Goal: Information Seeking & Learning: Compare options

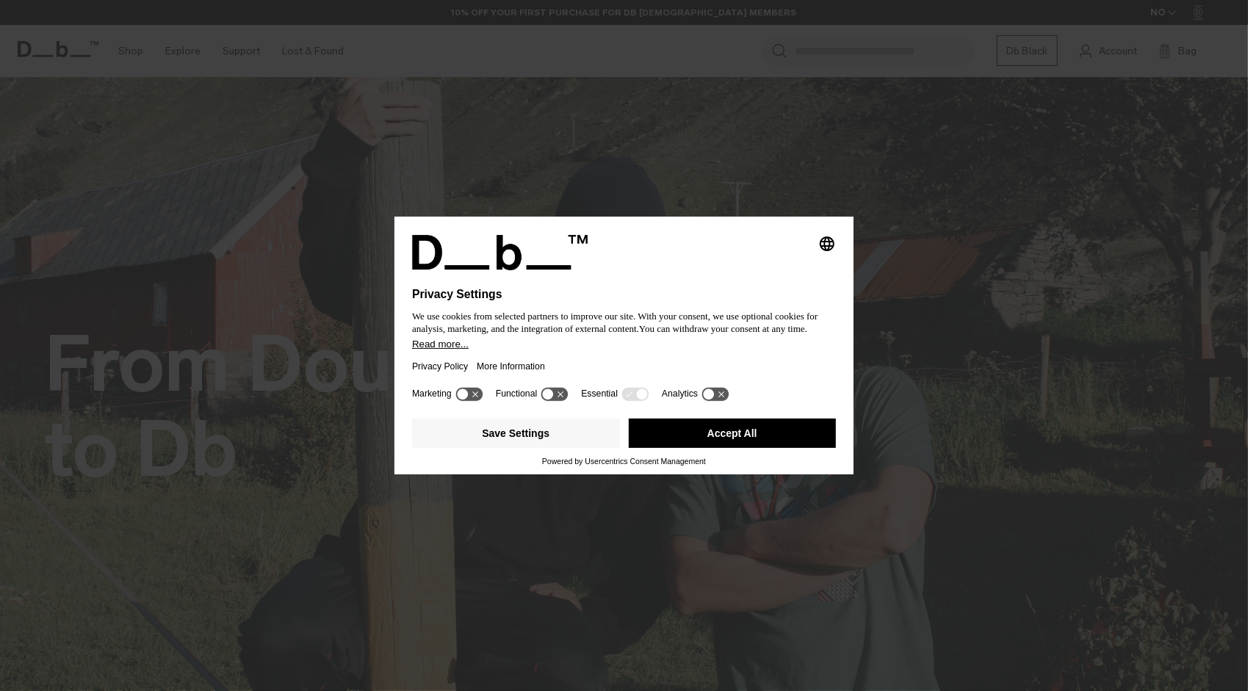
click at [669, 421] on button "Accept All" at bounding box center [733, 433] width 208 height 29
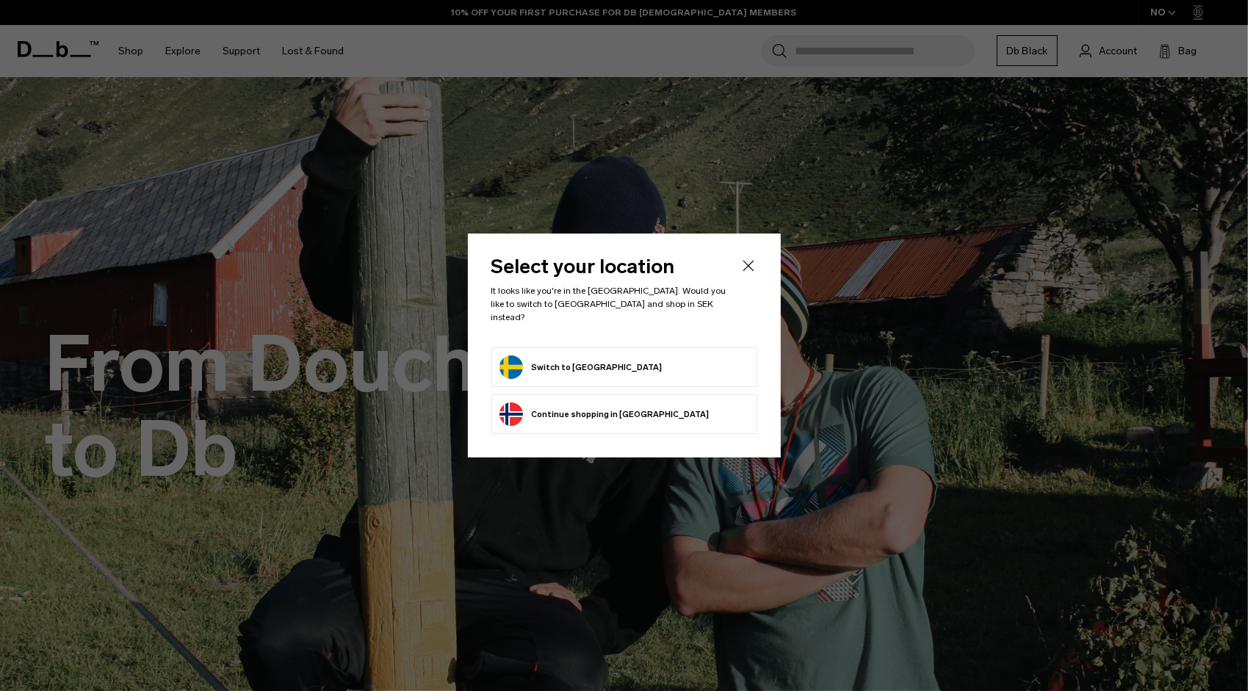
click at [599, 372] on form "Switch to Sweden" at bounding box center [624, 367] width 250 height 24
click at [588, 366] on button "Switch to Sweden" at bounding box center [580, 367] width 163 height 24
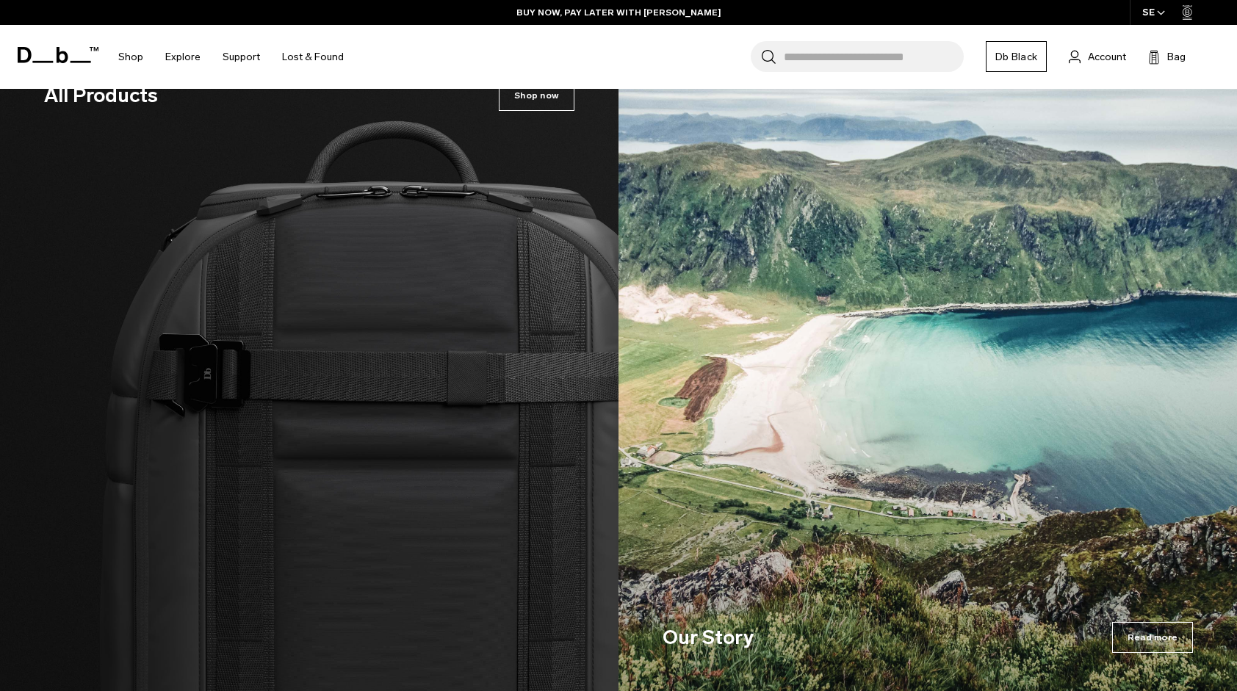
scroll to position [2441, 0]
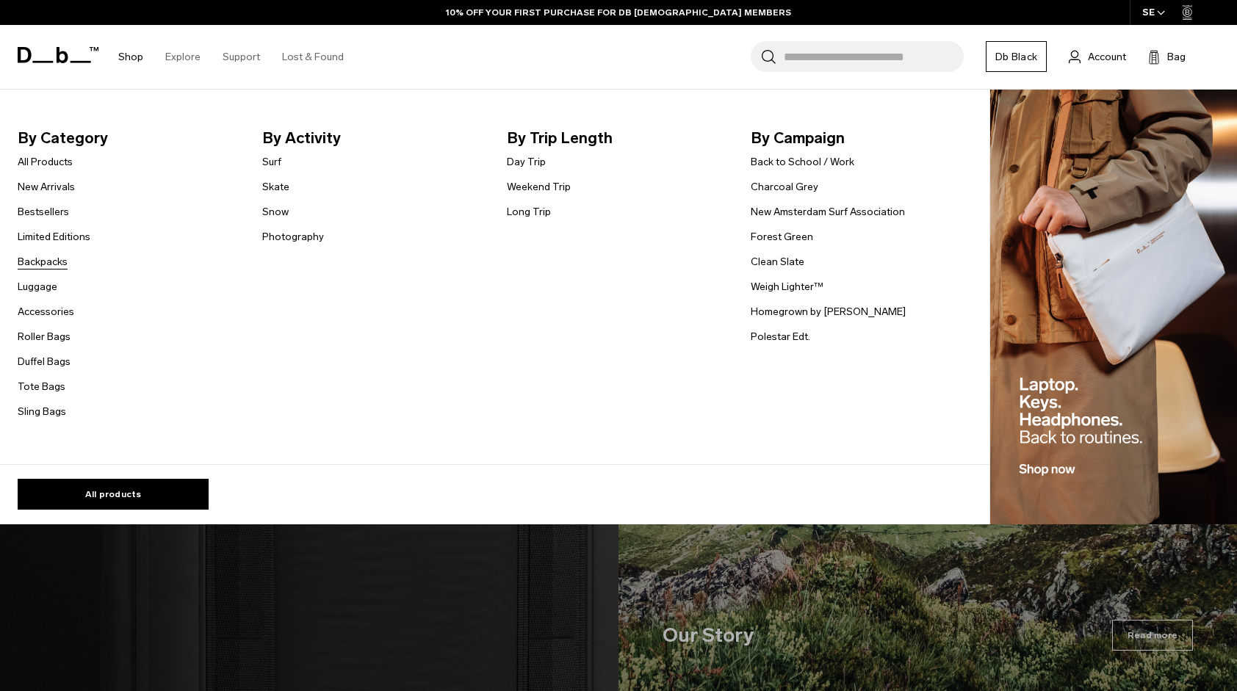
click at [53, 261] on link "Backpacks" at bounding box center [43, 261] width 50 height 15
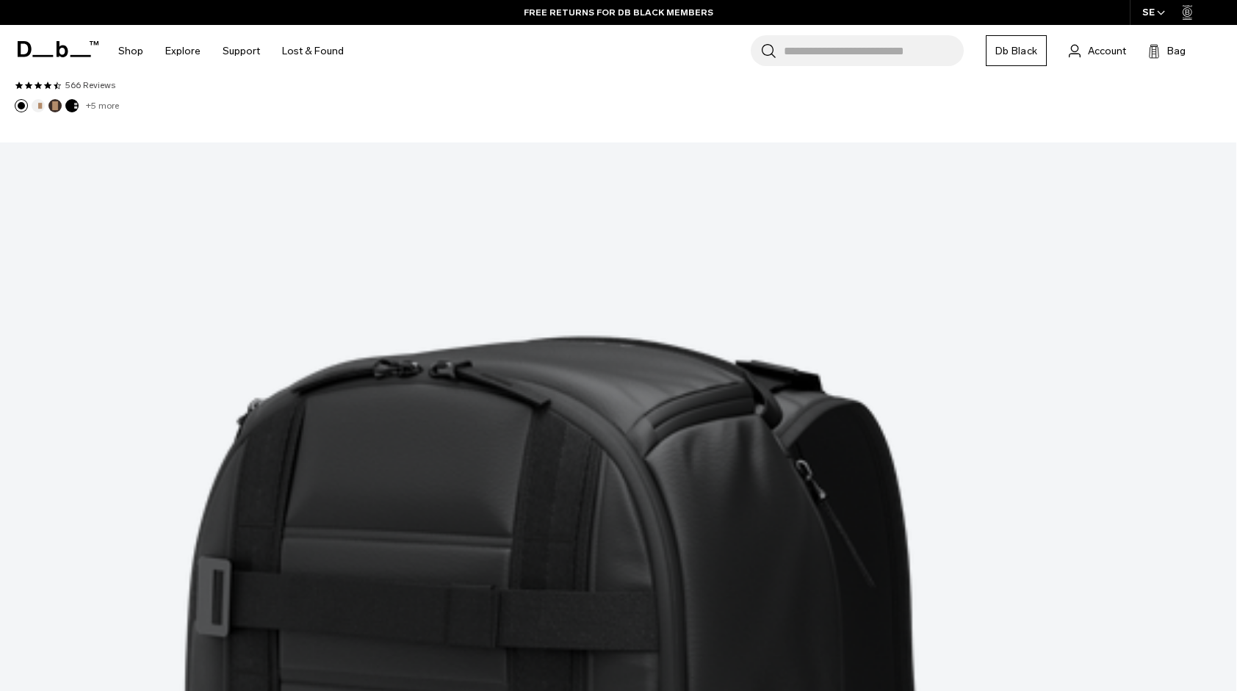
scroll to position [4712, 0]
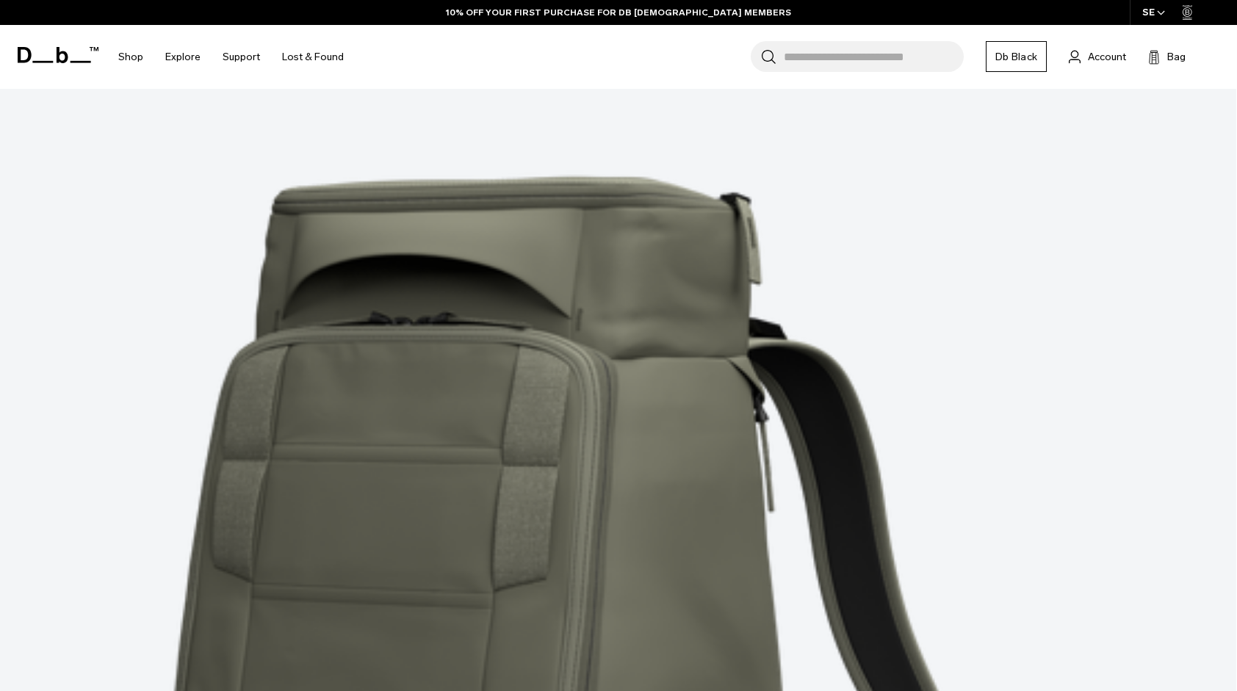
scroll to position [9283, 0]
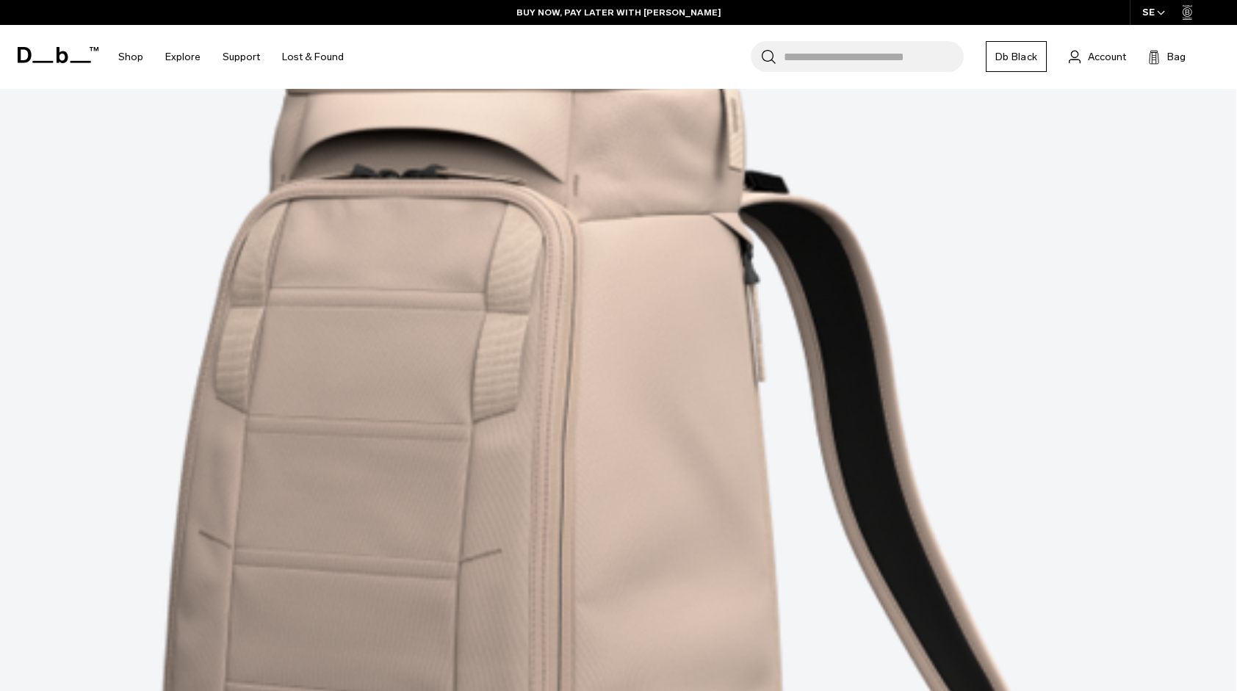
scroll to position [13918, 0]
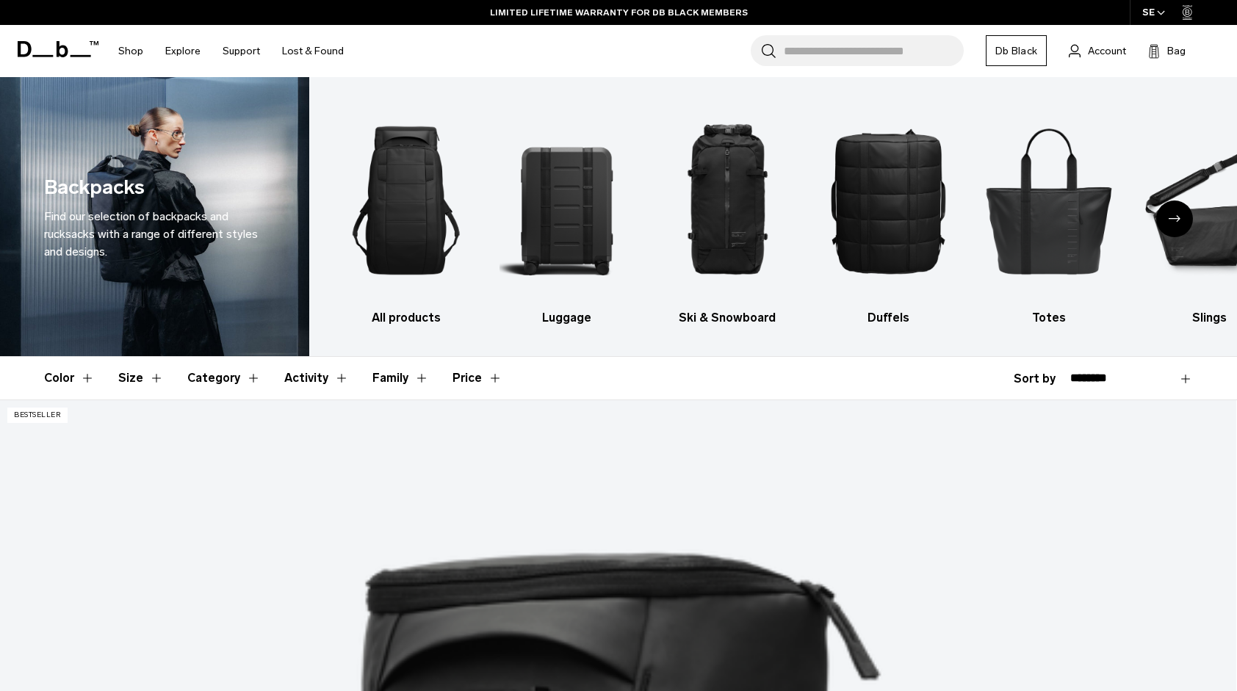
click at [1169, 220] on icon "Next slide" at bounding box center [1175, 218] width 12 height 7
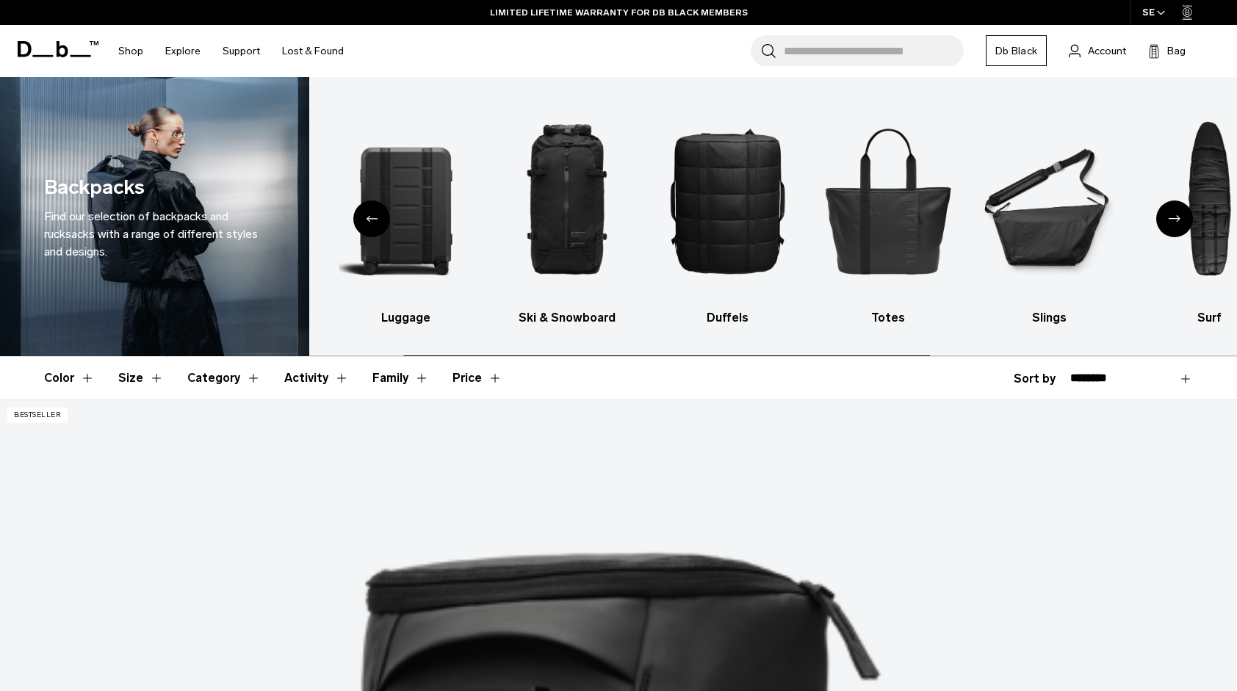
click at [1169, 220] on icon "Next slide" at bounding box center [1175, 218] width 12 height 7
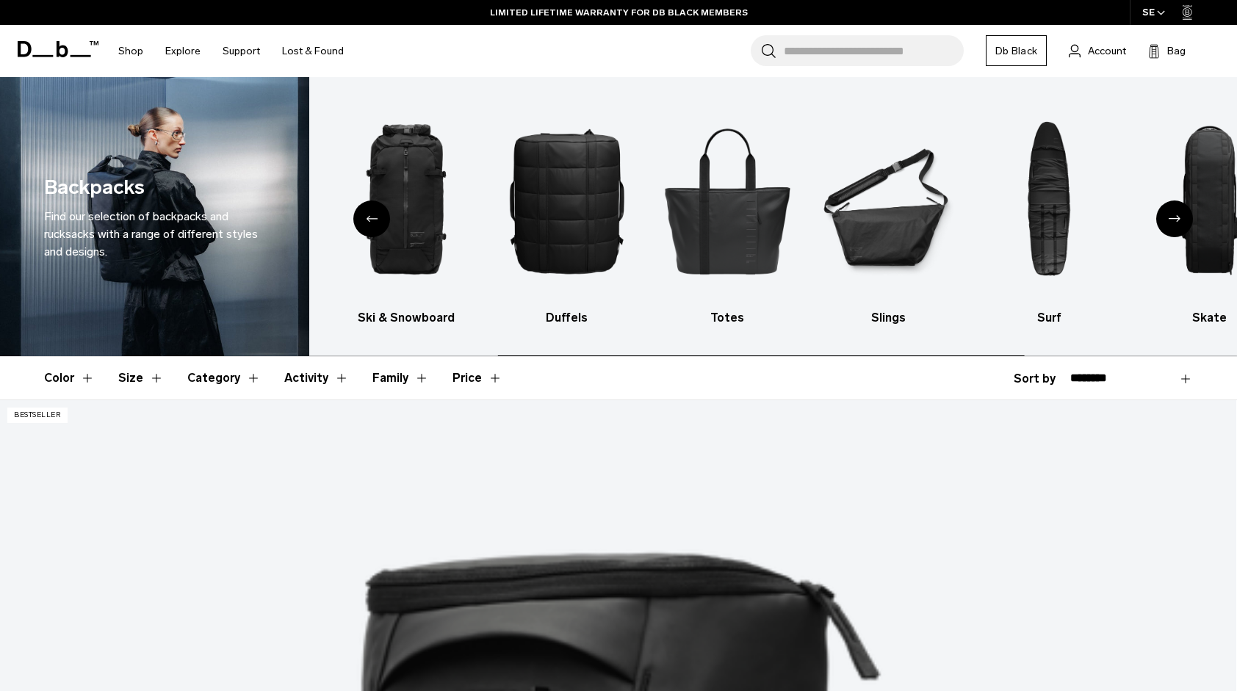
click at [1169, 220] on icon "Next slide" at bounding box center [1175, 218] width 12 height 7
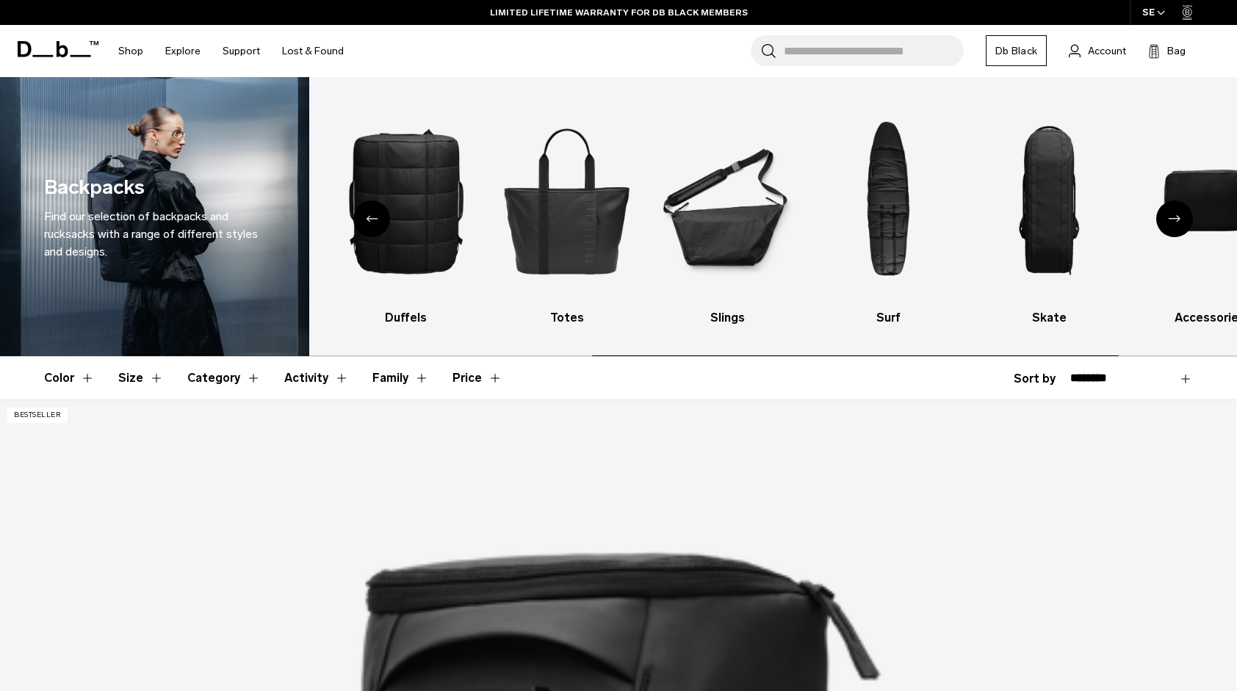
click at [1169, 220] on icon "Next slide" at bounding box center [1175, 218] width 12 height 7
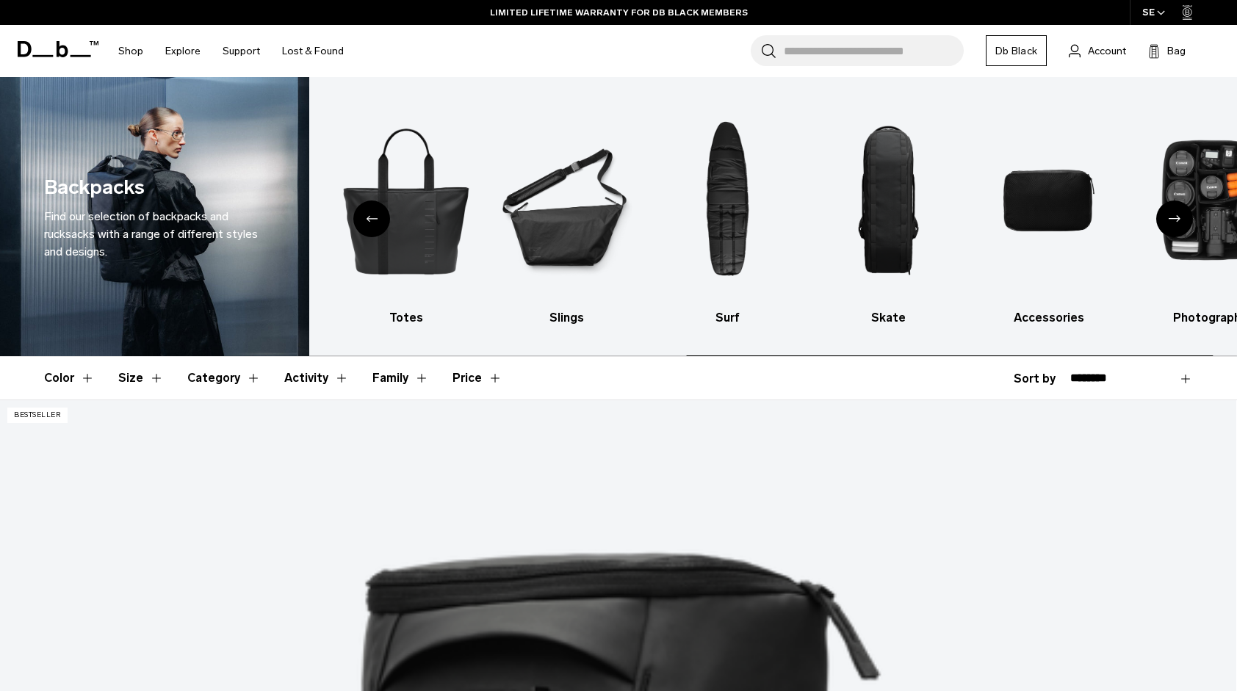
click at [1169, 220] on icon "Next slide" at bounding box center [1175, 218] width 12 height 7
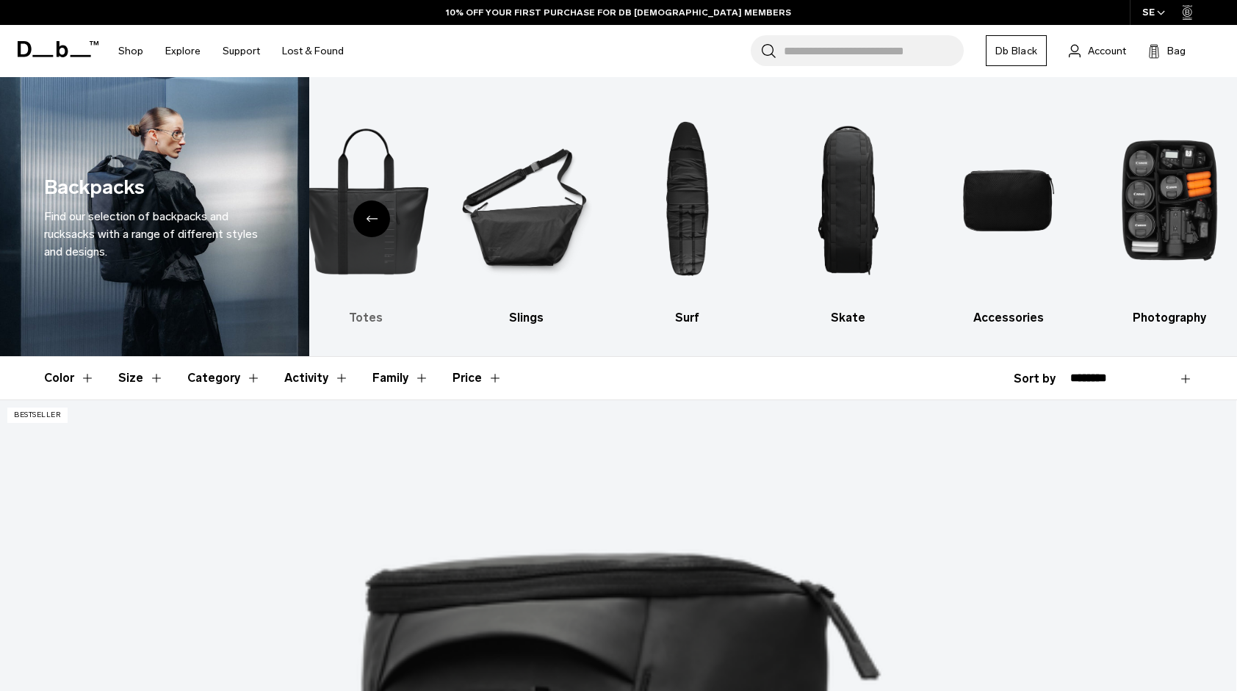
click at [394, 247] on img "5 / 10" at bounding box center [365, 200] width 135 height 203
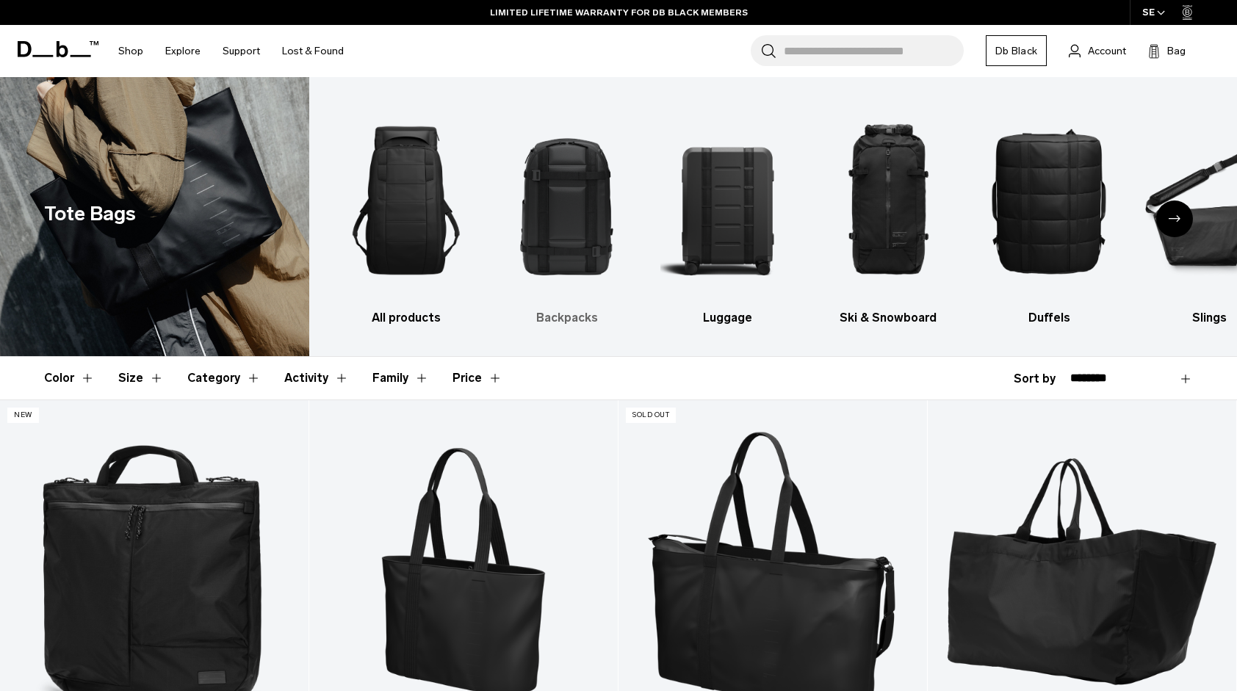
click at [602, 248] on img "2 / 10" at bounding box center [566, 200] width 135 height 203
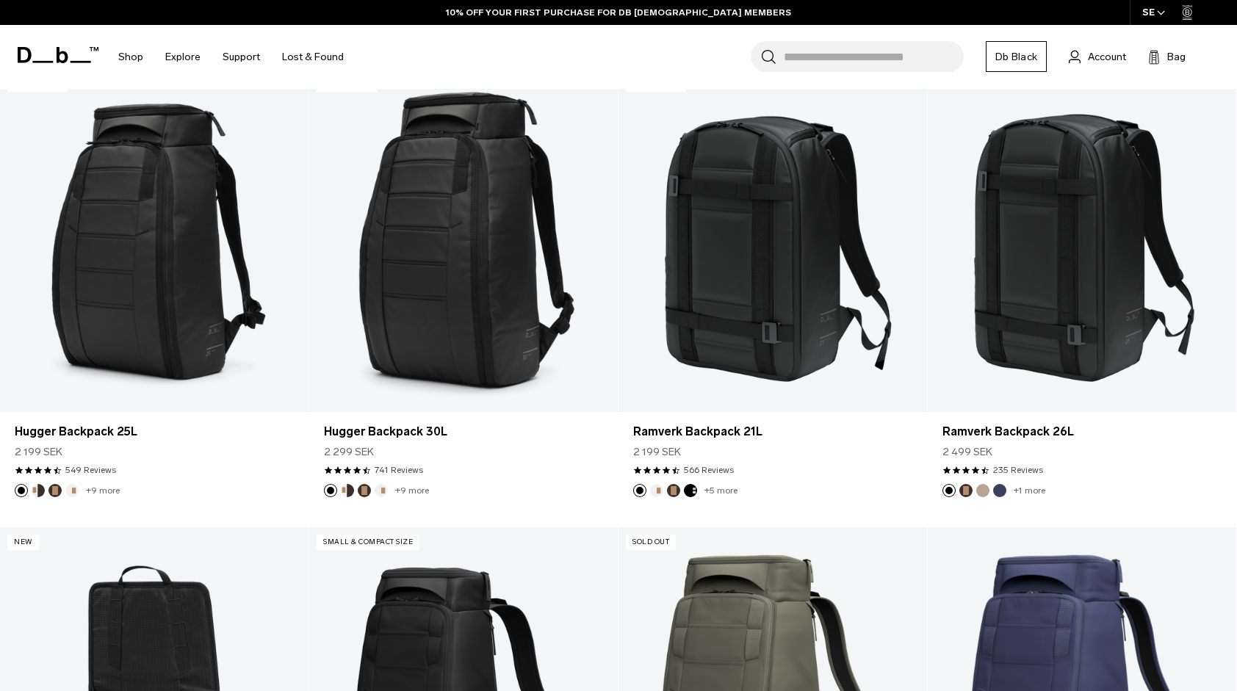
scroll to position [332, 0]
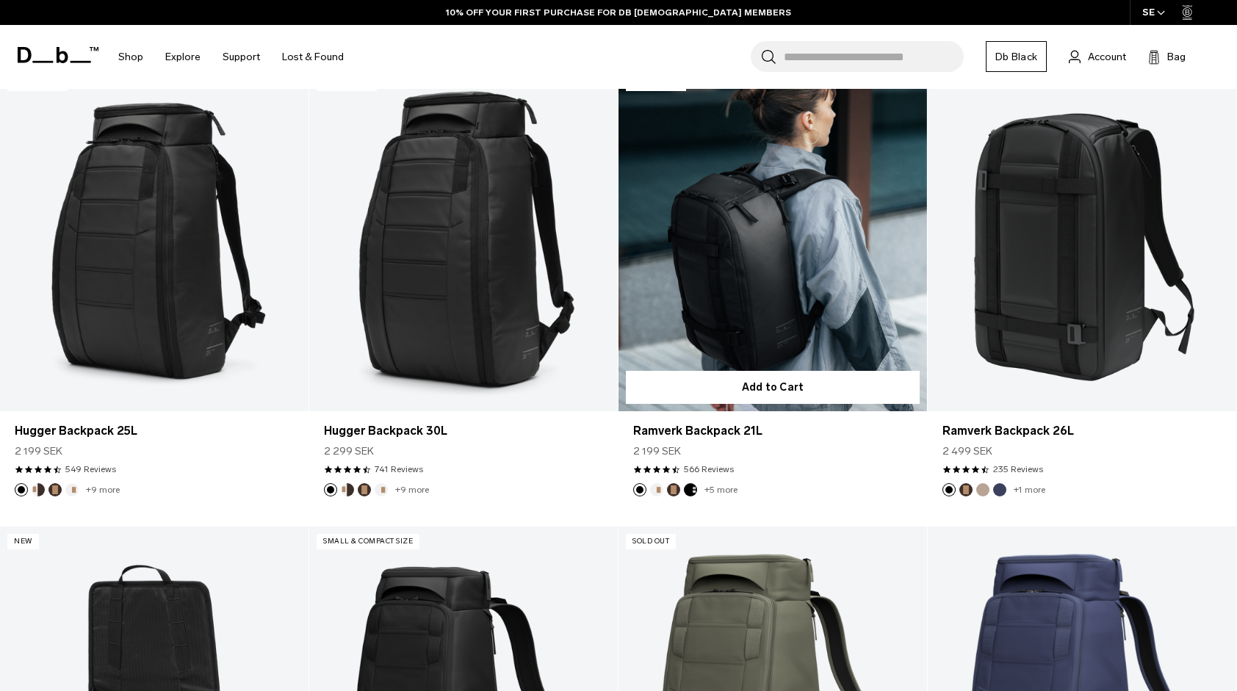
click at [698, 272] on link "Ramverk Backpack 21L" at bounding box center [772, 239] width 308 height 343
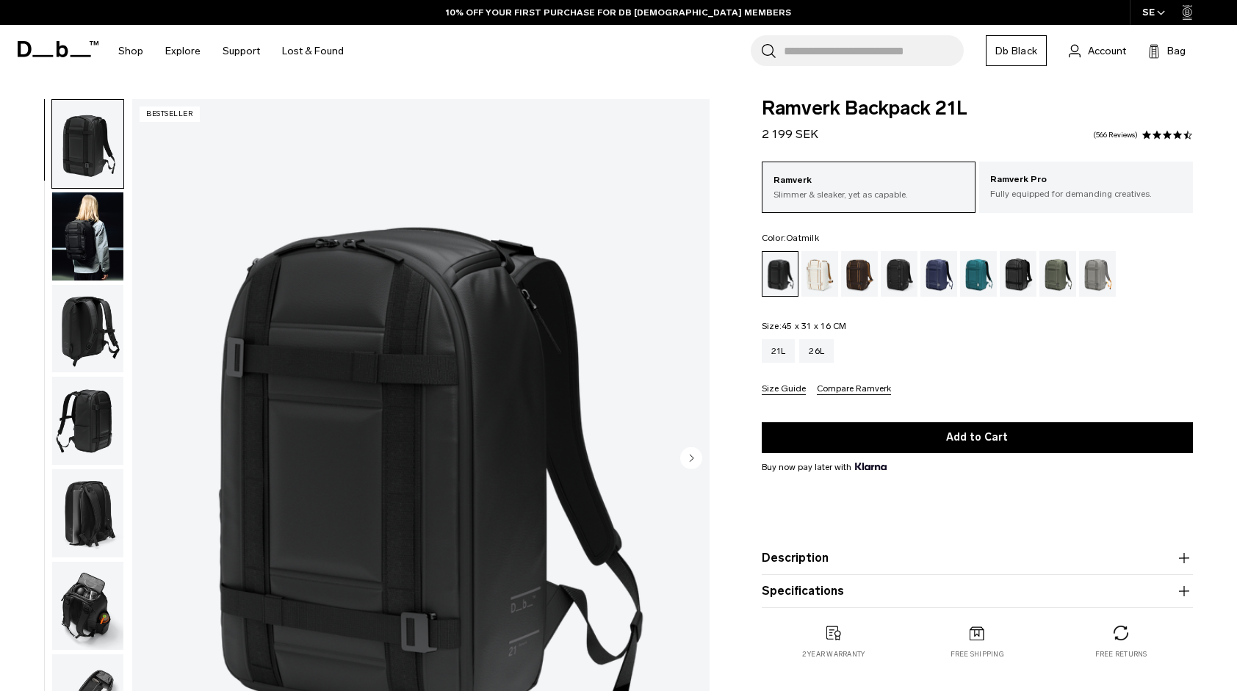
click at [812, 286] on div "Oatmilk" at bounding box center [819, 274] width 37 height 46
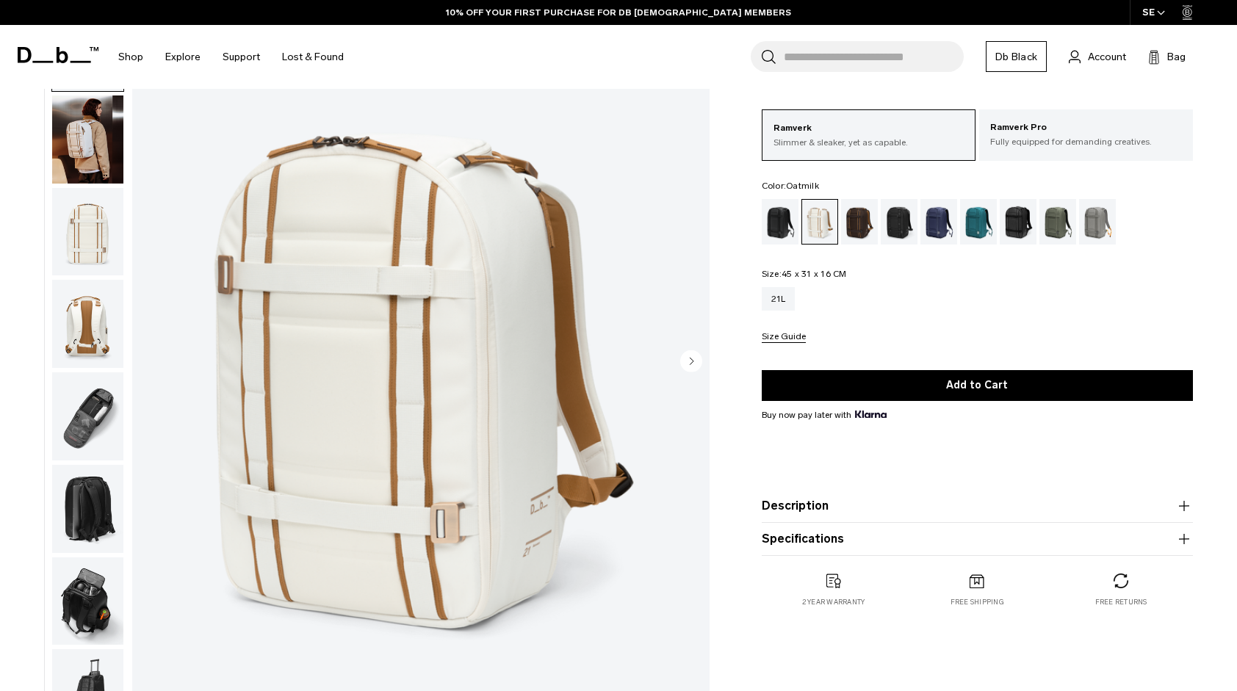
scroll to position [98, 0]
click at [693, 363] on circle "Next slide" at bounding box center [691, 361] width 22 height 22
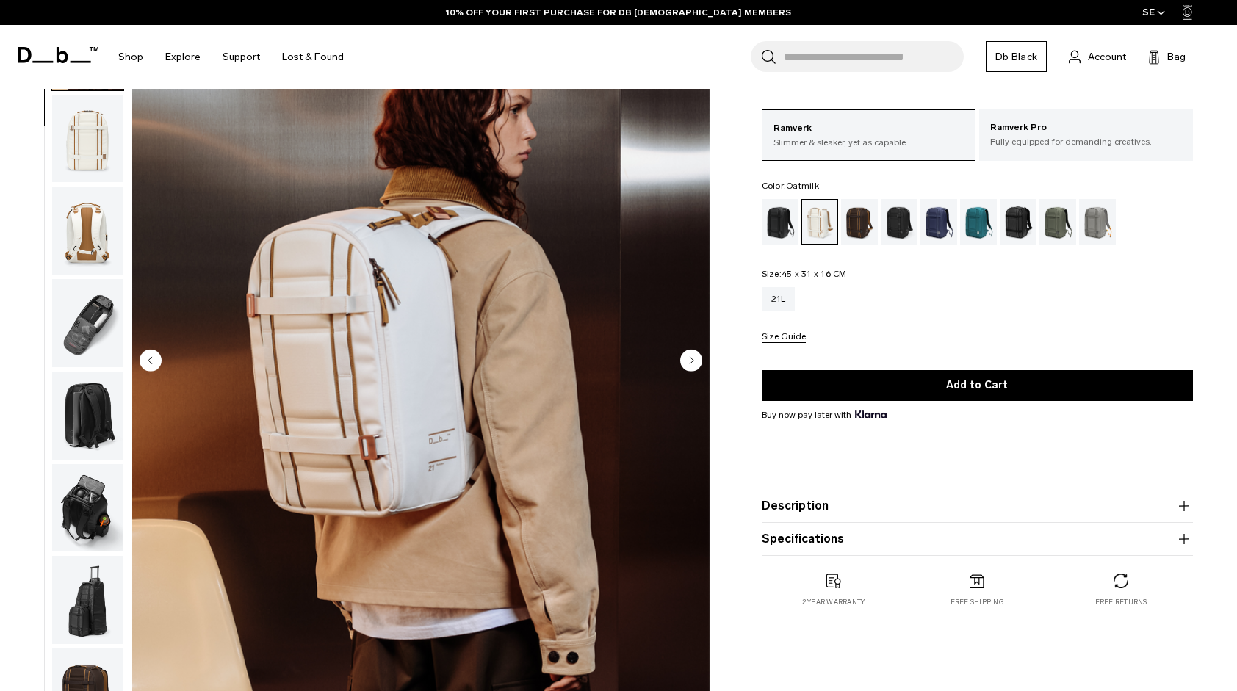
click at [693, 363] on circle "Next slide" at bounding box center [691, 361] width 22 height 22
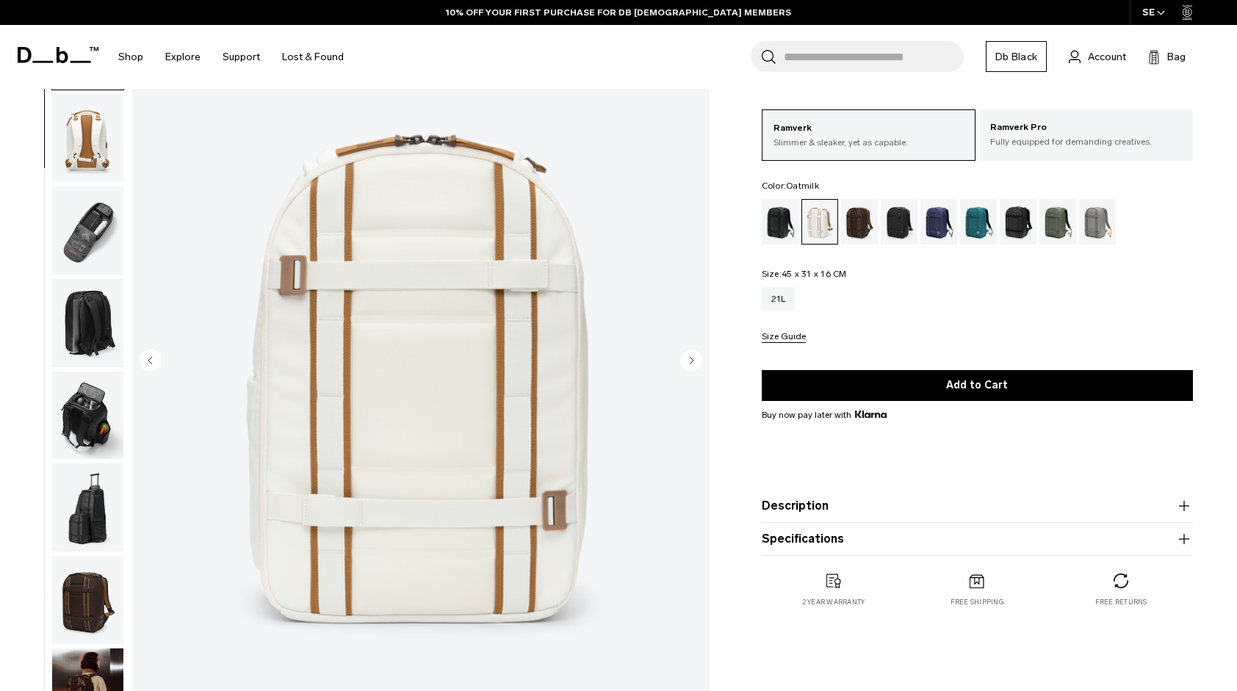
click at [693, 363] on circle "Next slide" at bounding box center [691, 361] width 22 height 22
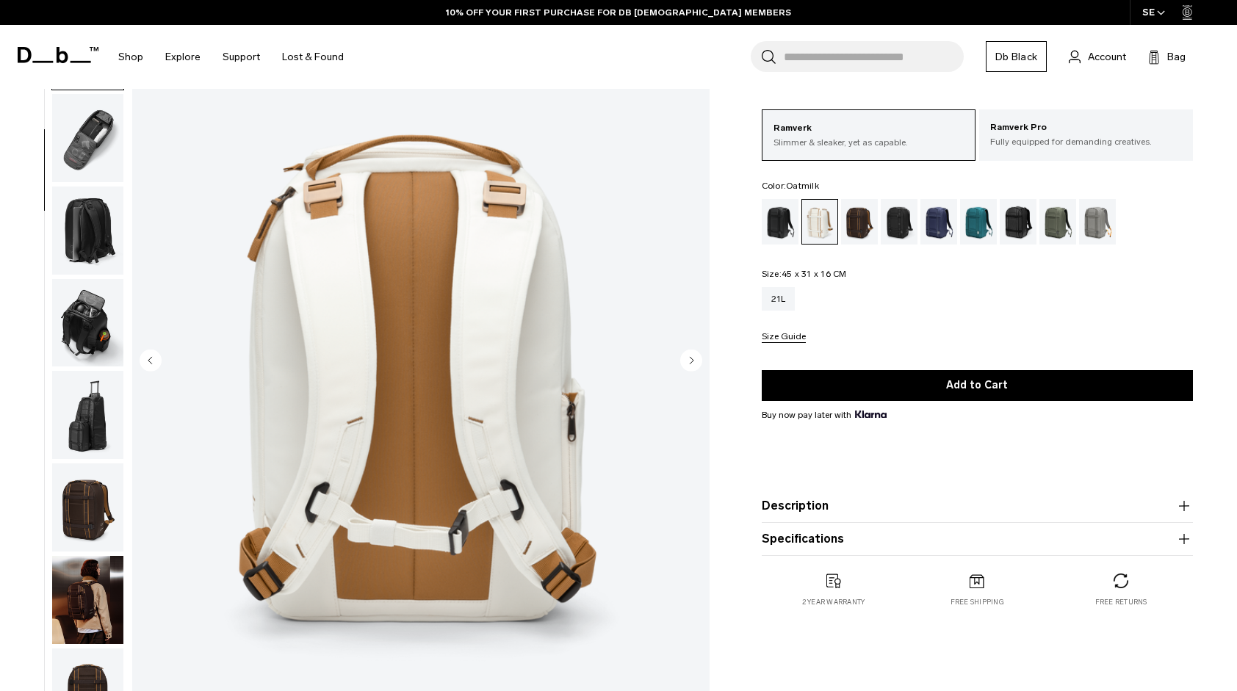
click at [693, 363] on circle "Next slide" at bounding box center [691, 361] width 22 height 22
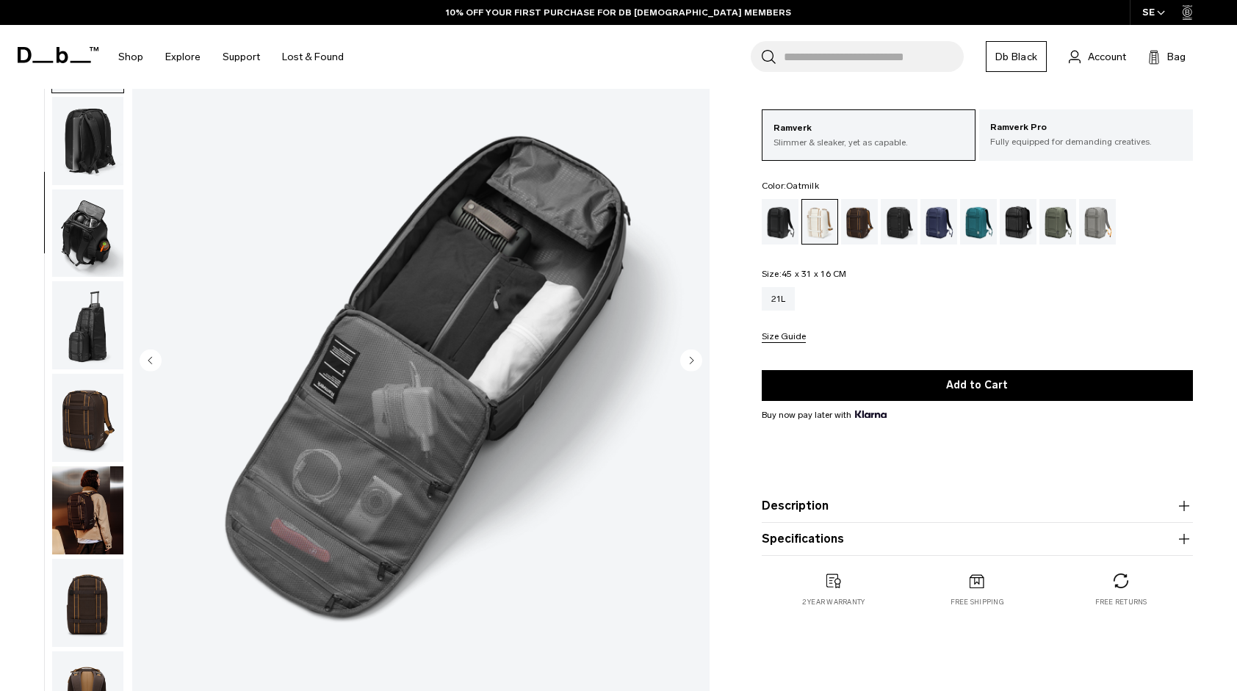
scroll to position [370, 0]
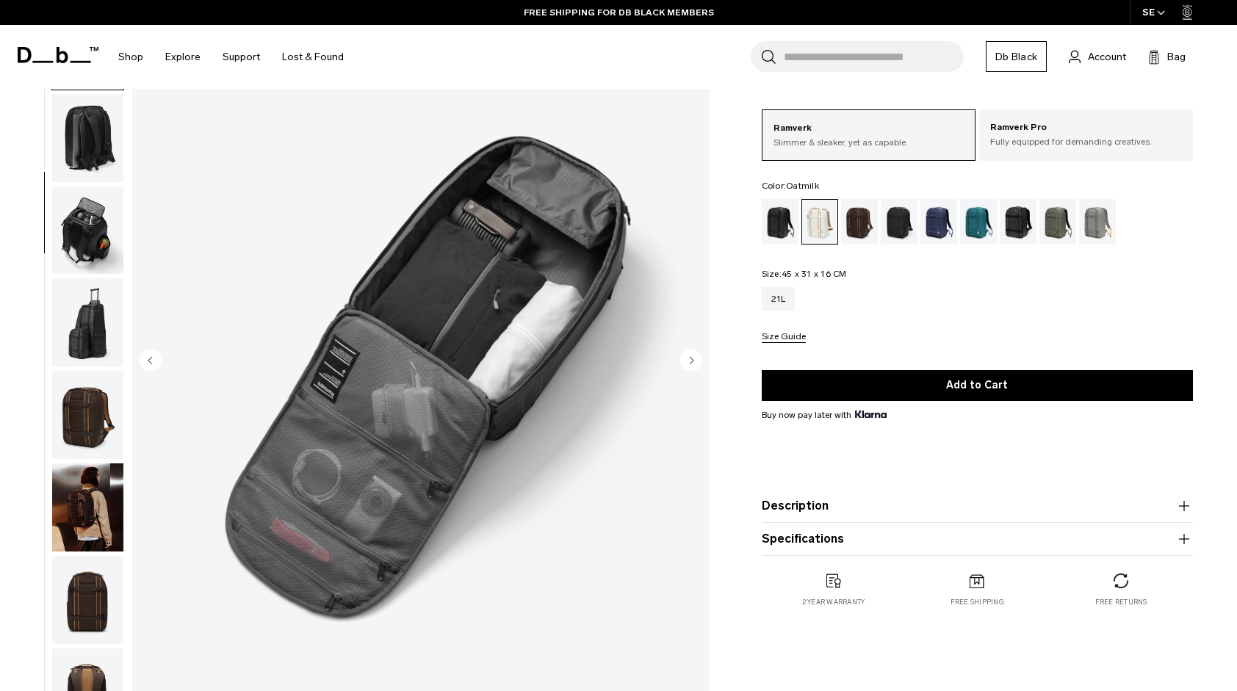
click at [693, 363] on circle "Next slide" at bounding box center [691, 361] width 22 height 22
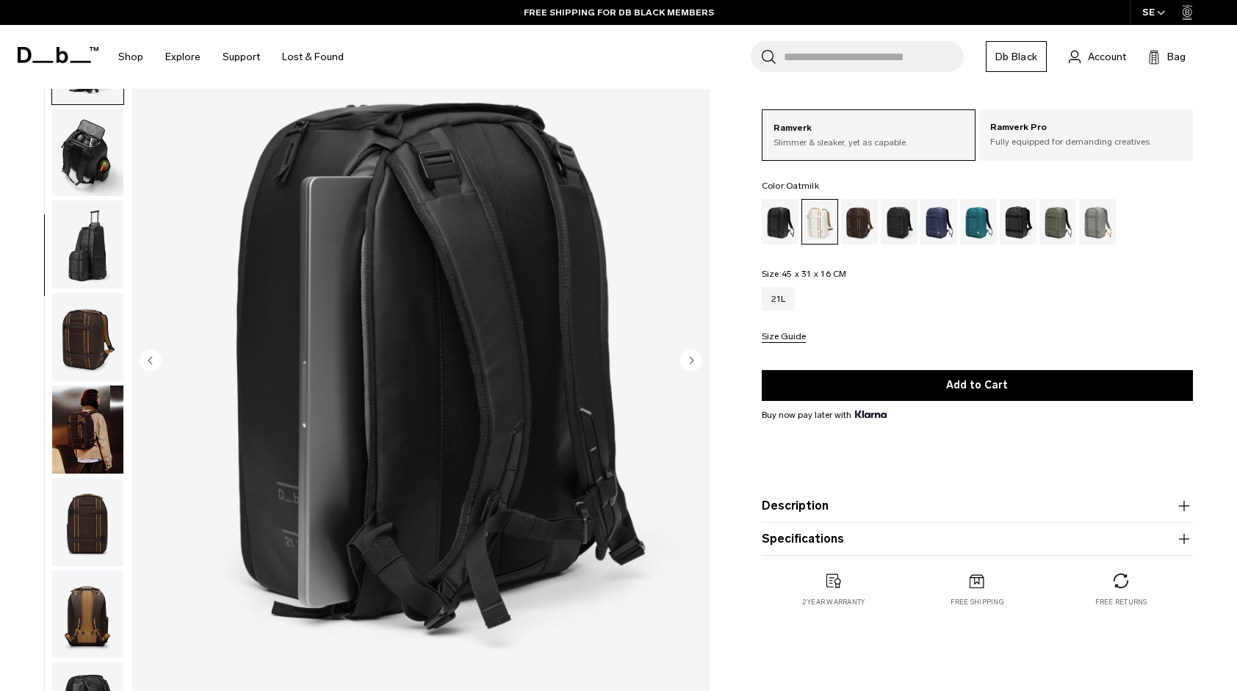
scroll to position [463, 0]
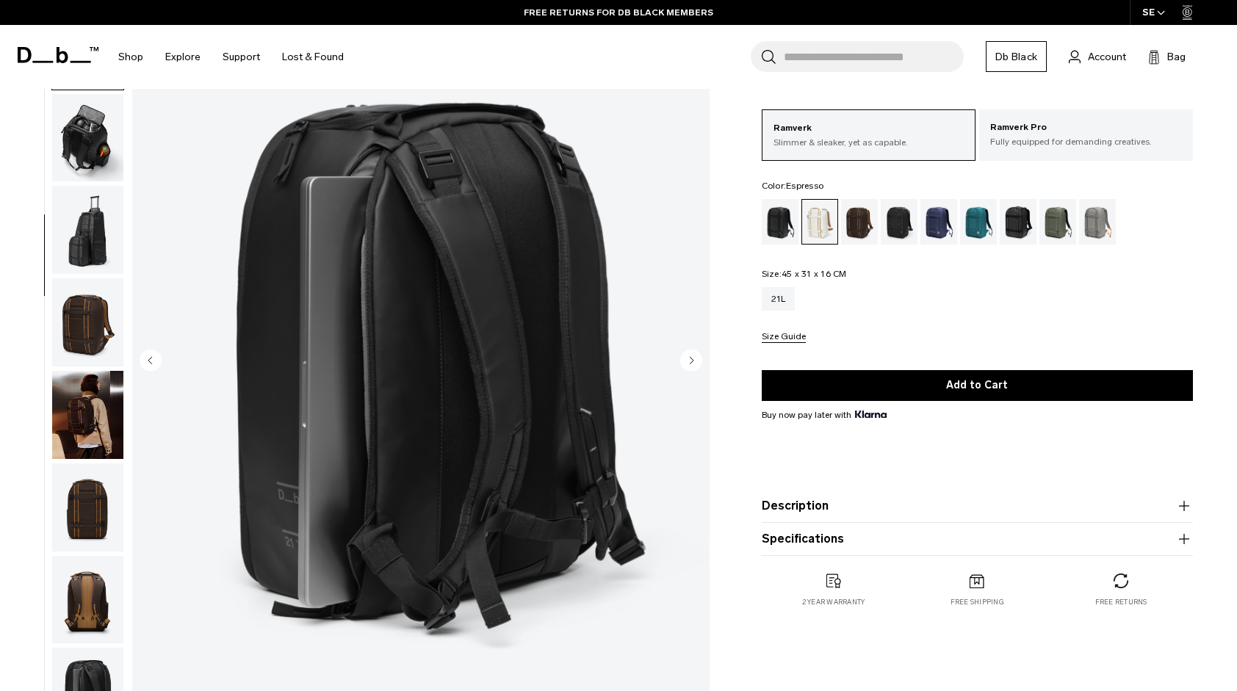
click at [861, 226] on div "Espresso" at bounding box center [859, 222] width 37 height 46
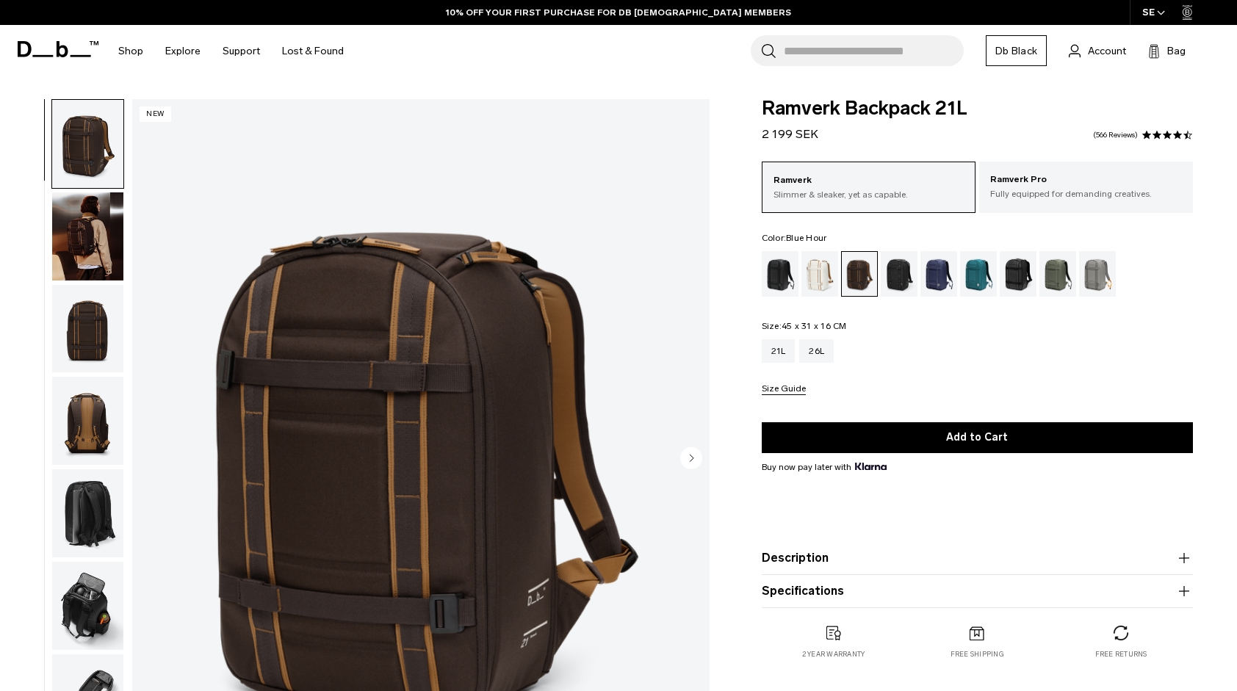
click at [931, 273] on div "Blue Hour" at bounding box center [938, 274] width 37 height 46
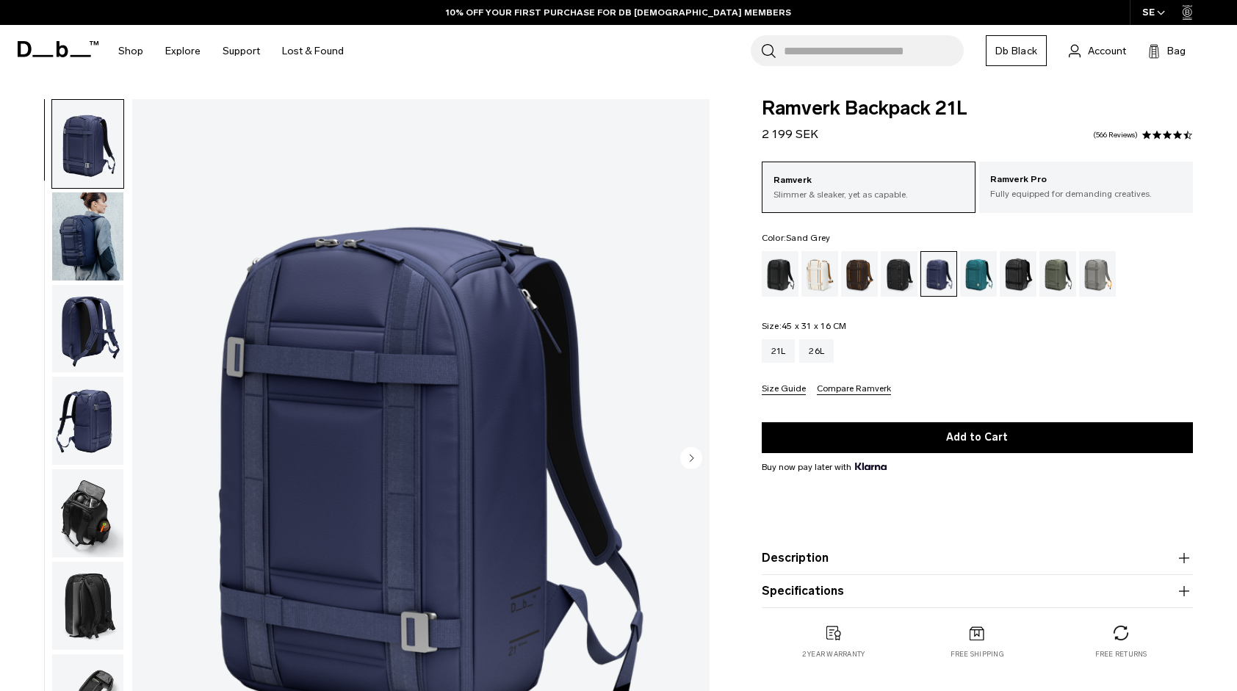
click at [1099, 276] on div "Sand Grey" at bounding box center [1097, 274] width 37 height 46
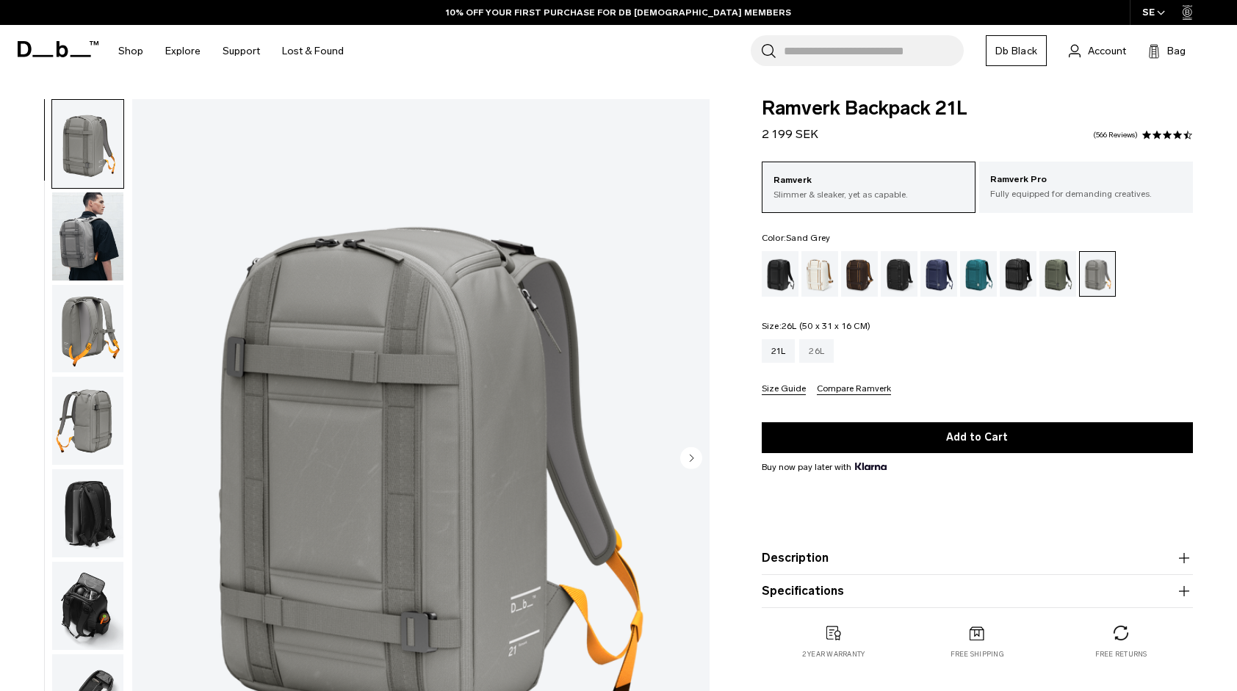
click at [824, 348] on div "26L" at bounding box center [816, 351] width 35 height 24
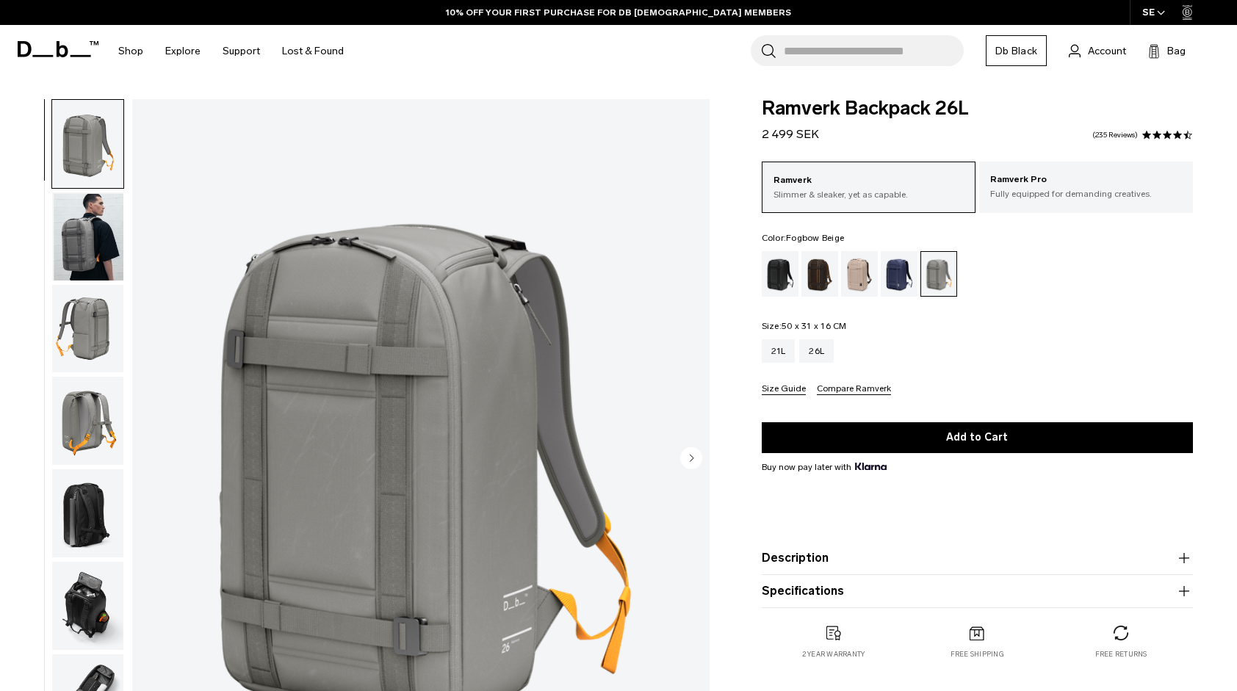
click at [856, 286] on div "Fogbow Beige" at bounding box center [859, 274] width 37 height 46
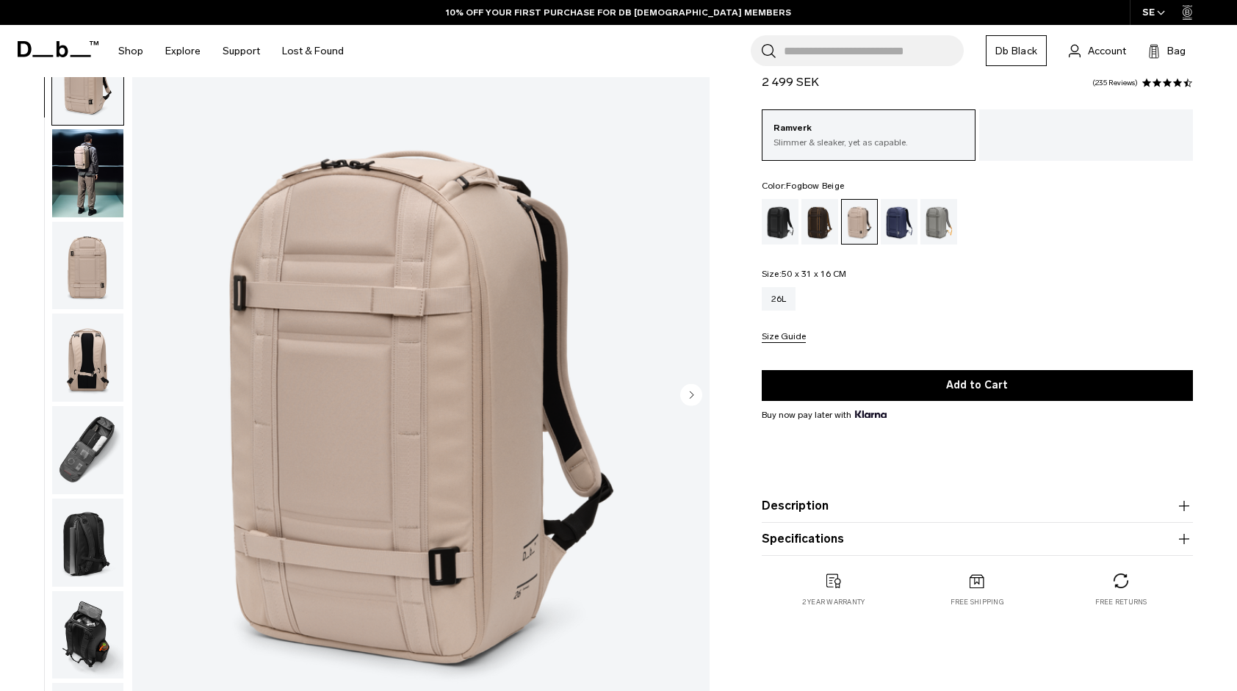
click at [696, 391] on circle "Next slide" at bounding box center [691, 395] width 22 height 22
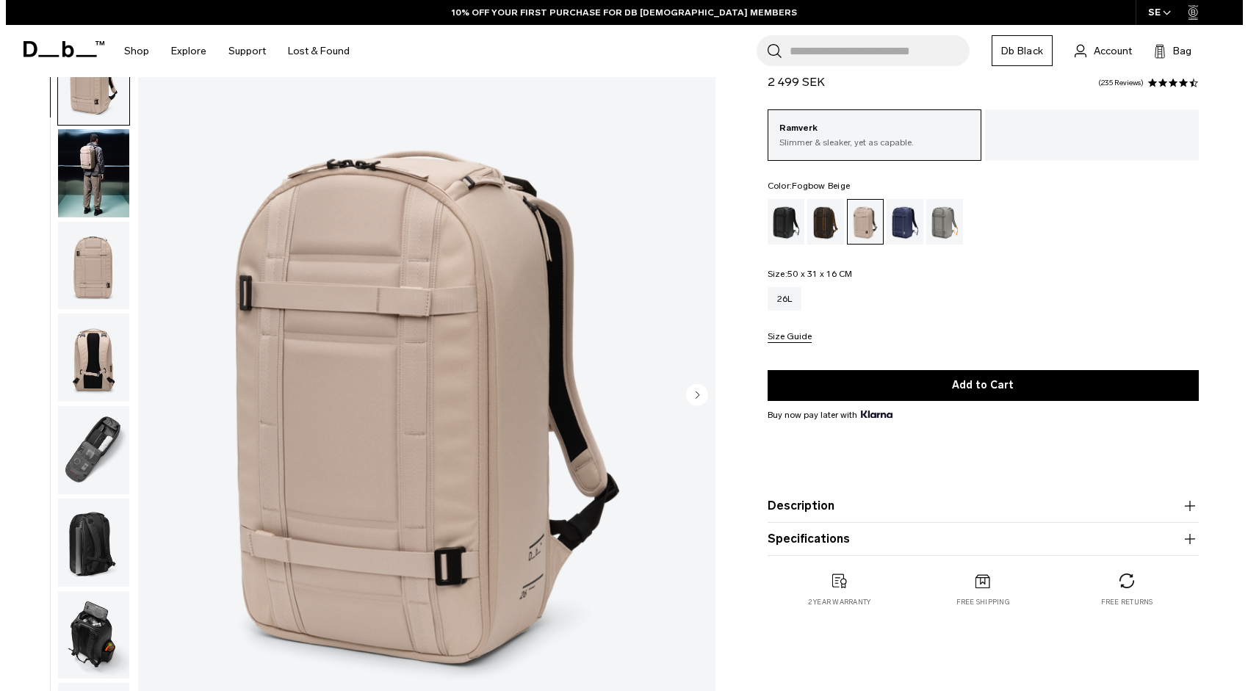
scroll to position [15, 0]
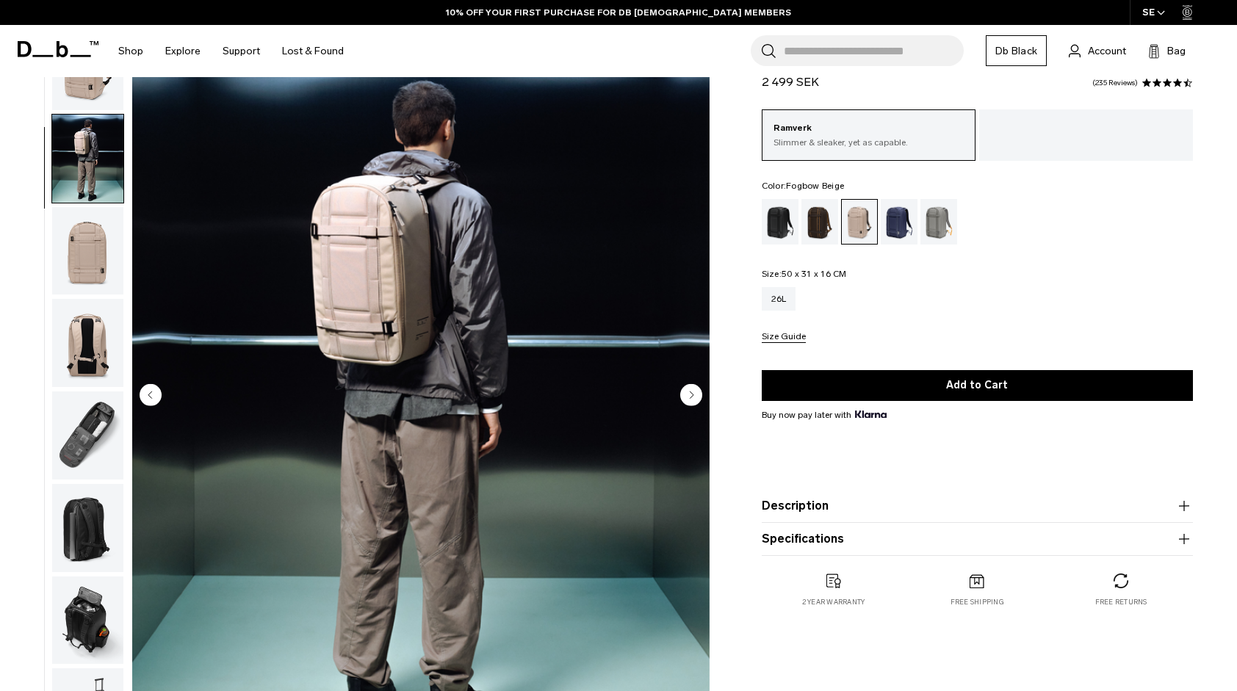
click at [696, 391] on circle "Next slide" at bounding box center [691, 395] width 22 height 22
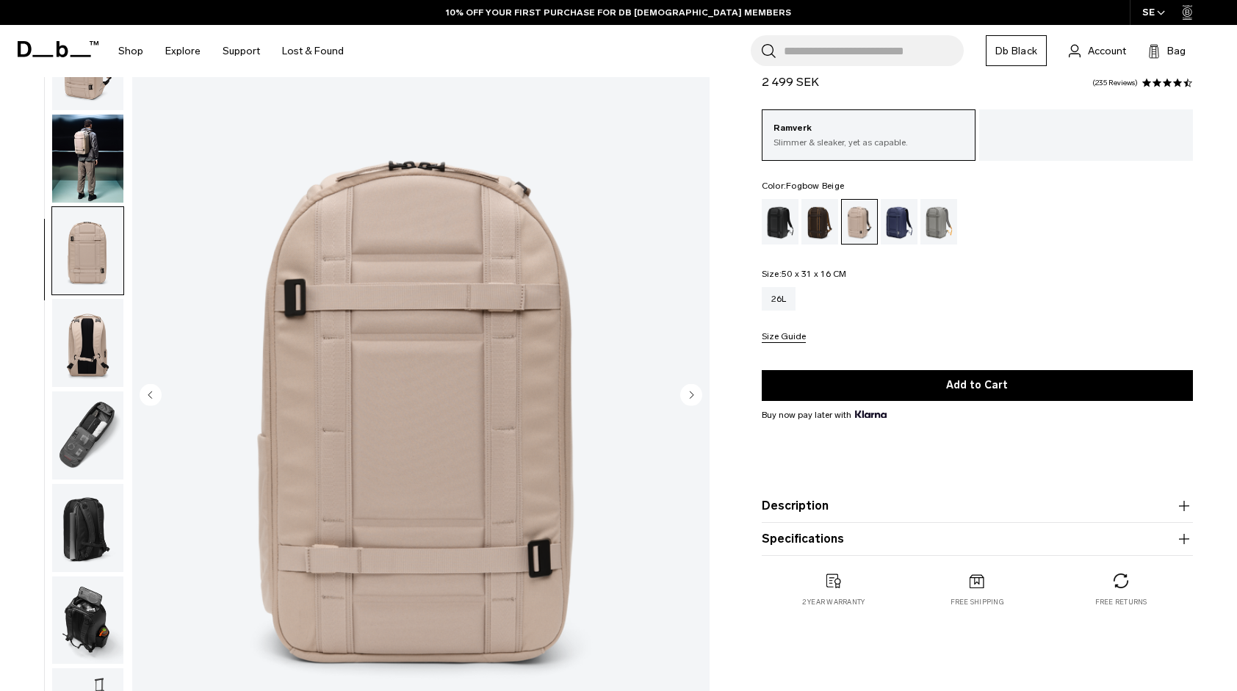
click at [696, 391] on circle "Next slide" at bounding box center [691, 395] width 22 height 22
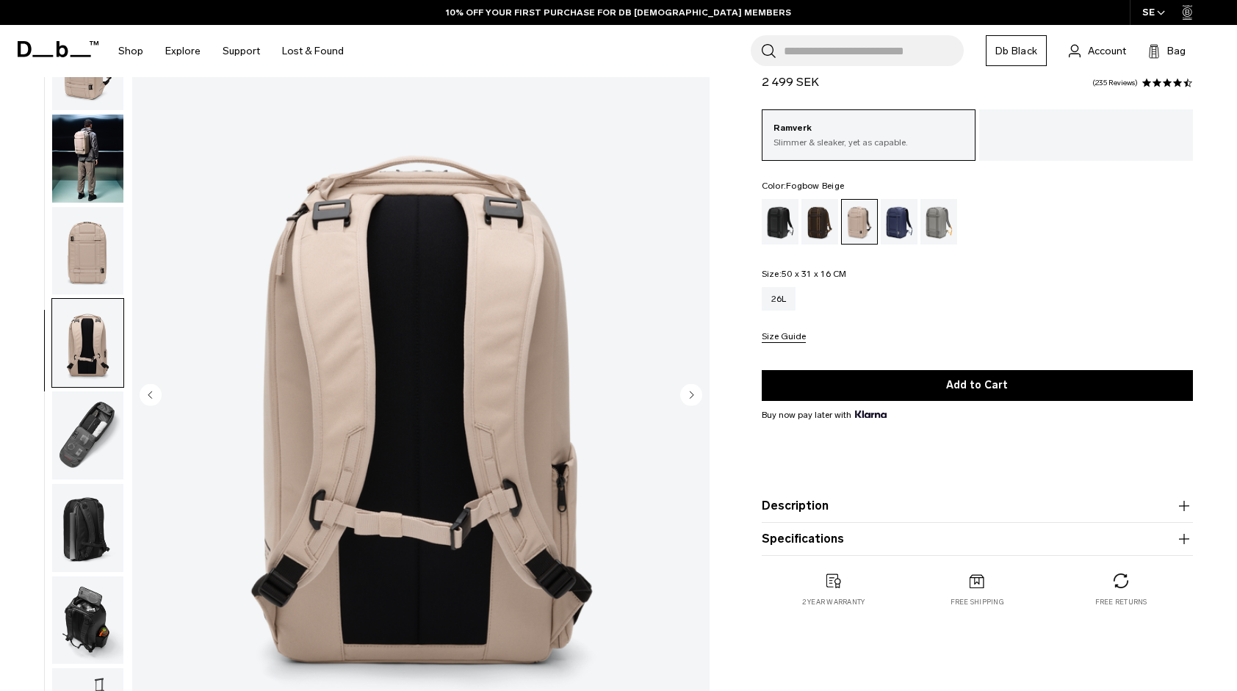
click at [696, 391] on circle "Next slide" at bounding box center [691, 395] width 22 height 22
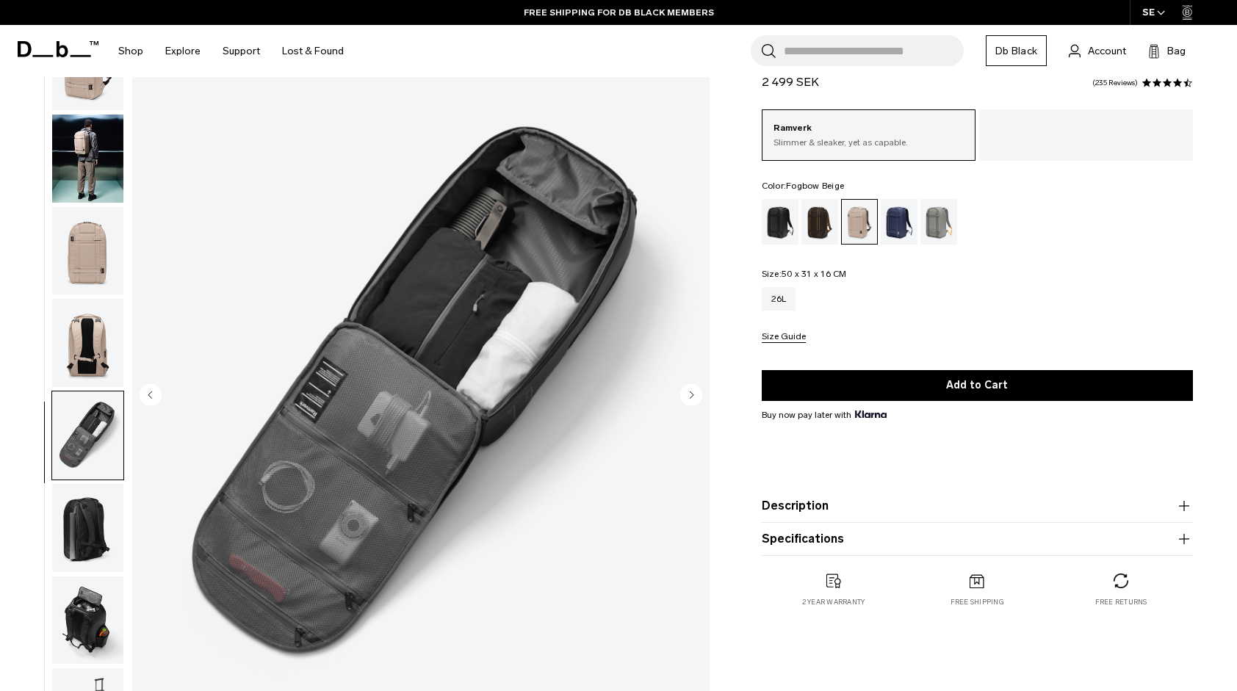
click at [696, 391] on circle "Next slide" at bounding box center [691, 395] width 22 height 22
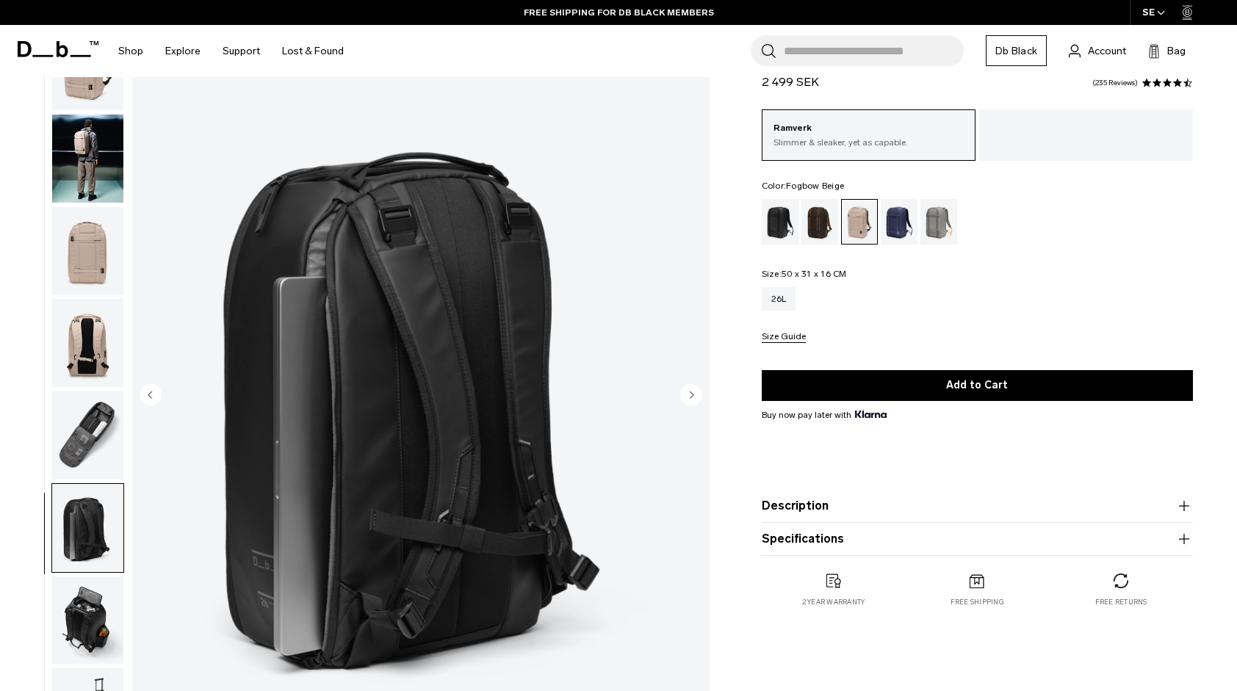
click at [696, 391] on circle "Next slide" at bounding box center [691, 395] width 22 height 22
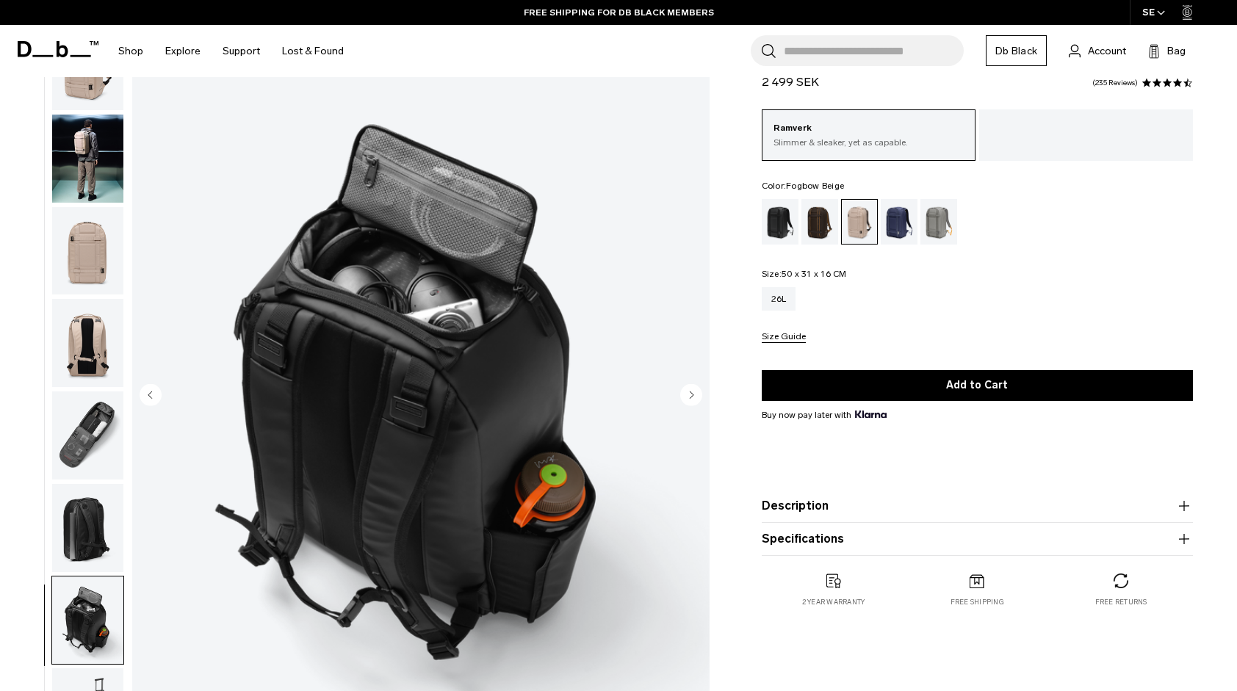
click at [696, 391] on circle "Next slide" at bounding box center [691, 395] width 22 height 22
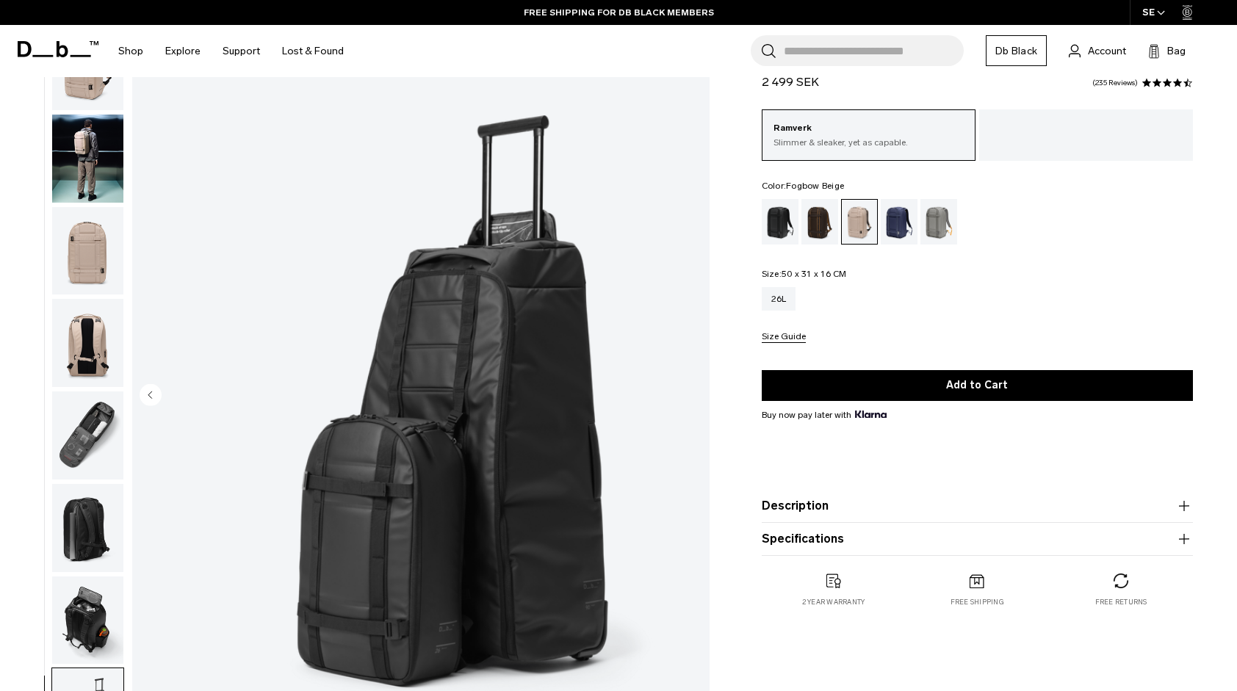
click at [696, 391] on img "8 / 8" at bounding box center [420, 396] width 577 height 721
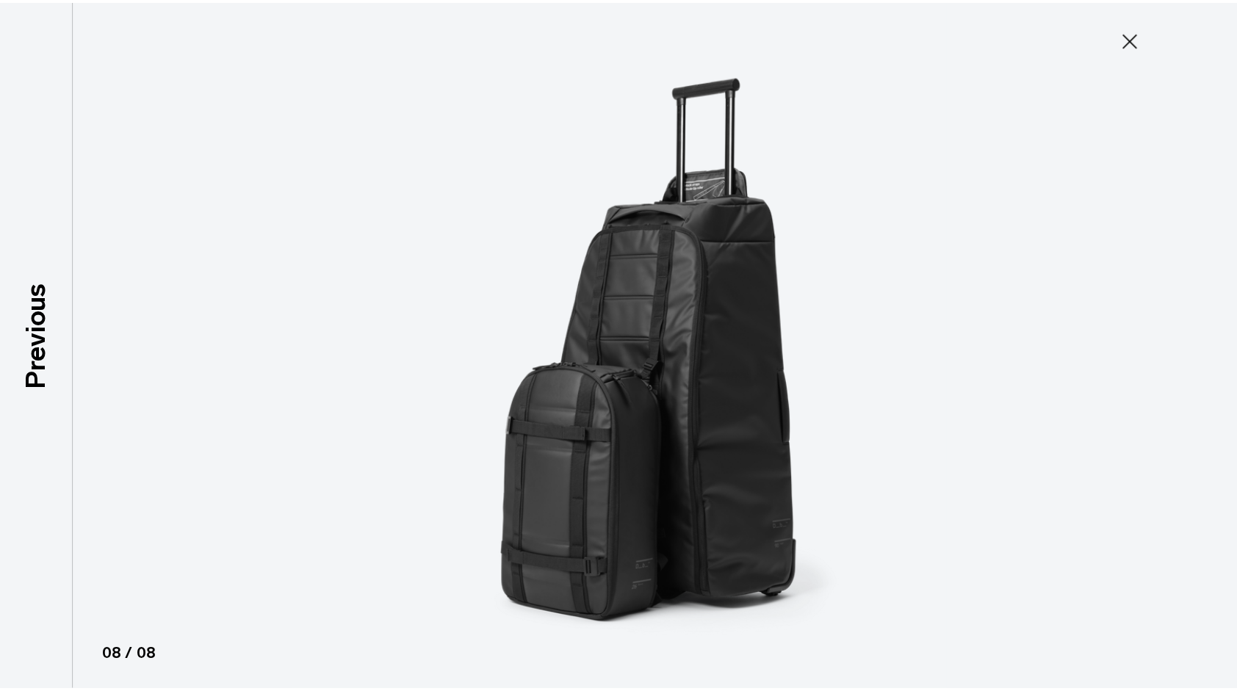
scroll to position [7, 0]
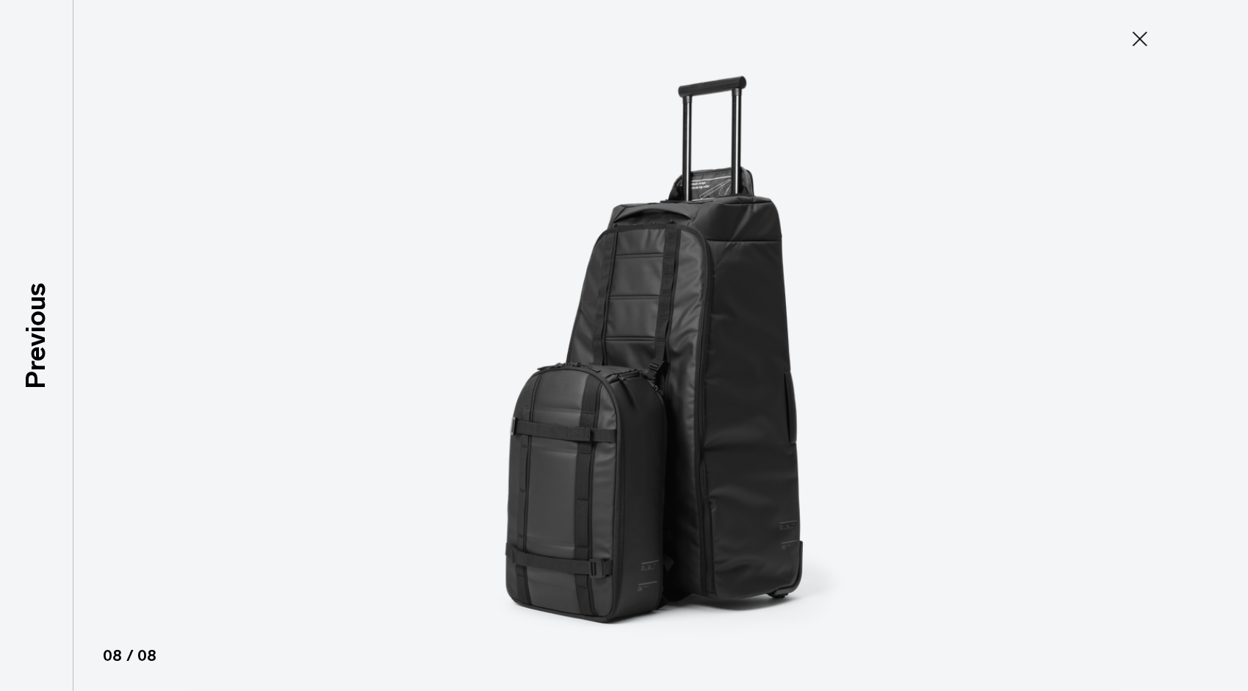
click at [1142, 35] on icon at bounding box center [1140, 39] width 24 height 24
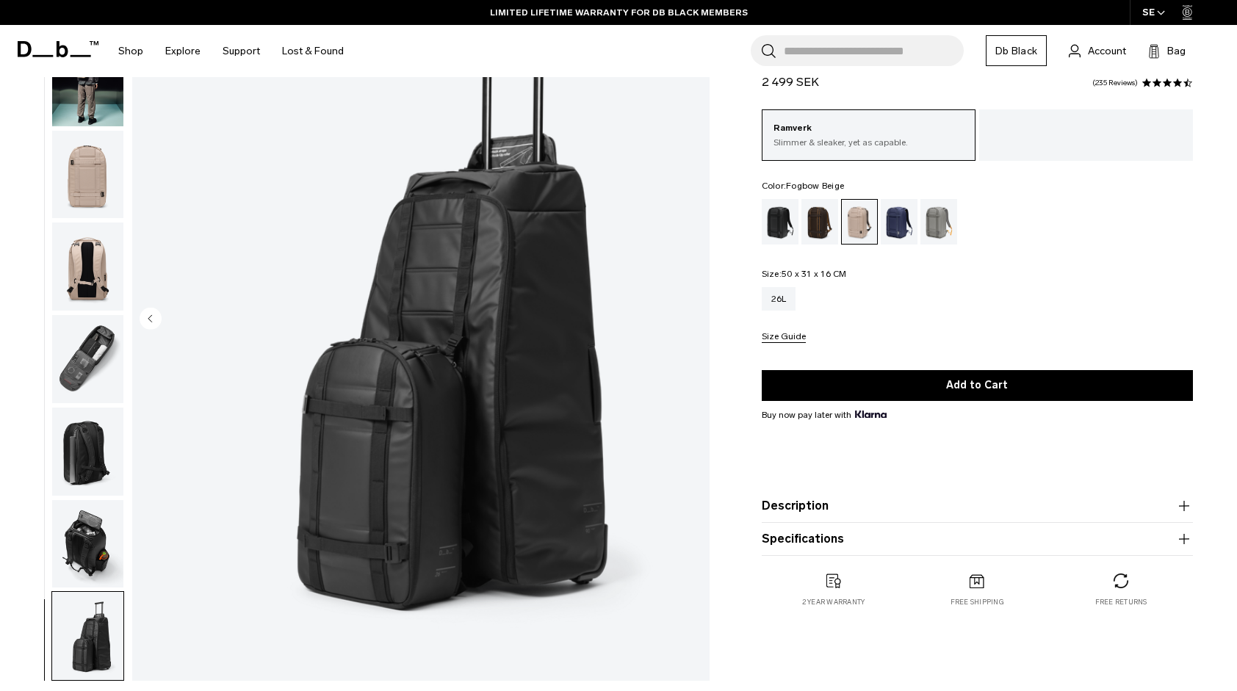
scroll to position [139, 0]
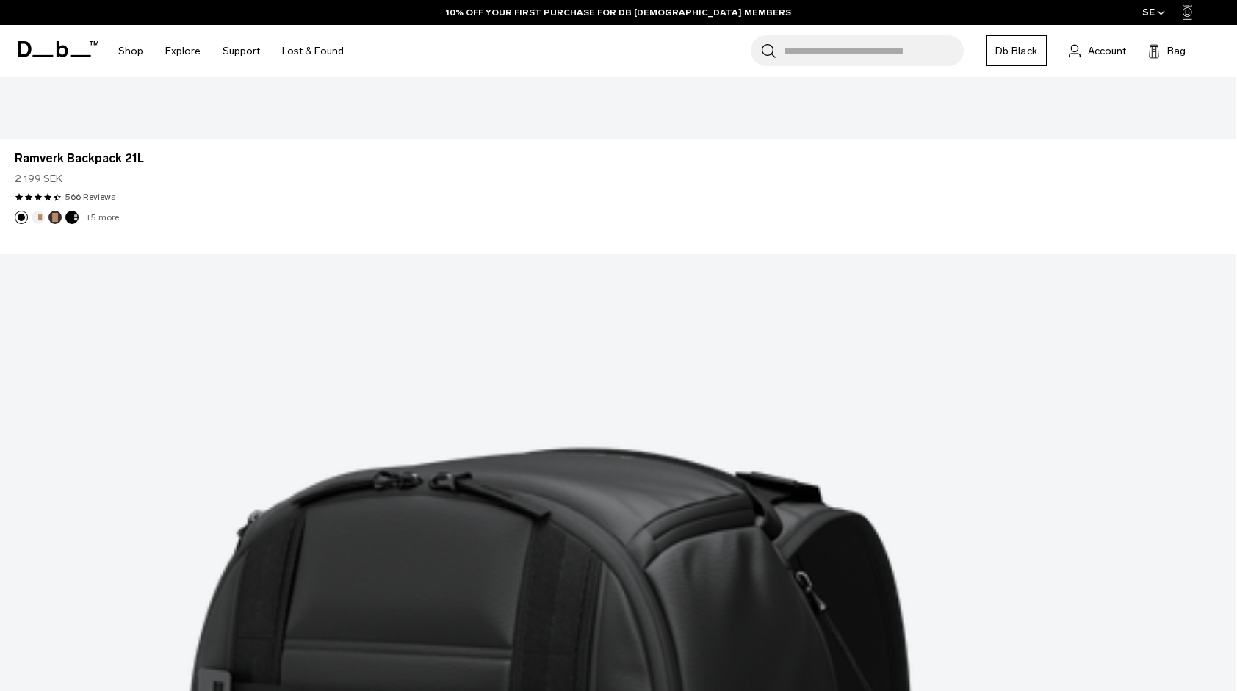
scroll to position [4607, 0]
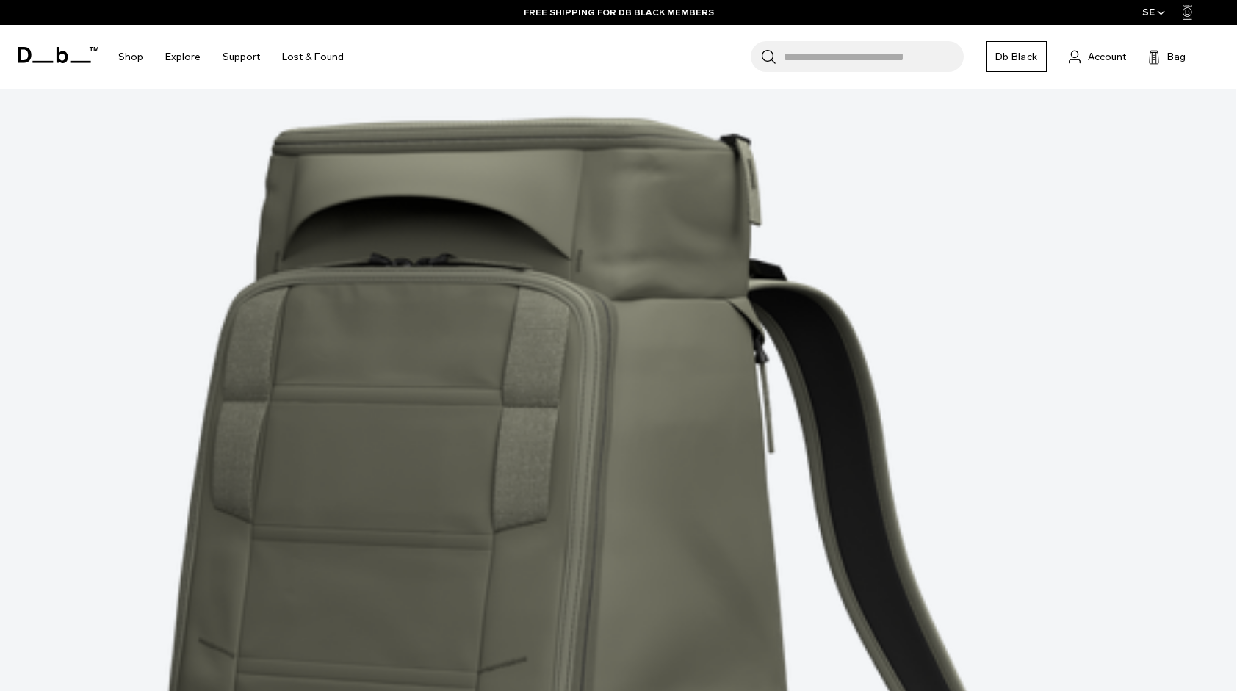
scroll to position [9341, 0]
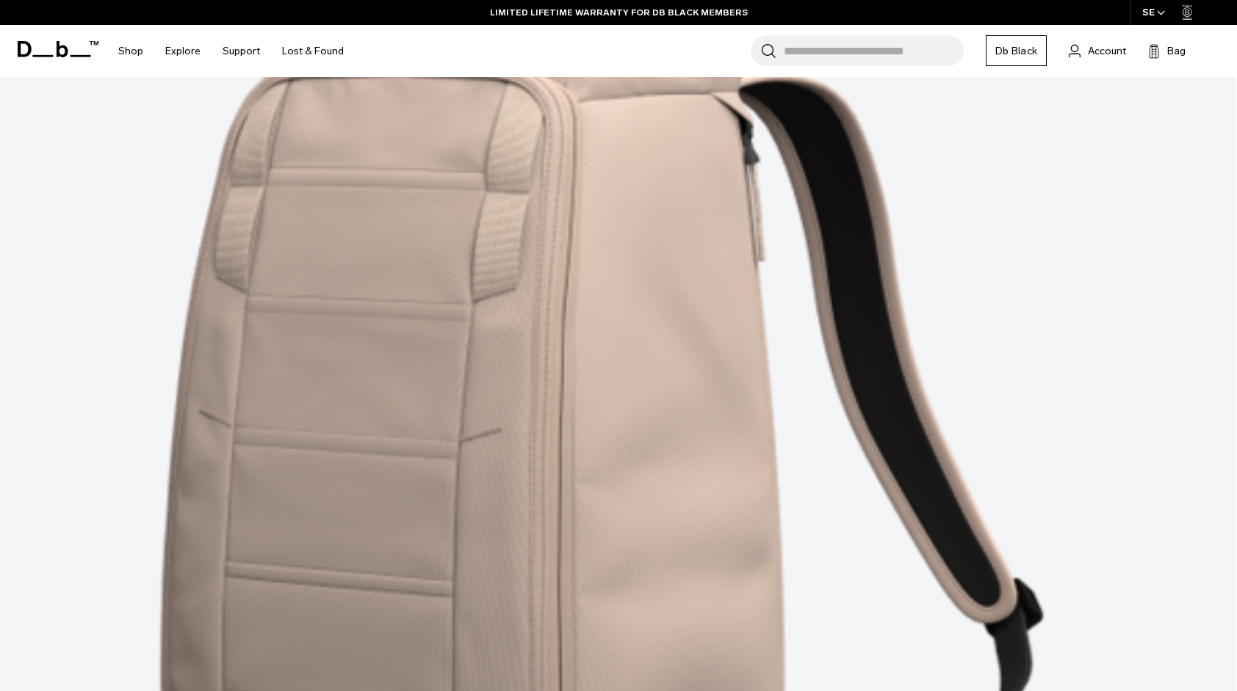
scroll to position [14022, 0]
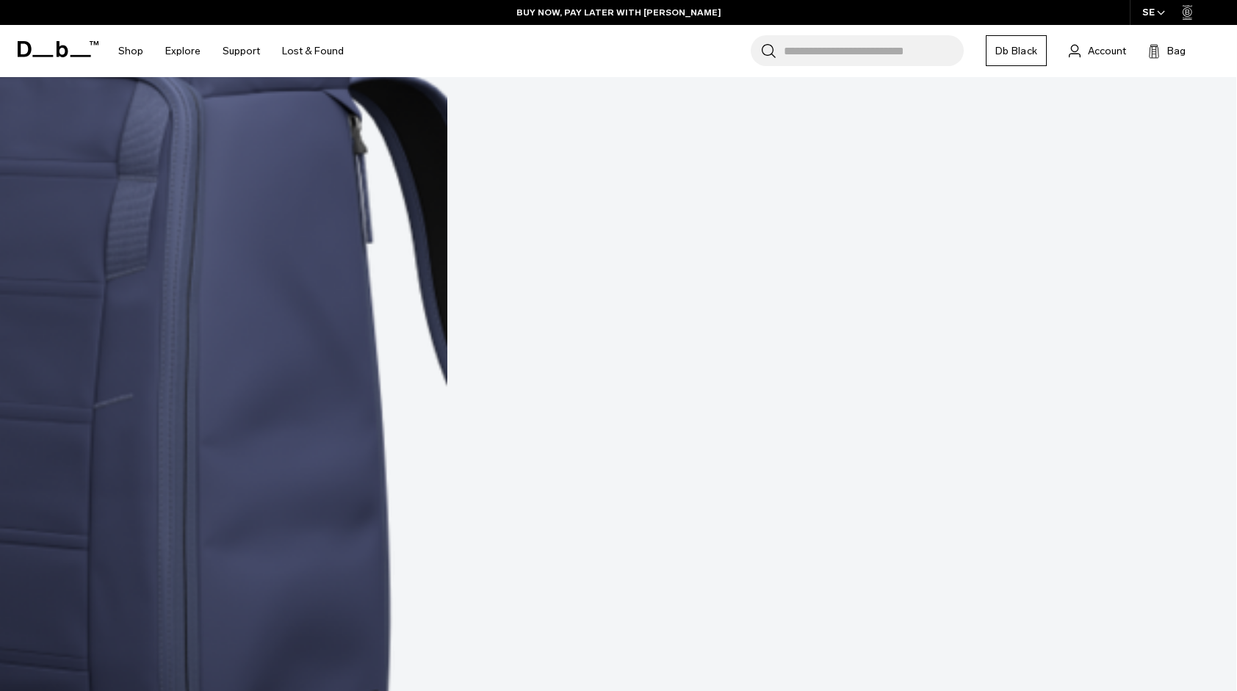
scroll to position [15543, 0]
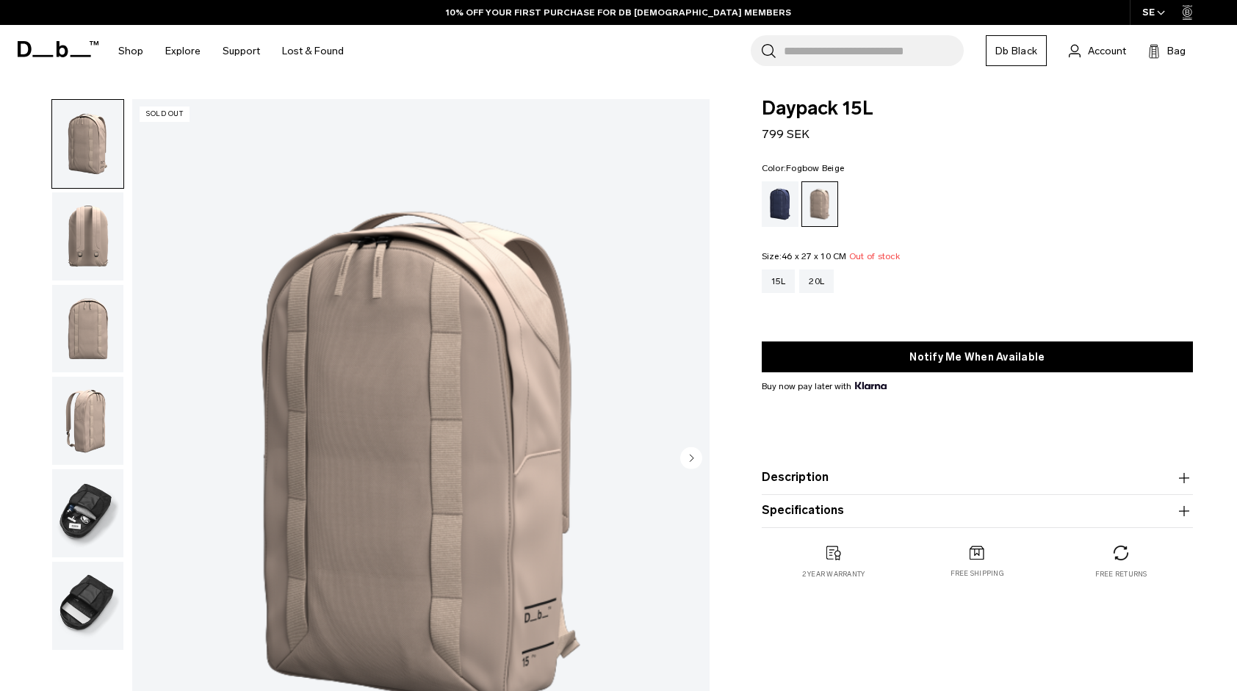
click at [684, 454] on circle "Next slide" at bounding box center [691, 458] width 22 height 22
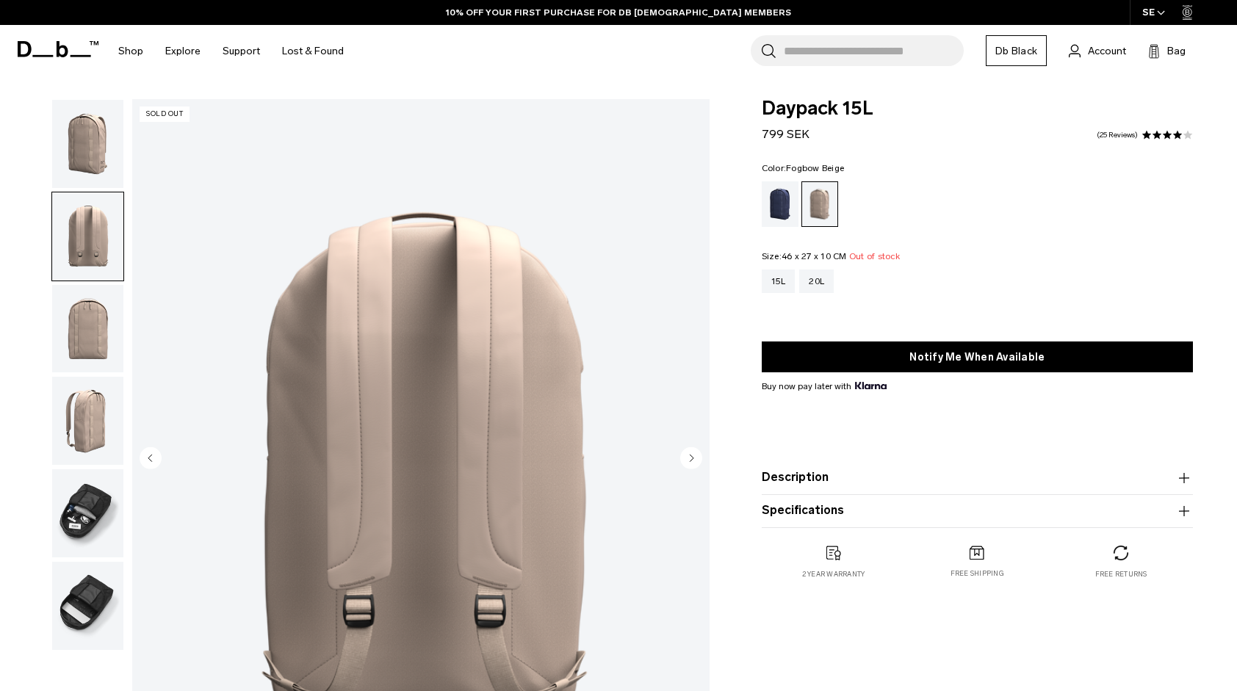
click at [684, 454] on circle "Next slide" at bounding box center [691, 458] width 22 height 22
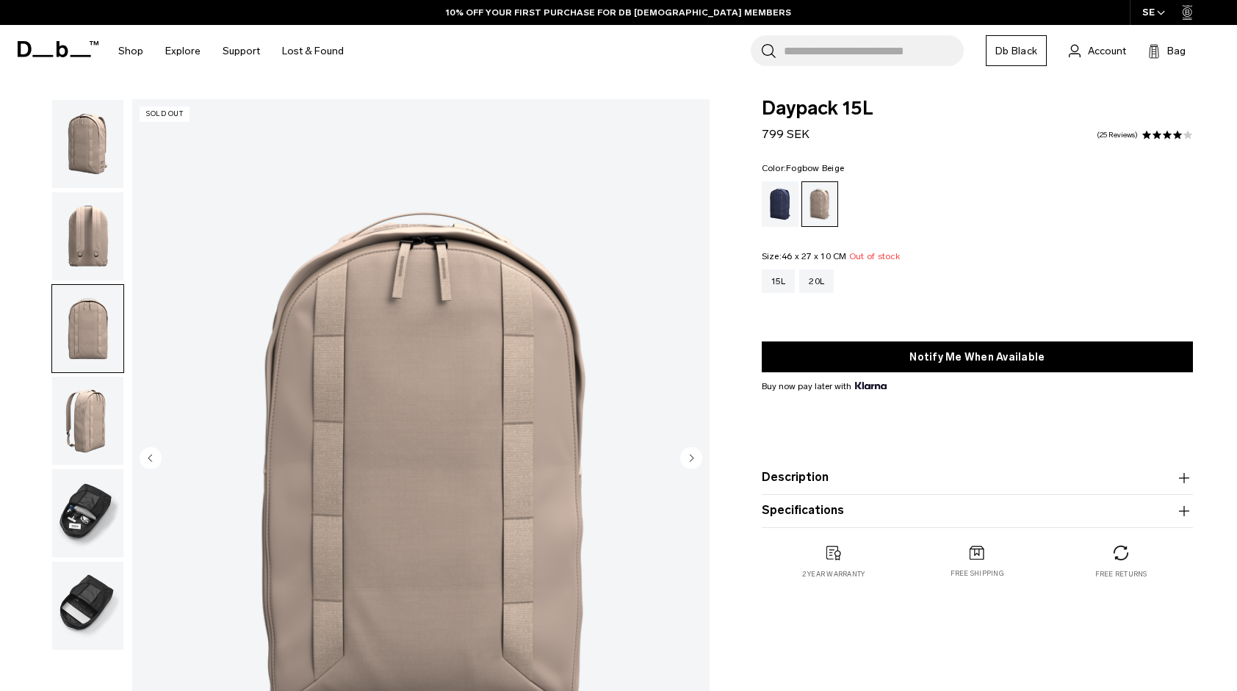
click at [684, 454] on circle "Next slide" at bounding box center [691, 458] width 22 height 22
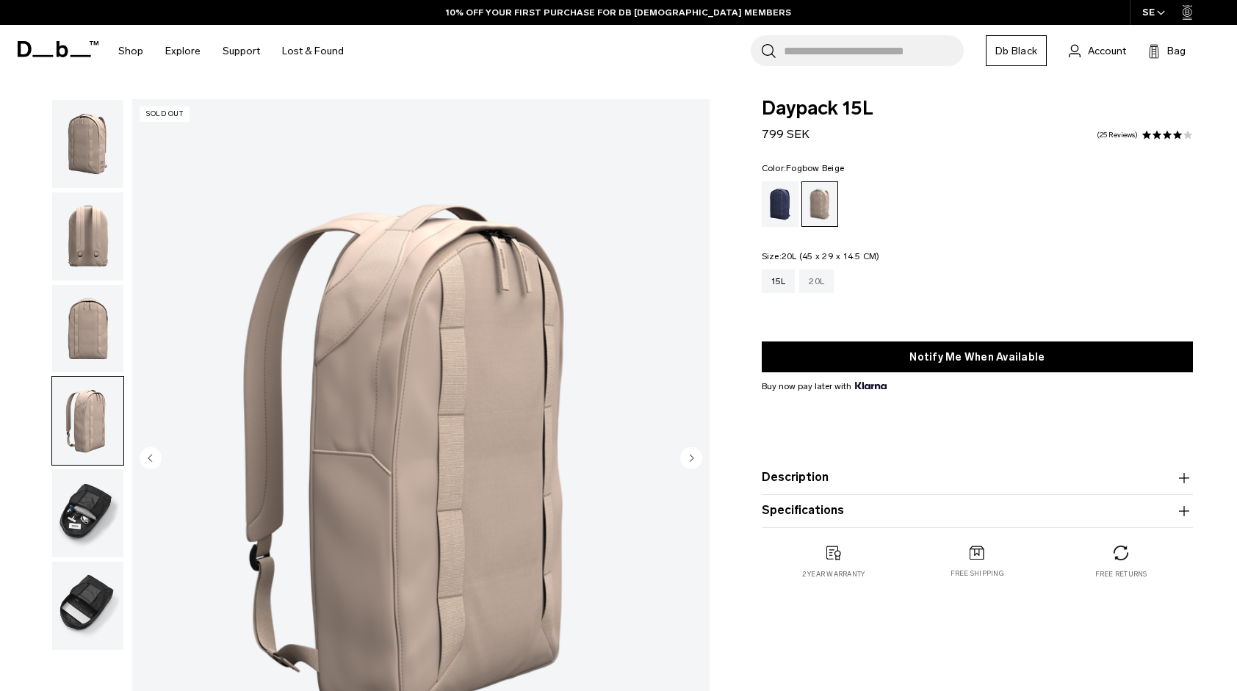
click at [814, 286] on div "20L" at bounding box center [816, 282] width 35 height 24
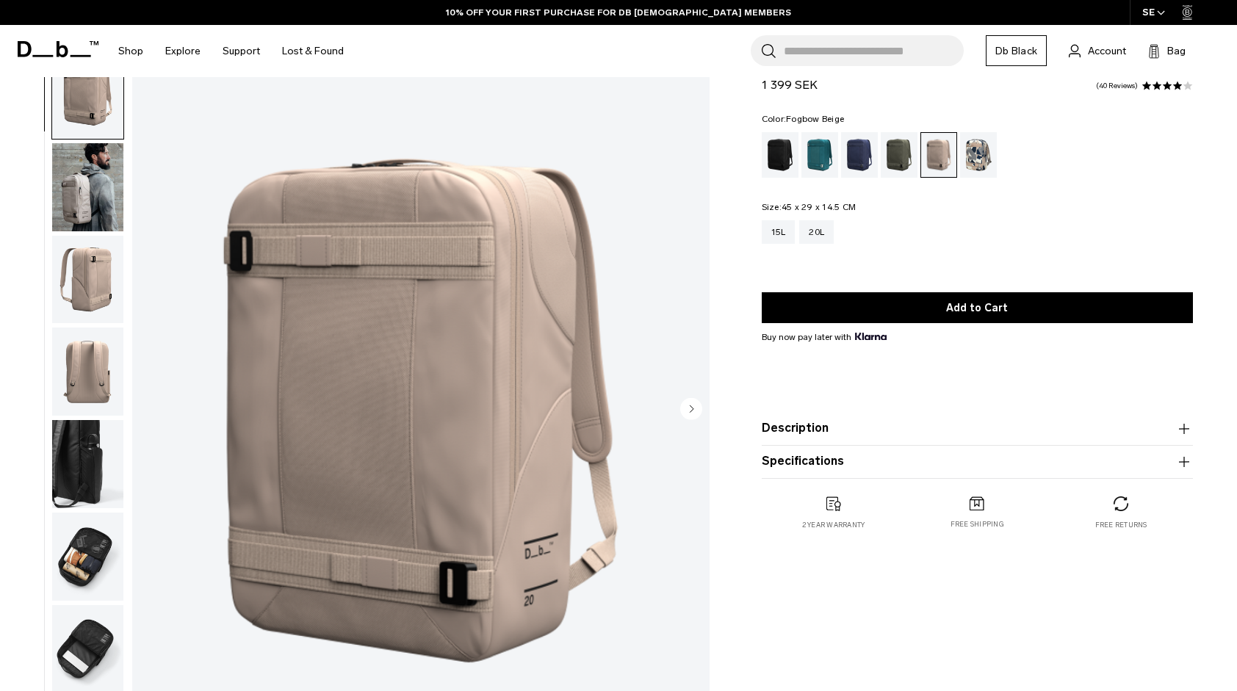
scroll to position [48, 0]
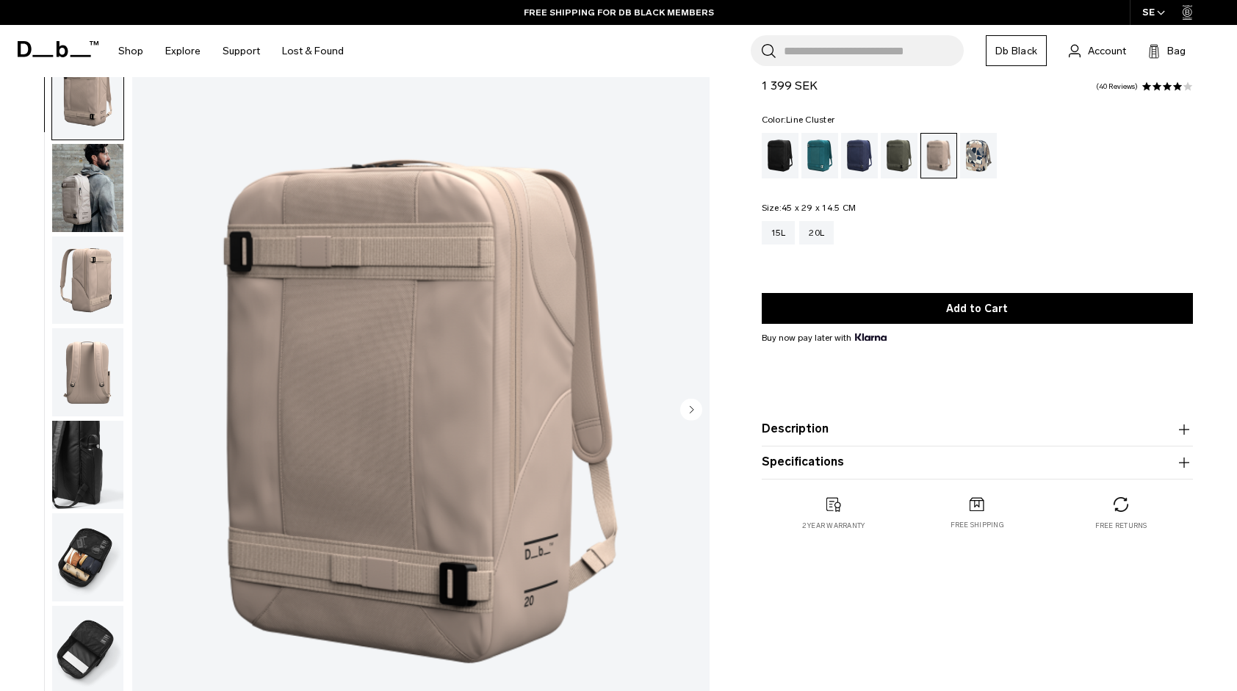
click at [972, 159] on div "Line Cluster" at bounding box center [978, 156] width 37 height 46
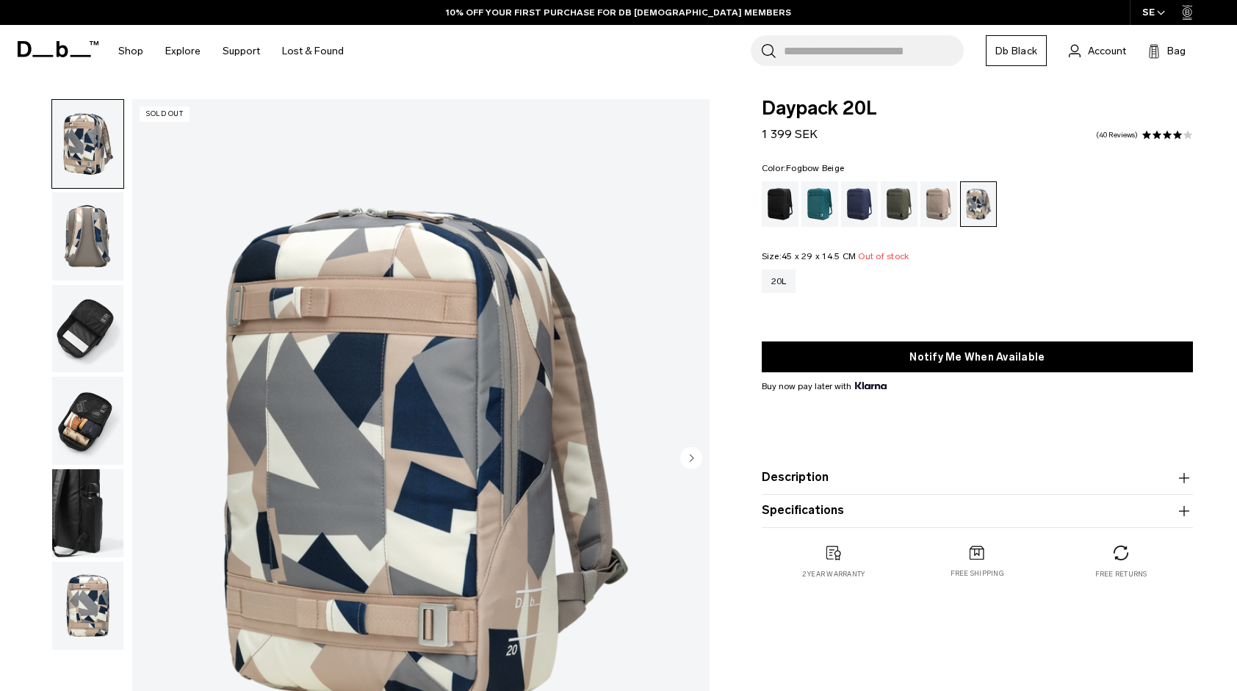
click at [934, 192] on div "Fogbow Beige" at bounding box center [938, 204] width 37 height 46
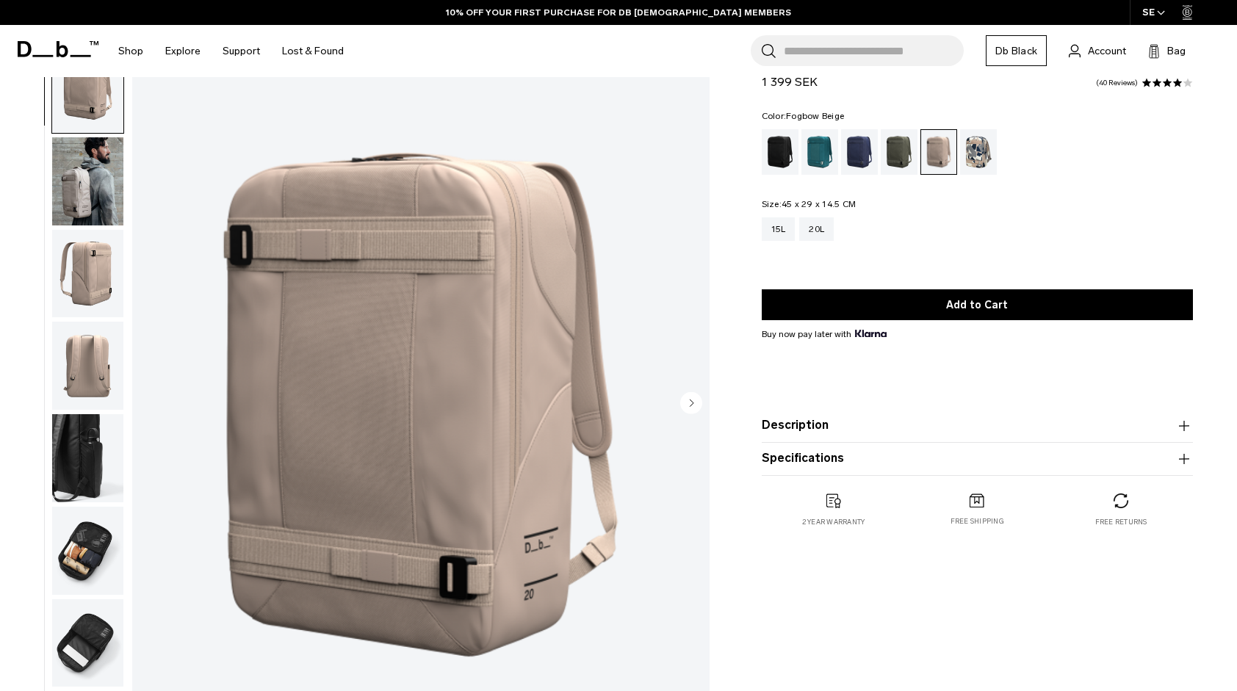
scroll to position [54, 0]
click at [785, 217] on div "15L" at bounding box center [779, 229] width 34 height 24
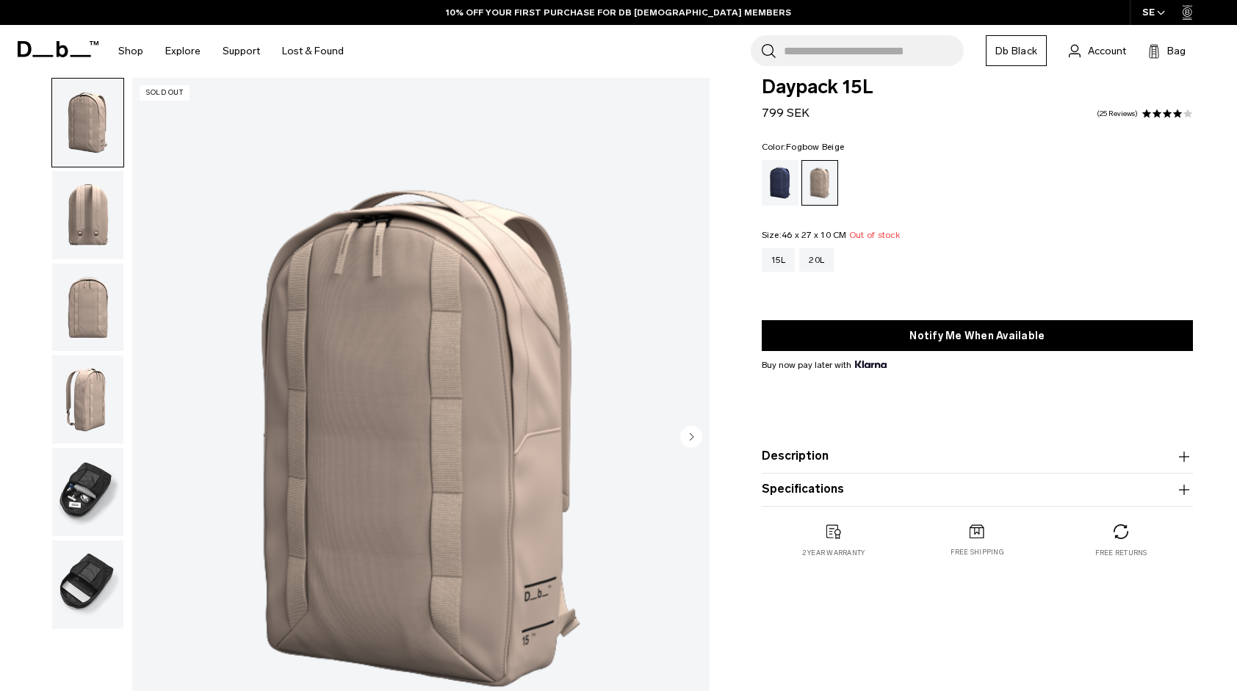
scroll to position [21, 0]
click at [772, 201] on div "Blue Hour" at bounding box center [780, 184] width 37 height 46
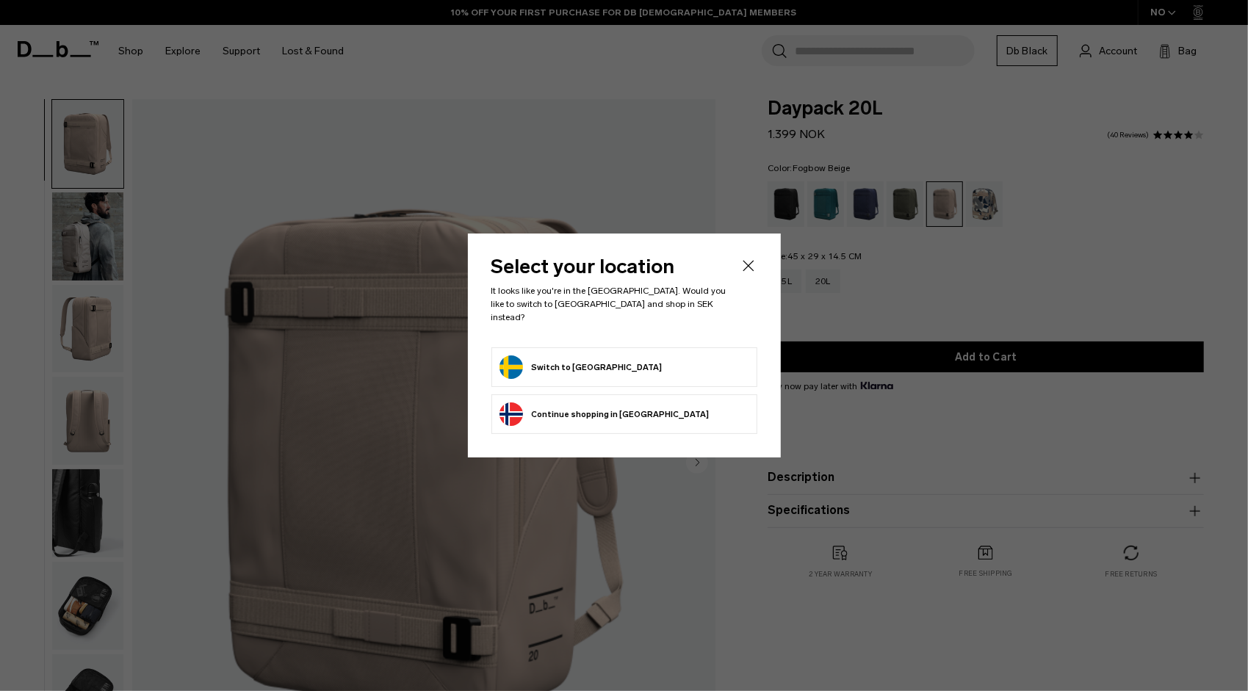
click at [521, 358] on button "Switch to Sweden" at bounding box center [580, 367] width 163 height 24
click at [543, 355] on button "Switch to [GEOGRAPHIC_DATA]" at bounding box center [580, 367] width 163 height 24
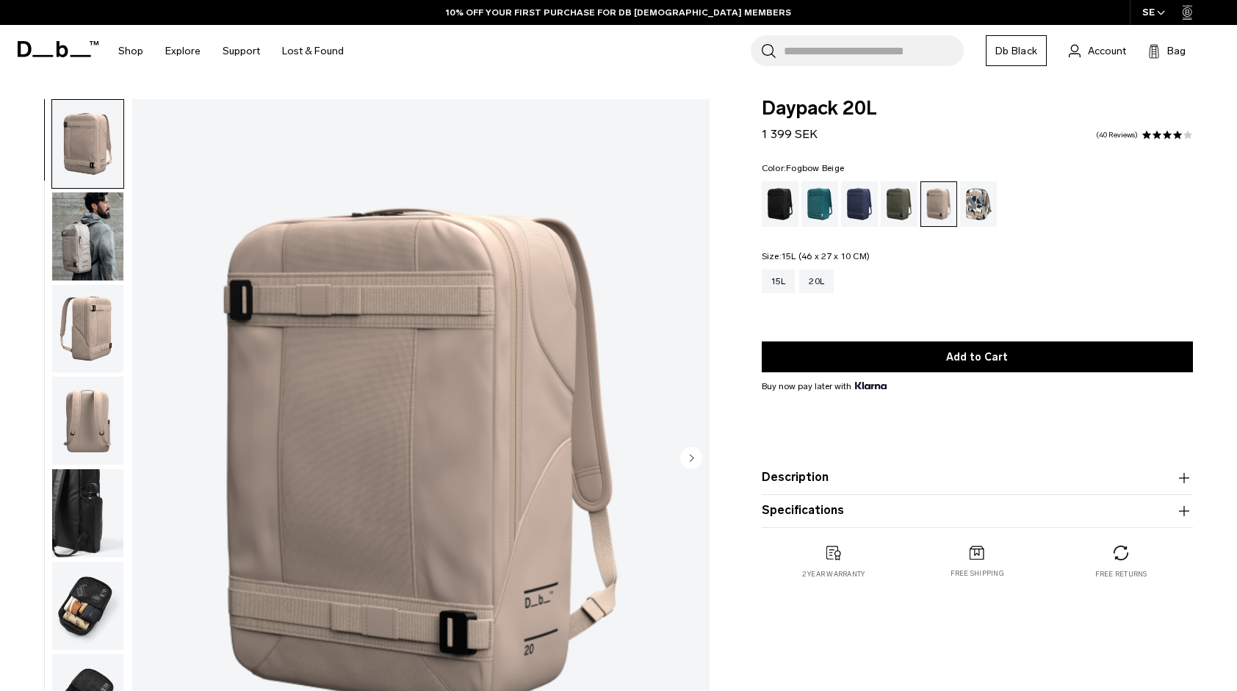
click at [779, 283] on div "15L" at bounding box center [779, 282] width 34 height 24
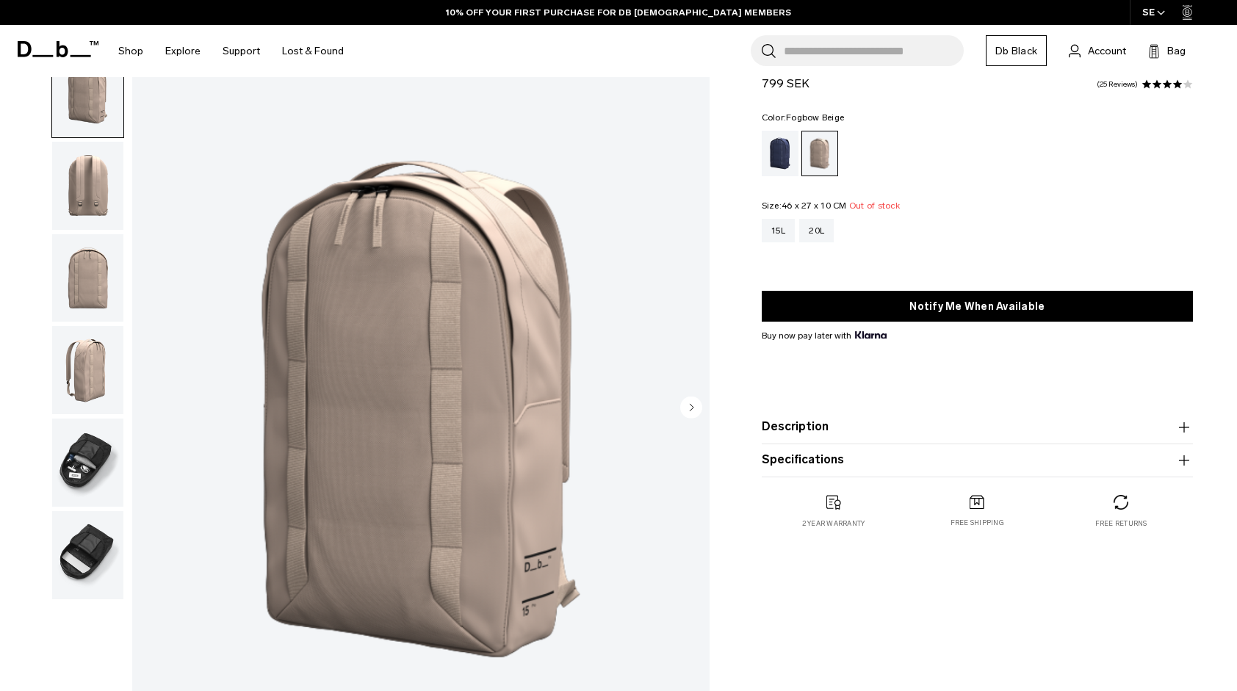
click at [686, 401] on circle "Next slide" at bounding box center [691, 408] width 22 height 22
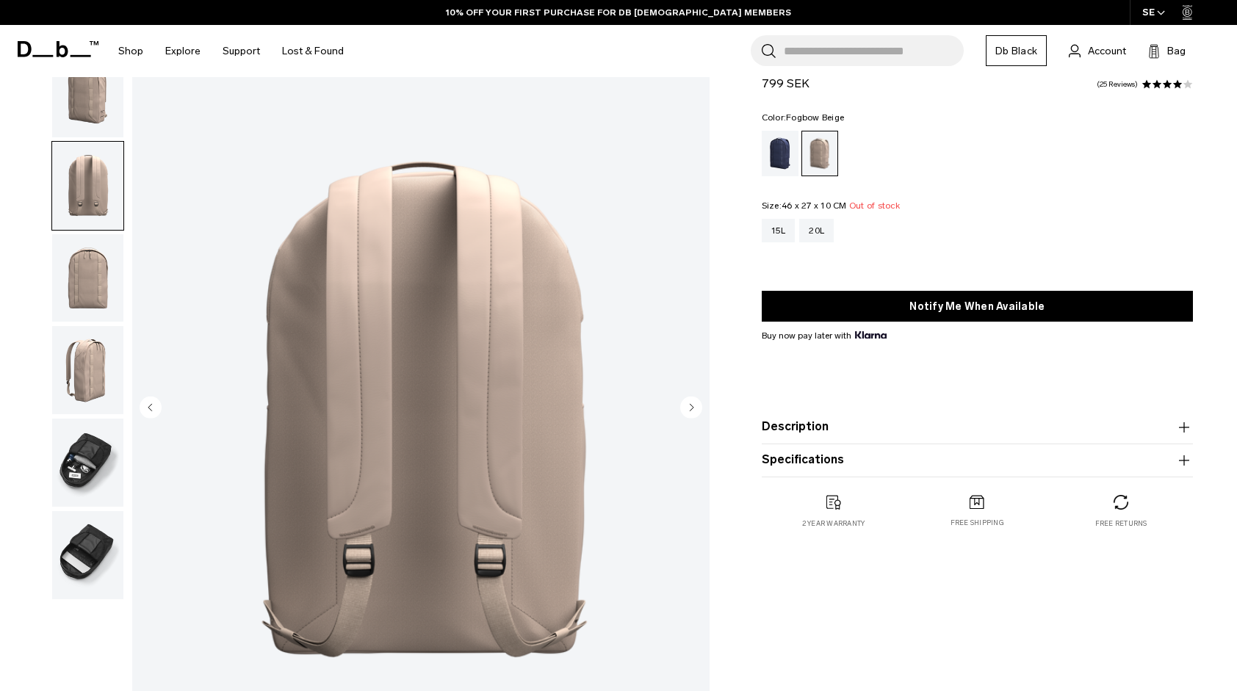
click at [686, 401] on circle "Next slide" at bounding box center [691, 408] width 22 height 22
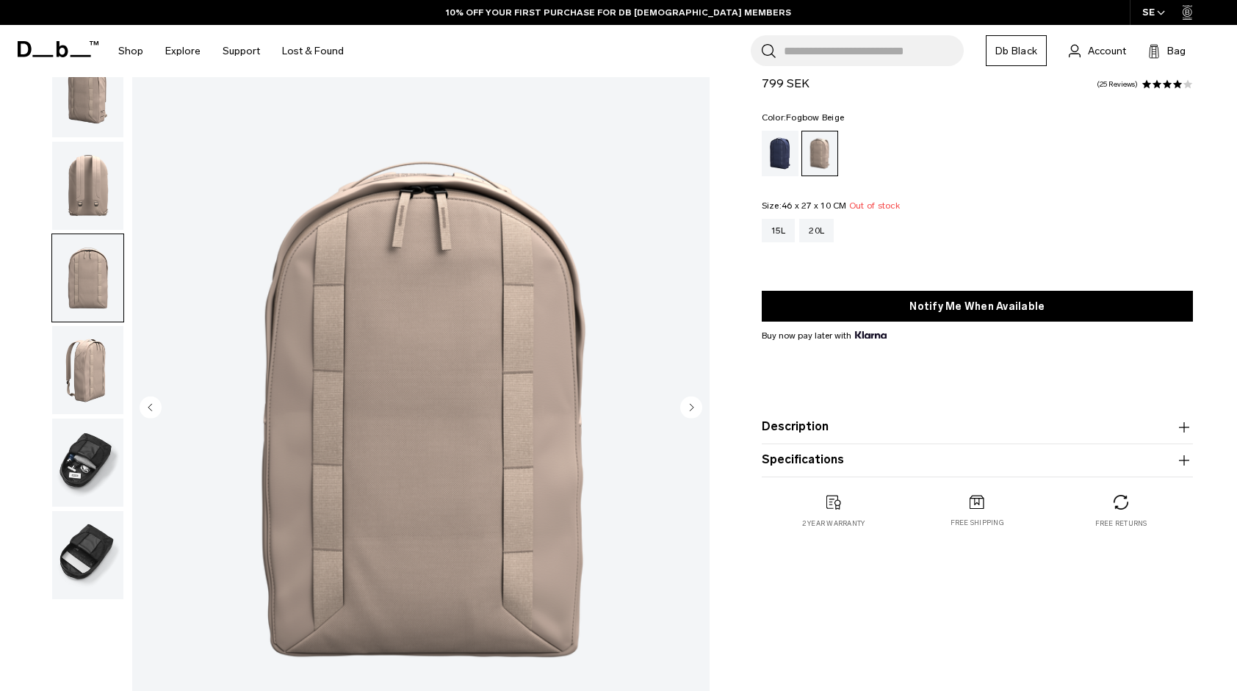
click at [686, 401] on circle "Next slide" at bounding box center [691, 408] width 22 height 22
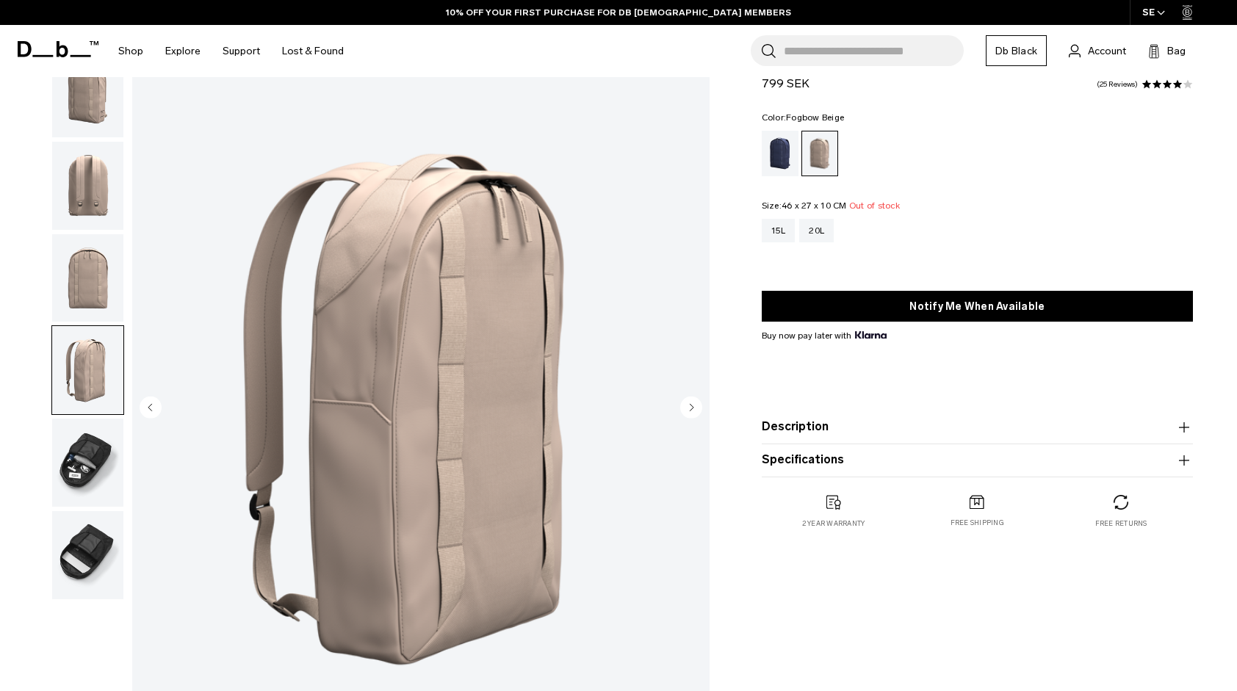
click at [686, 401] on circle "Next slide" at bounding box center [691, 408] width 22 height 22
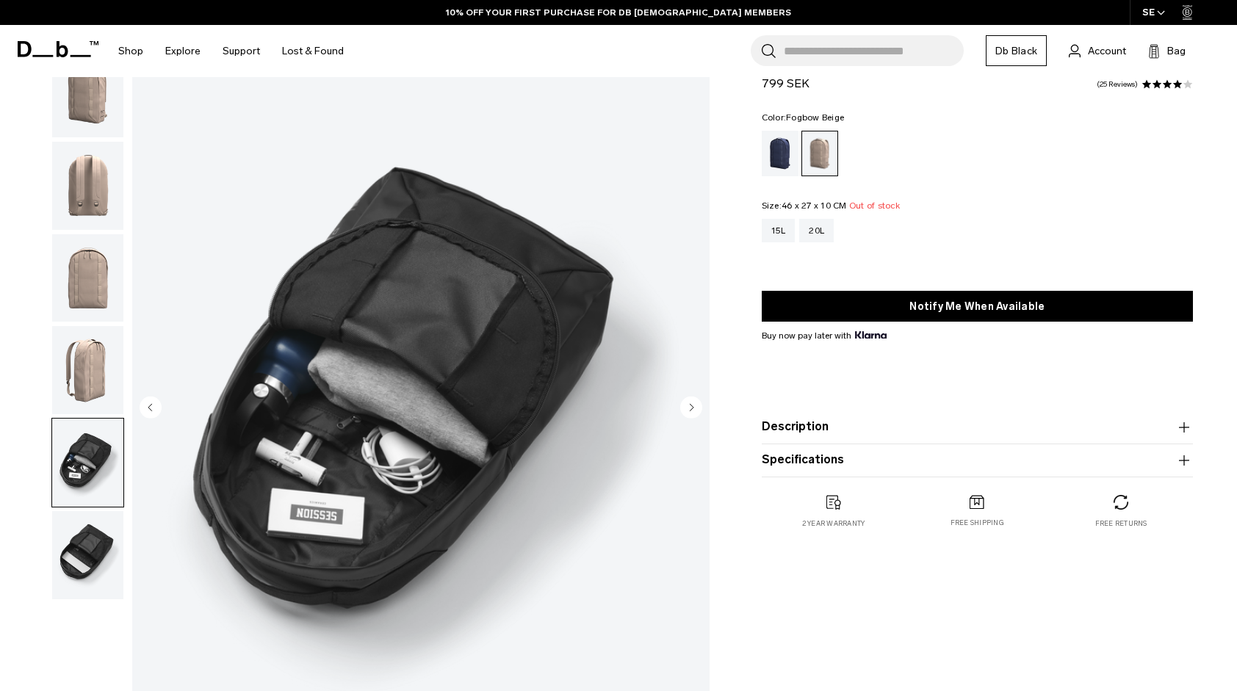
click at [686, 401] on circle "Next slide" at bounding box center [691, 408] width 22 height 22
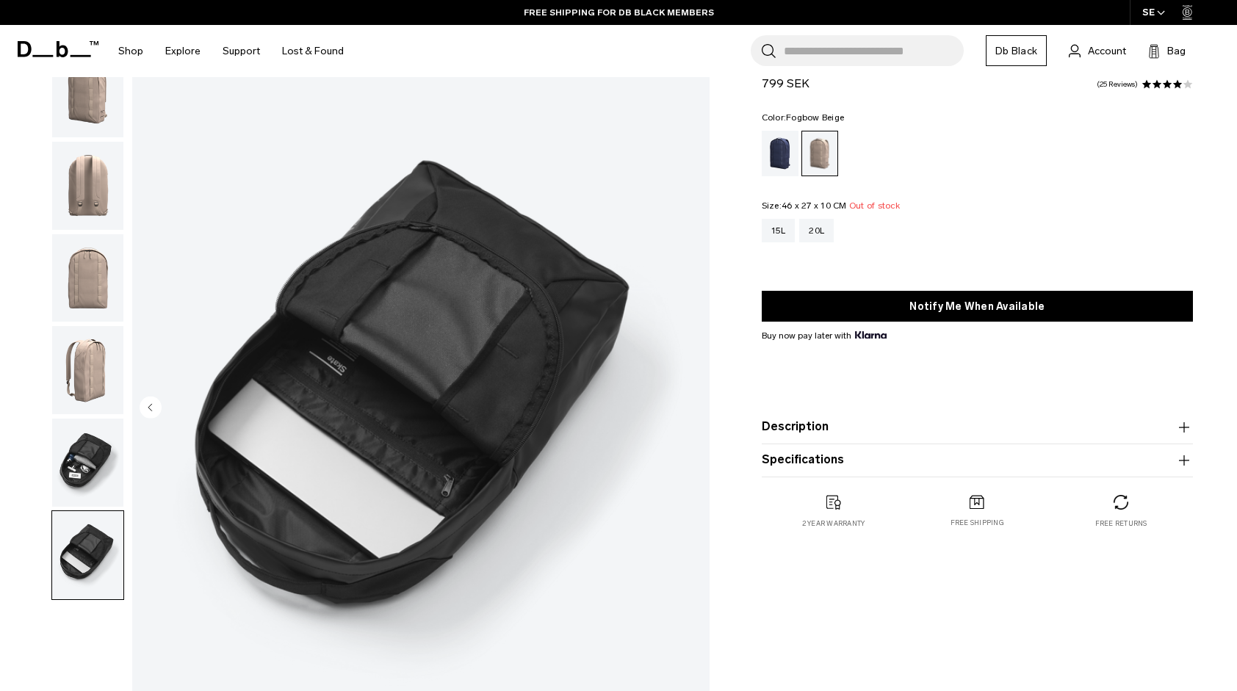
click at [686, 401] on img "6 / 6" at bounding box center [420, 408] width 577 height 721
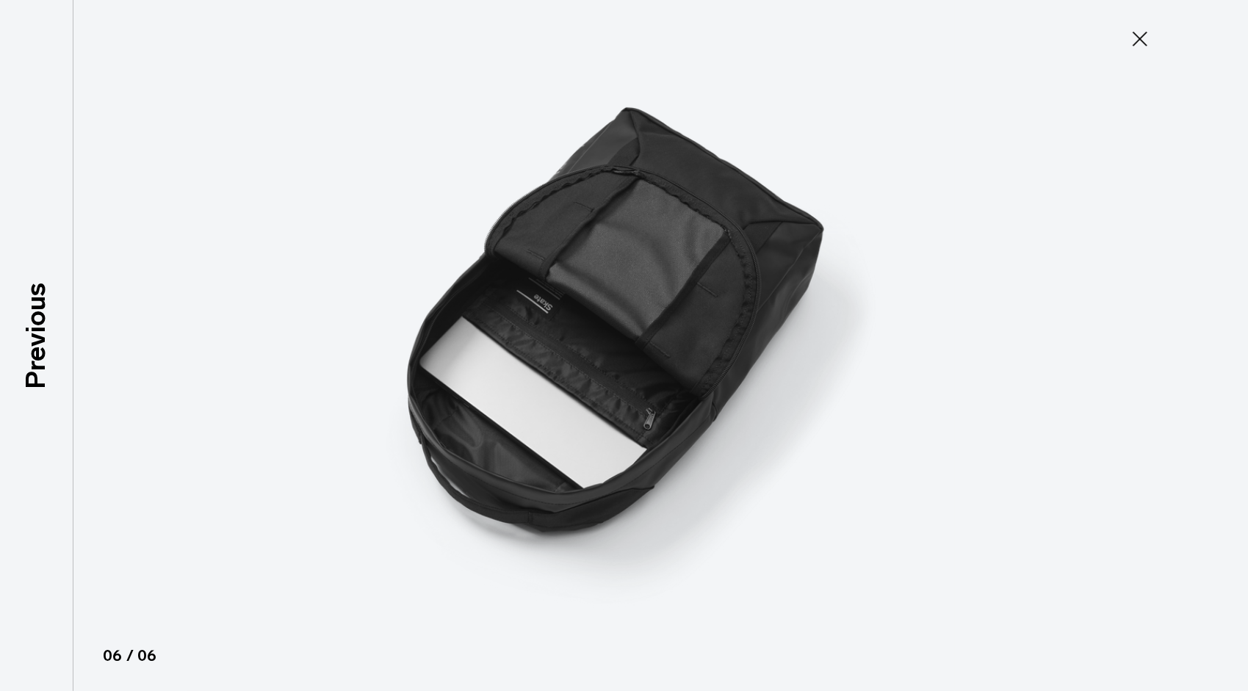
click at [1144, 31] on icon at bounding box center [1140, 39] width 24 height 24
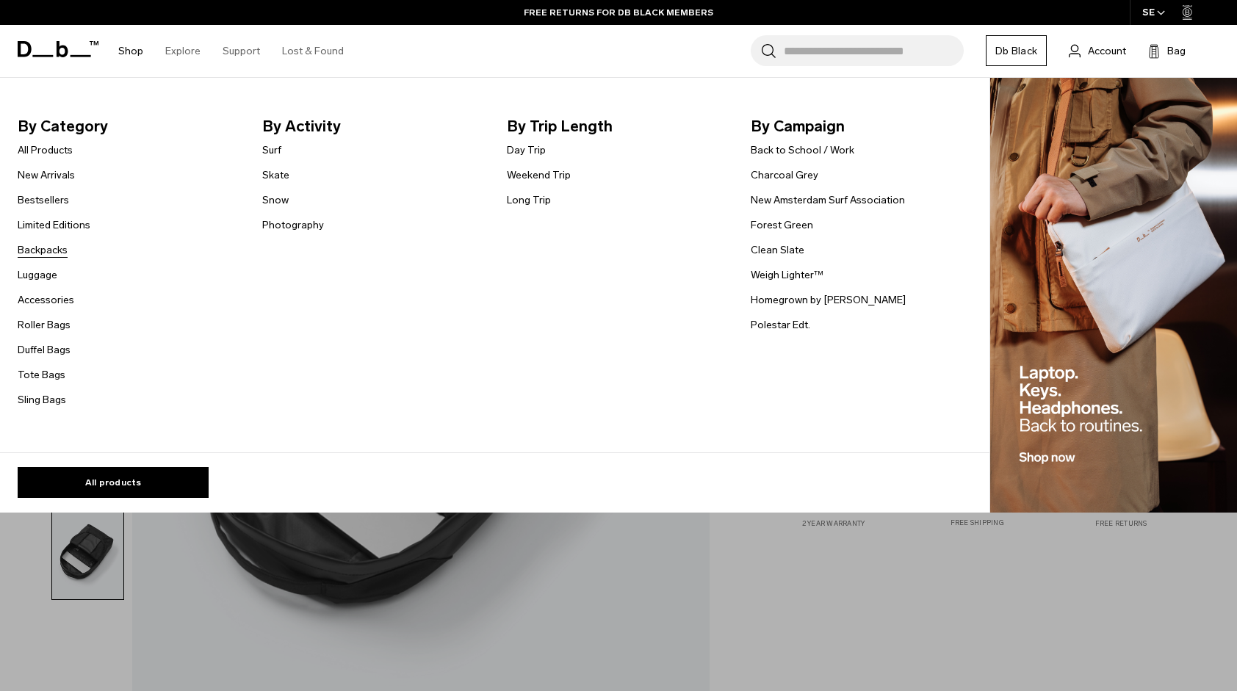
click at [38, 250] on link "Backpacks" at bounding box center [43, 249] width 50 height 15
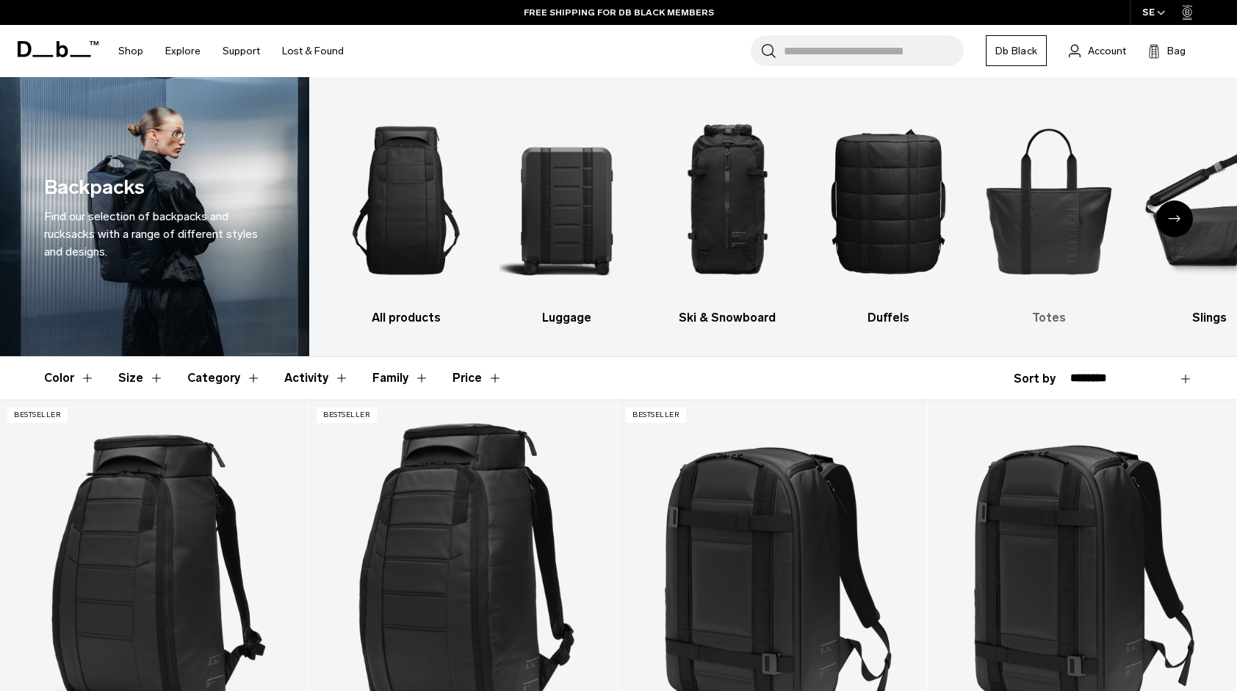
click at [1030, 253] on img "5 / 10" at bounding box center [1048, 200] width 135 height 203
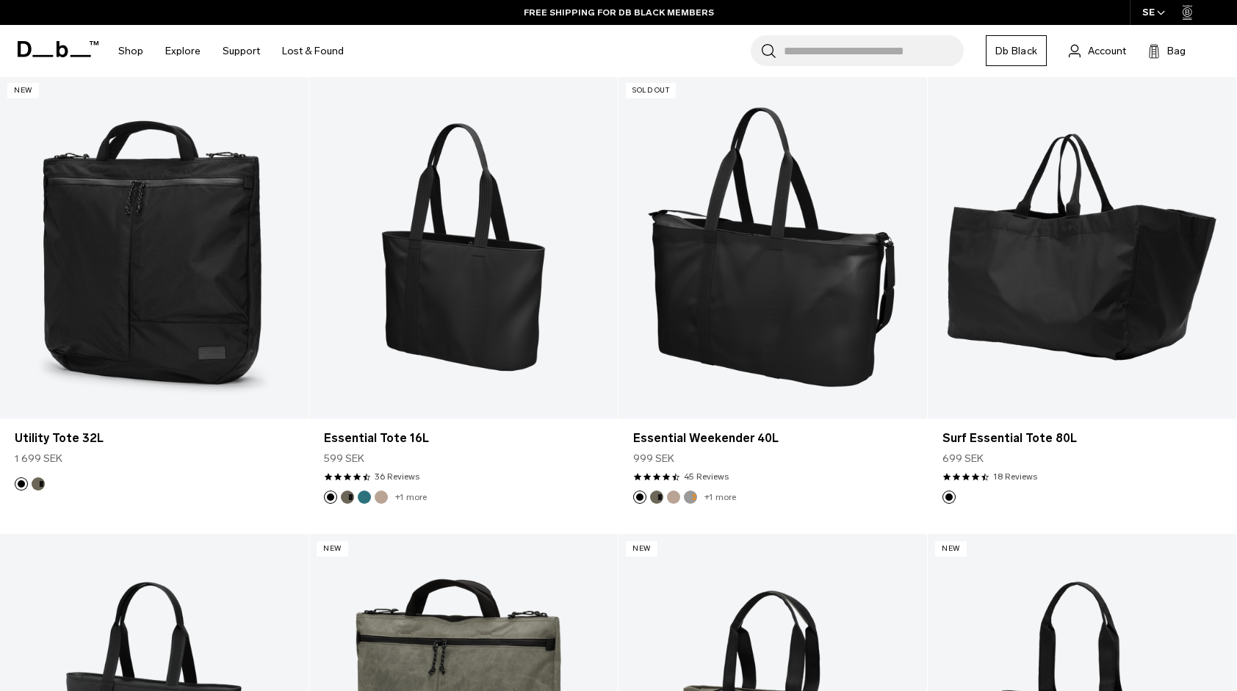
scroll to position [323, 0]
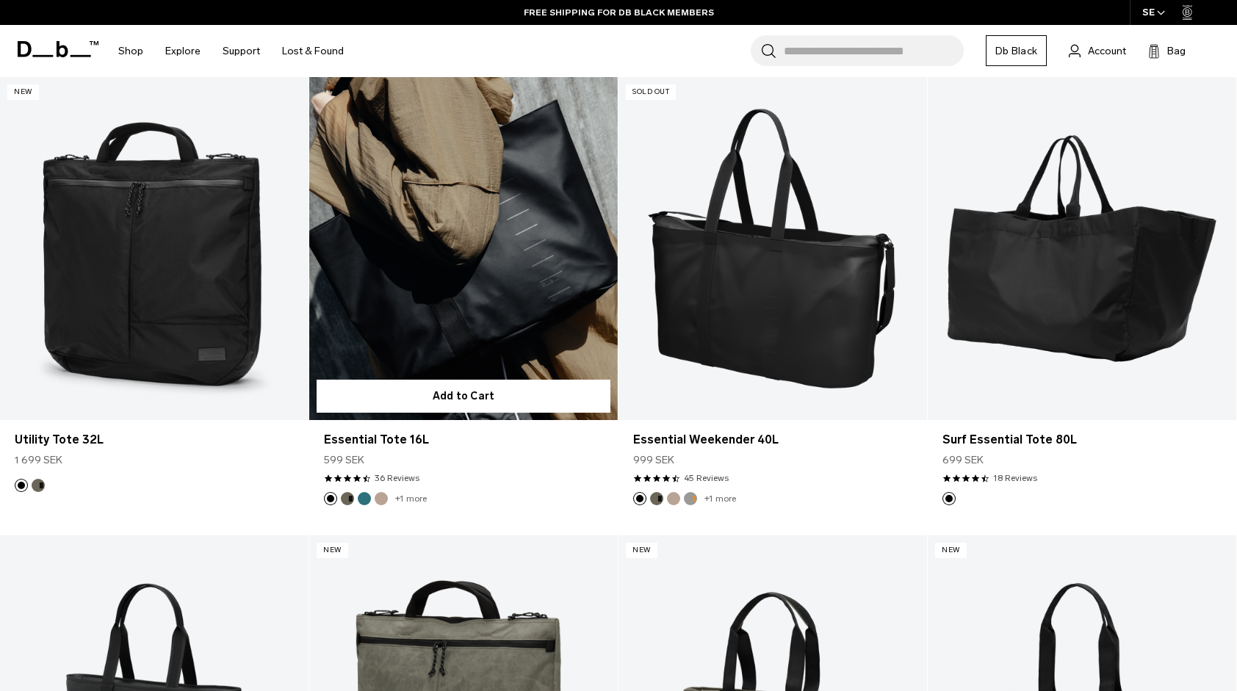
click at [498, 248] on link "Essential Tote 16L" at bounding box center [463, 248] width 308 height 343
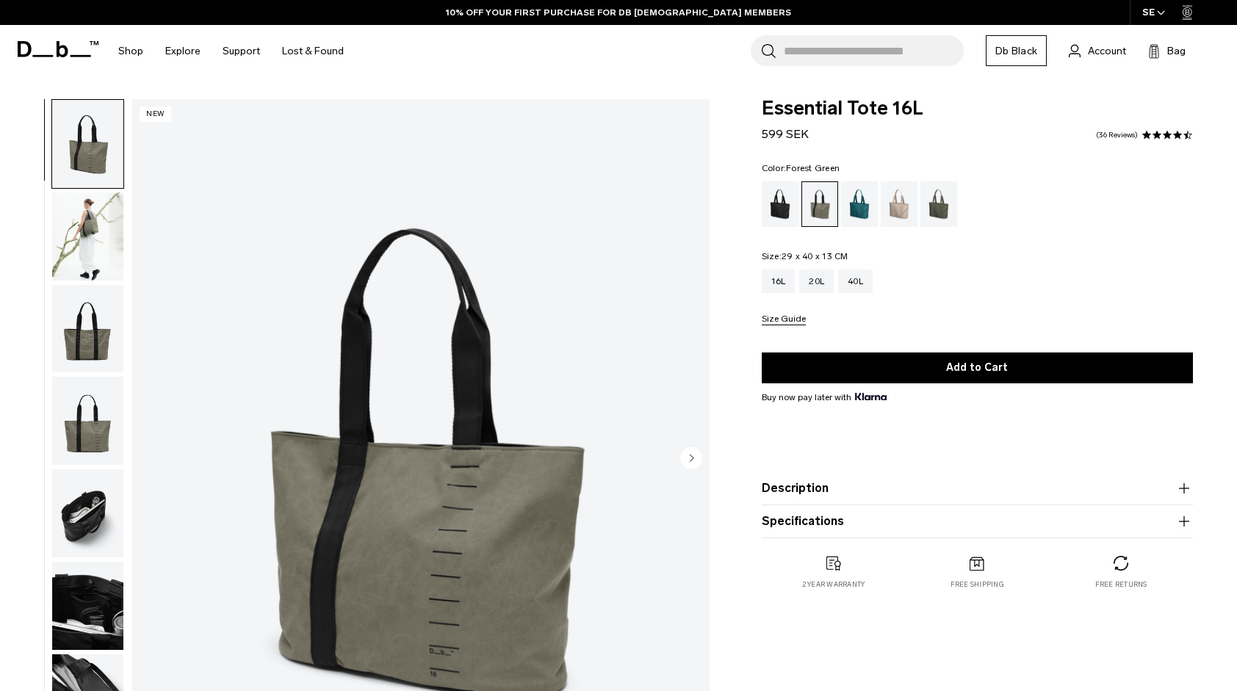
click at [854, 199] on div "Midnight Teal" at bounding box center [859, 204] width 37 height 46
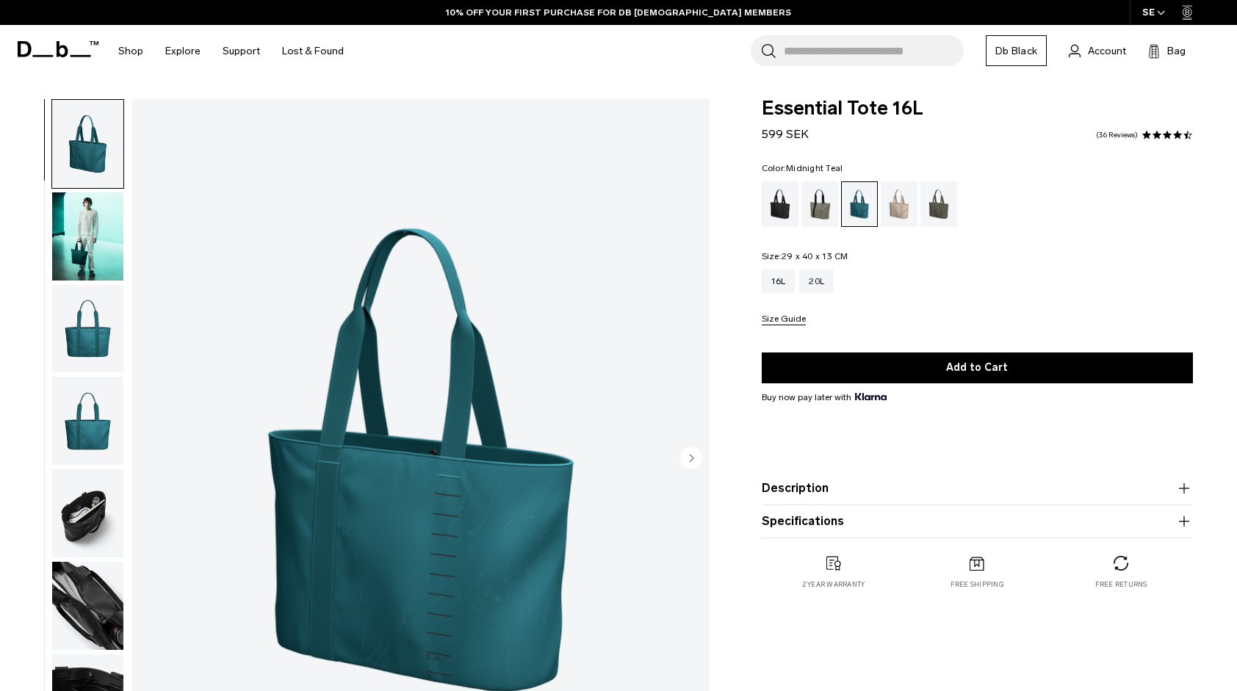
click at [900, 205] on div "Fogbow Beige" at bounding box center [899, 204] width 37 height 46
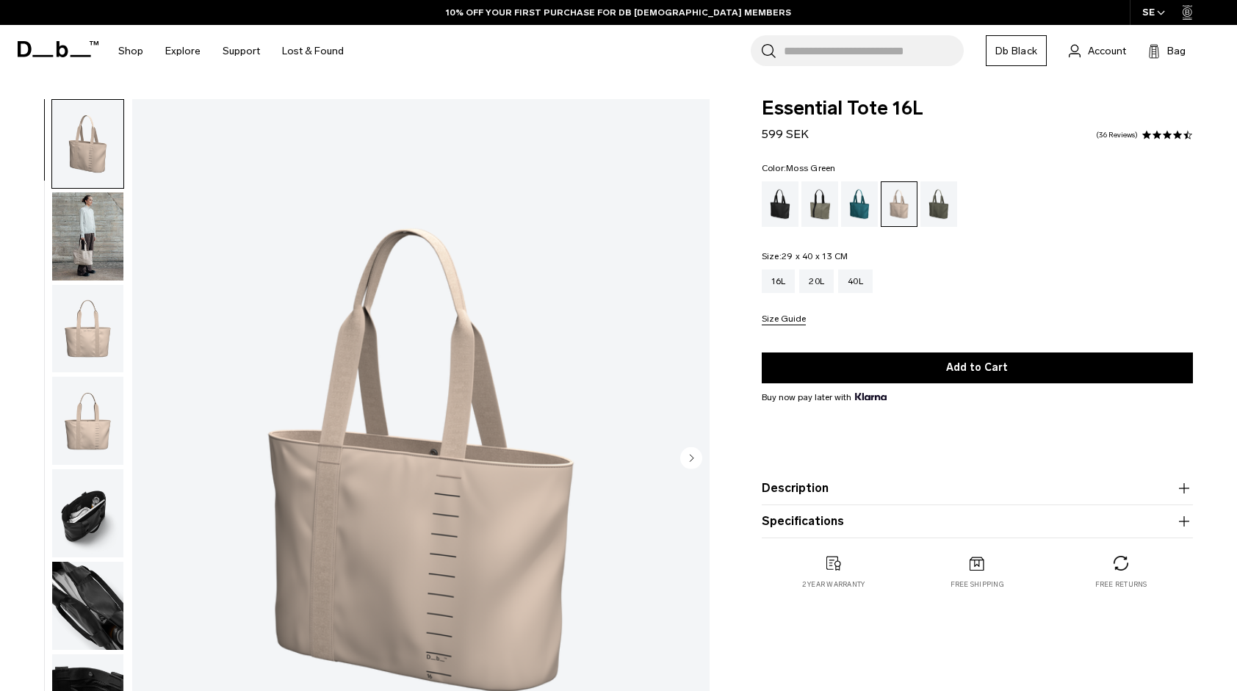
click at [935, 212] on div "Moss Green" at bounding box center [938, 204] width 37 height 46
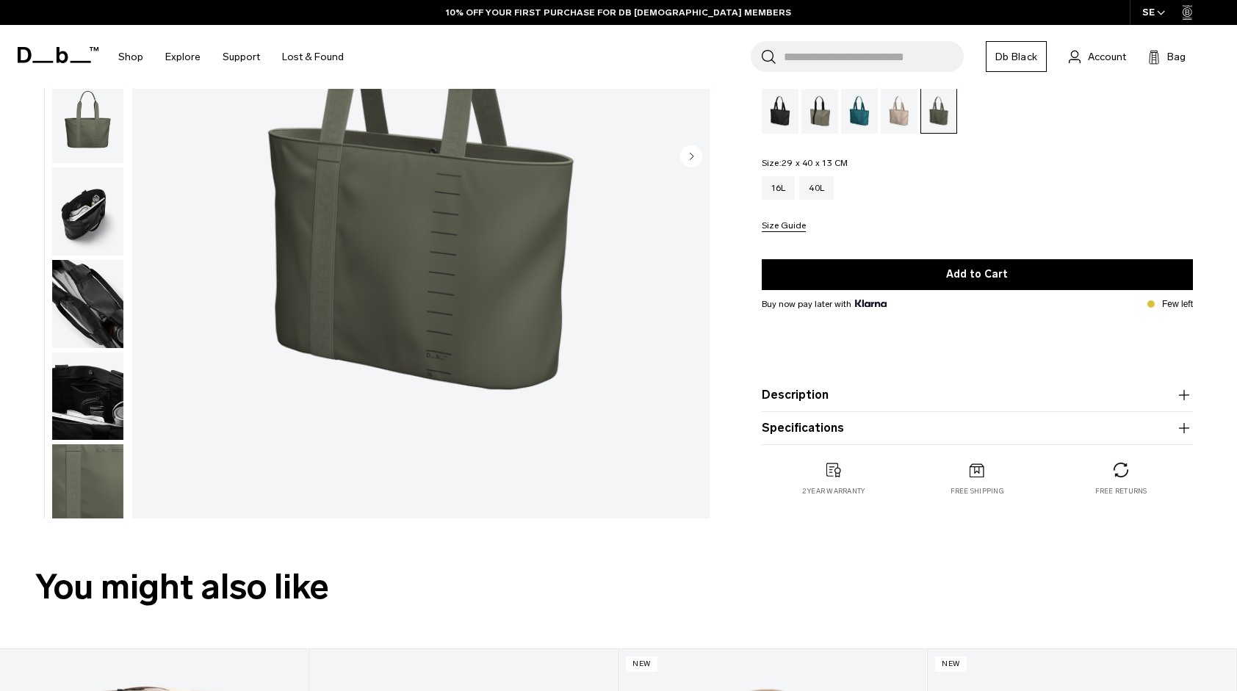
scroll to position [303, 0]
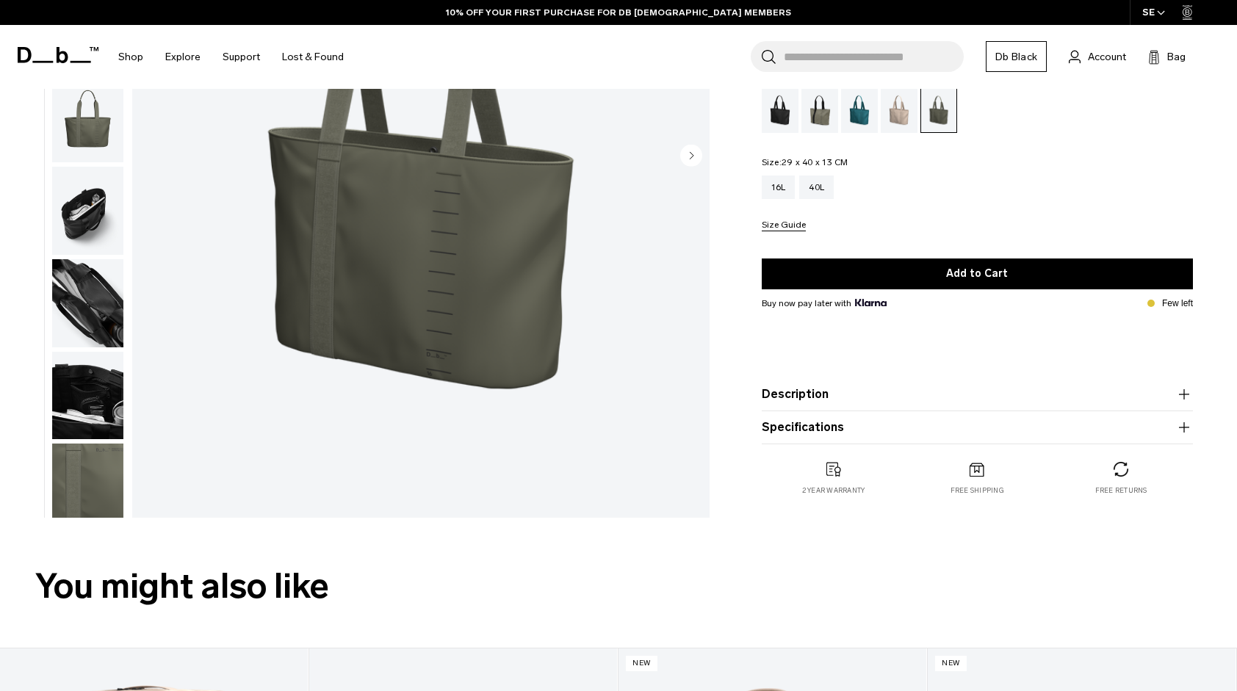
click at [863, 428] on button "Specifications" at bounding box center [977, 428] width 431 height 18
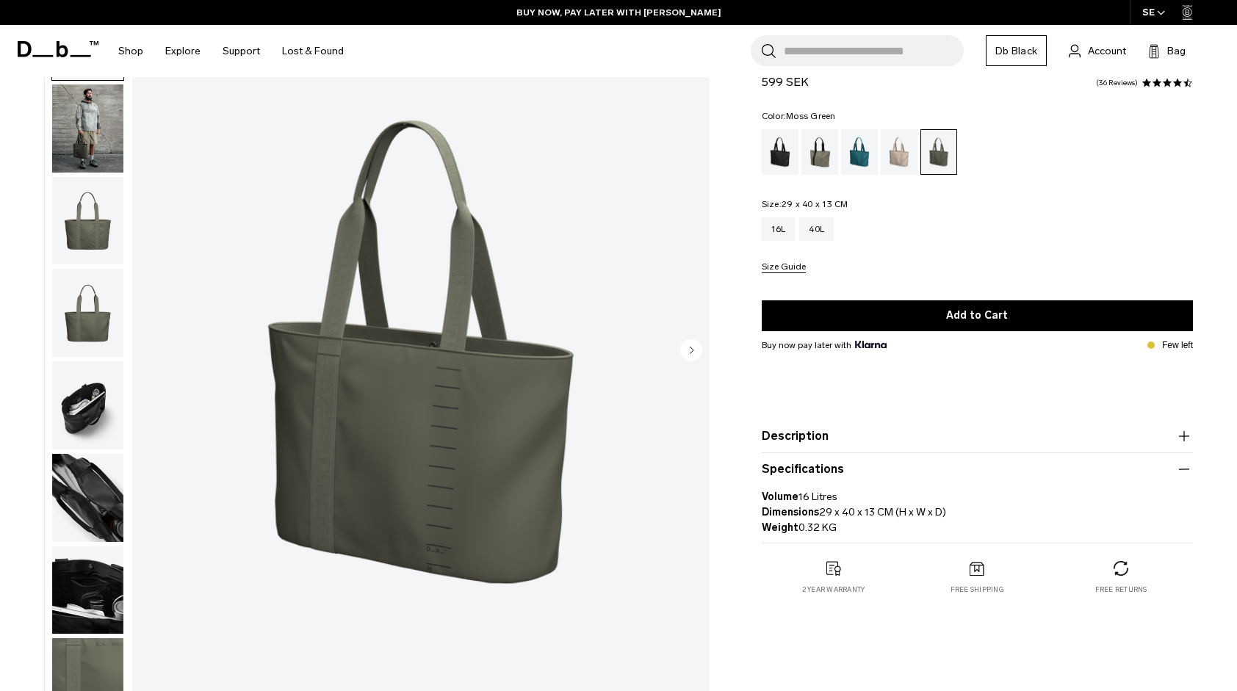
scroll to position [101, 0]
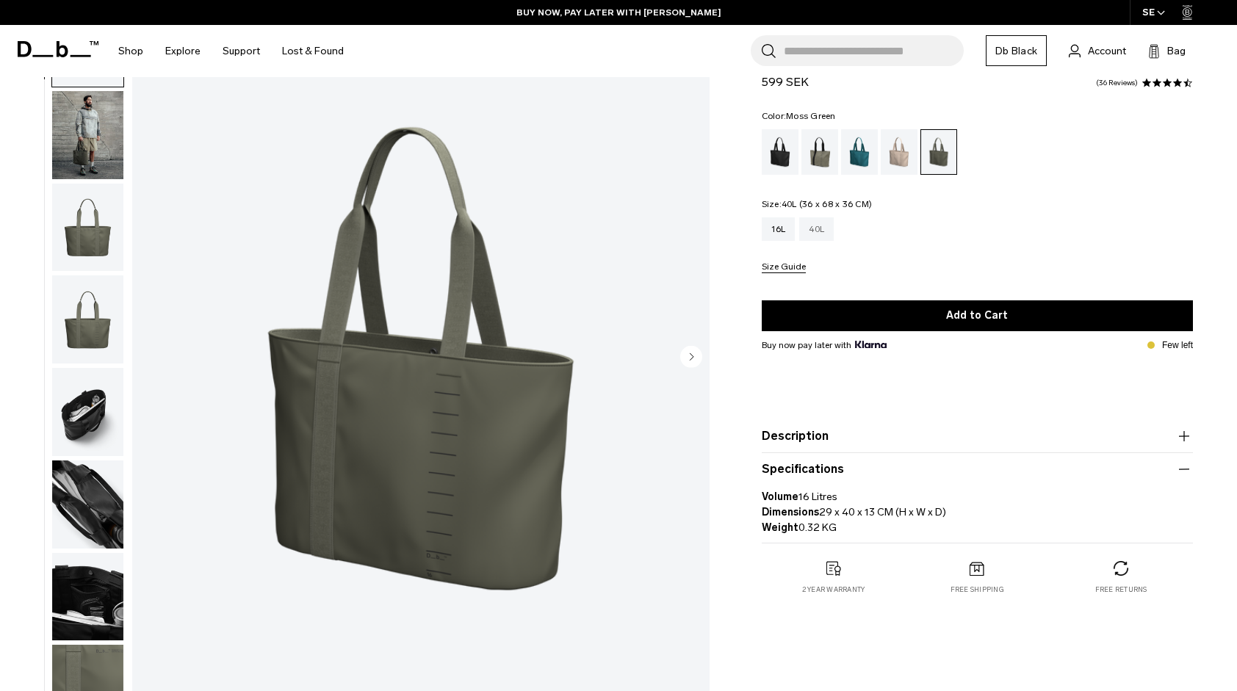
click at [828, 228] on div "40L" at bounding box center [816, 229] width 35 height 24
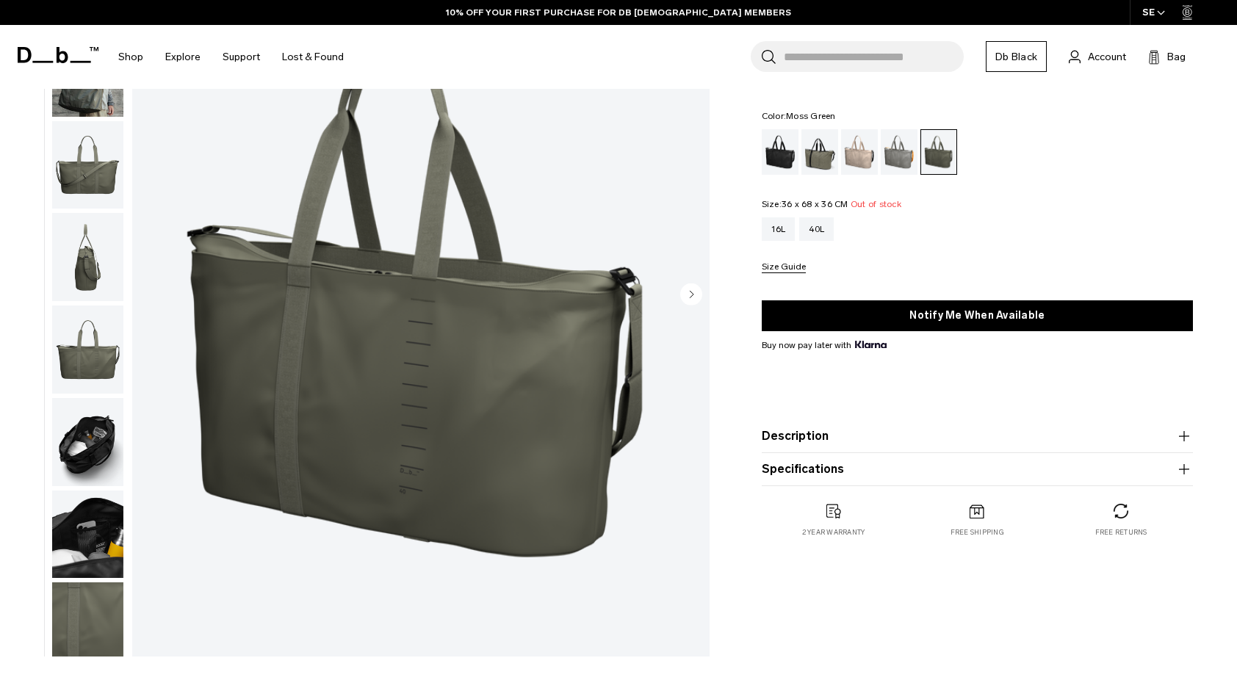
scroll to position [155, 0]
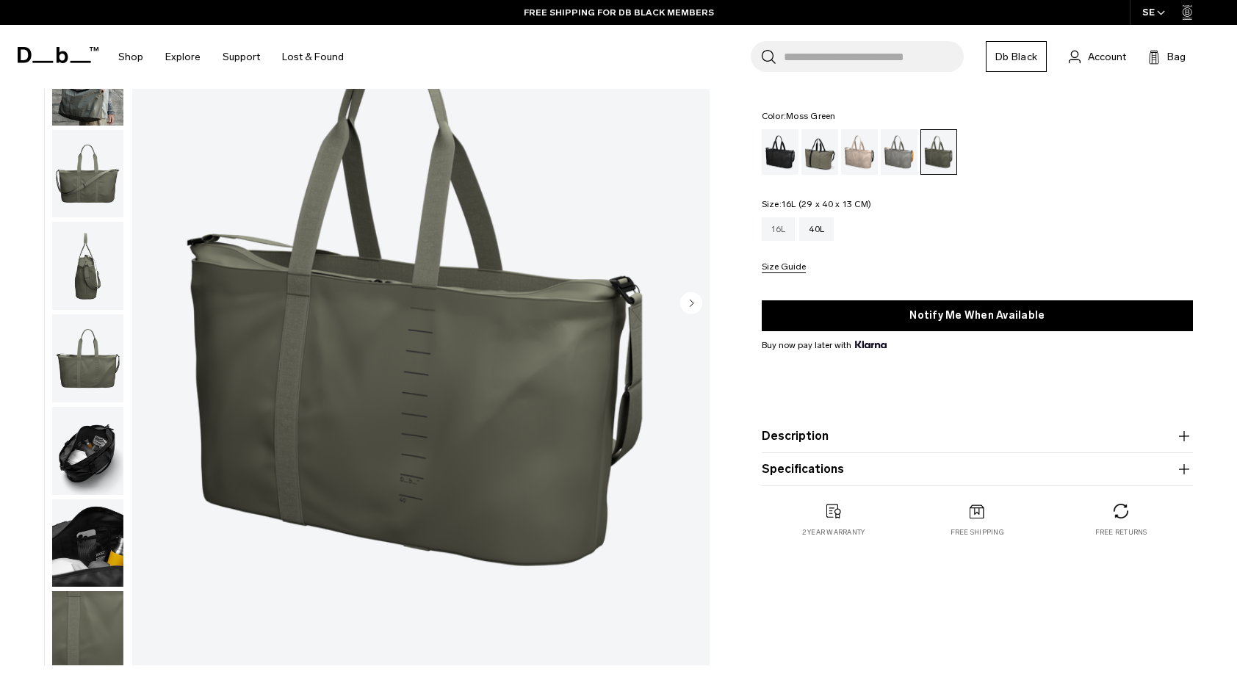
click at [765, 223] on div "16L" at bounding box center [779, 229] width 34 height 24
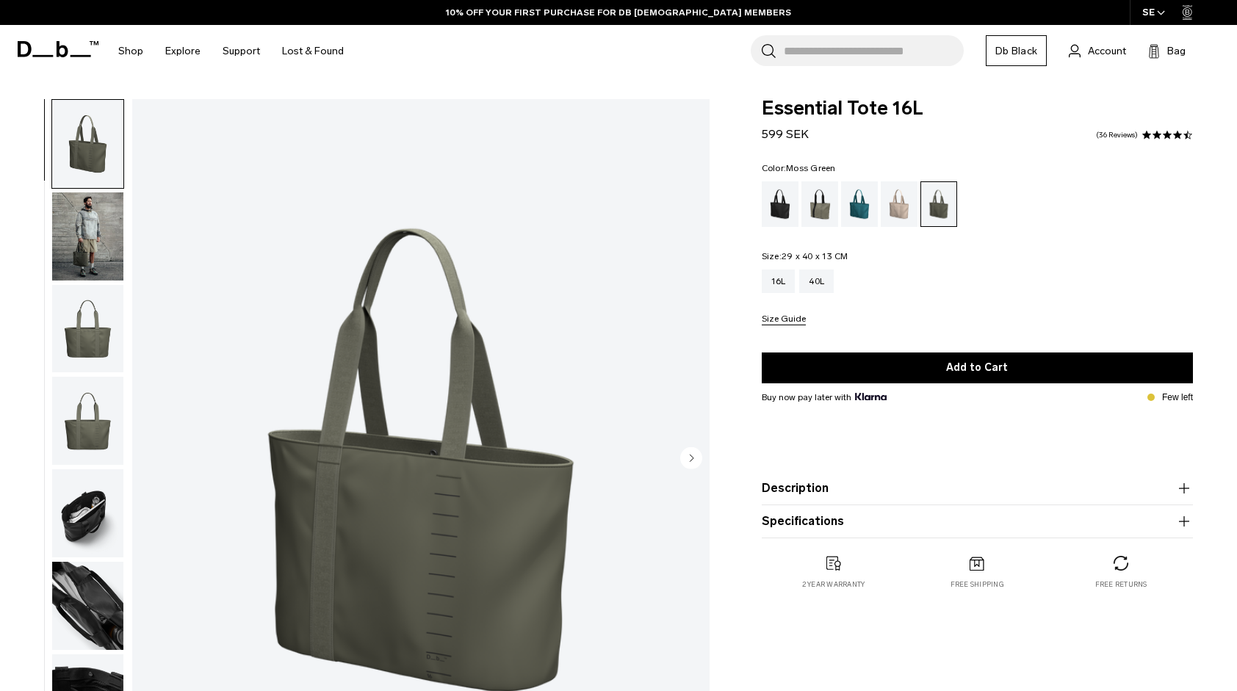
click at [692, 455] on circle "Next slide" at bounding box center [691, 458] width 22 height 22
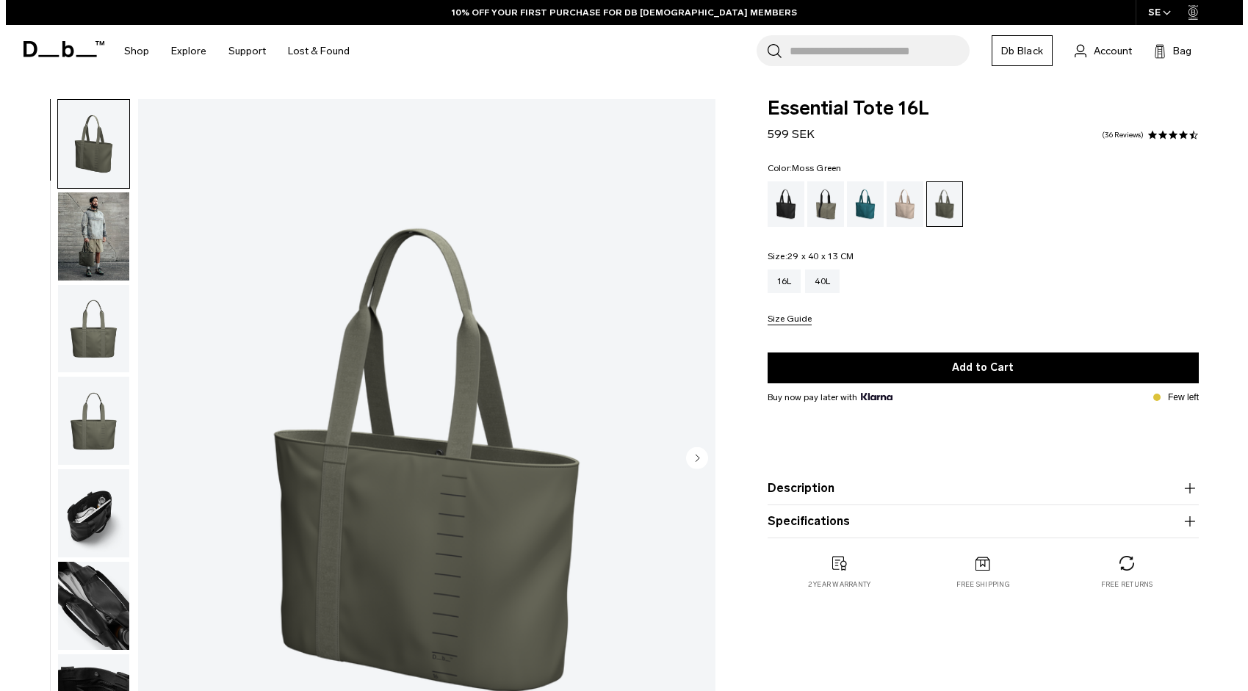
scroll to position [15, 0]
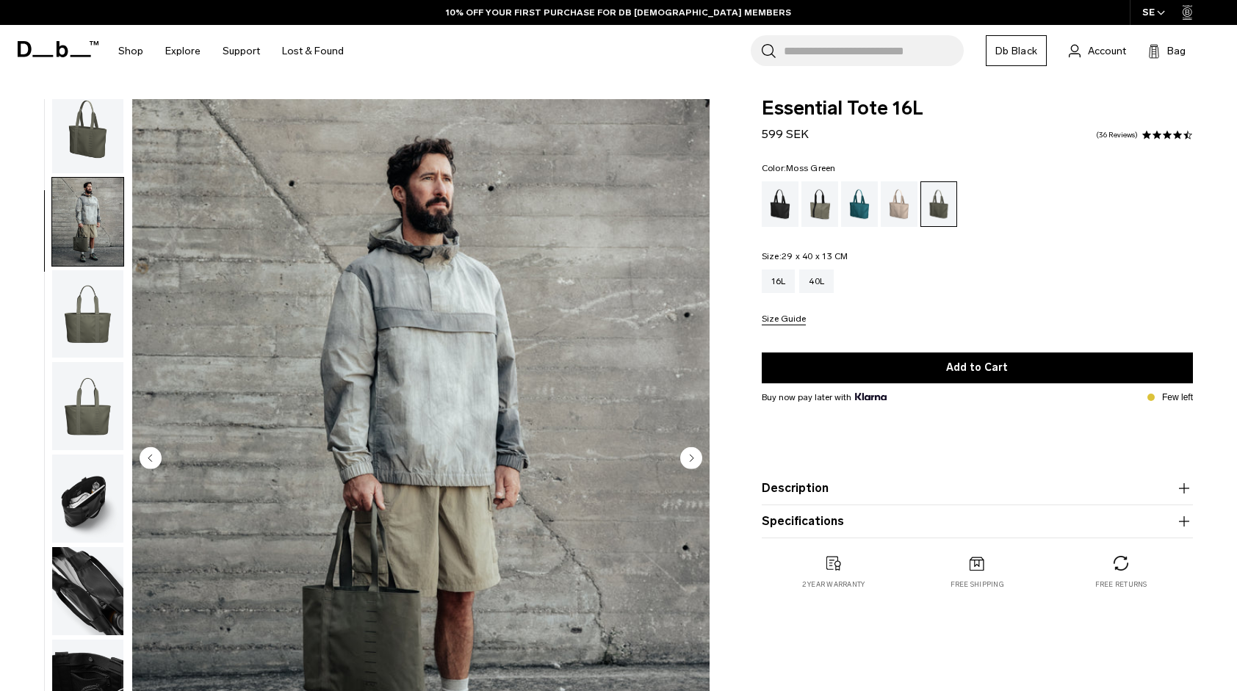
click at [692, 455] on circle "Next slide" at bounding box center [691, 458] width 22 height 22
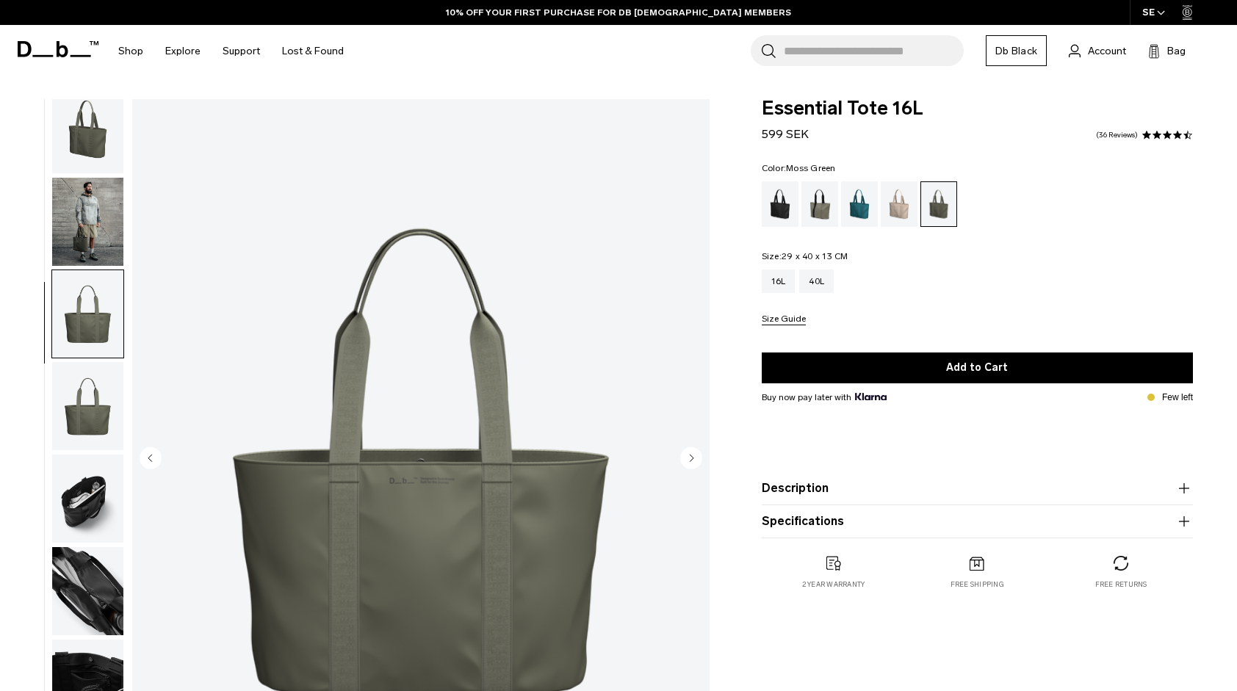
click at [692, 455] on circle "Next slide" at bounding box center [691, 458] width 22 height 22
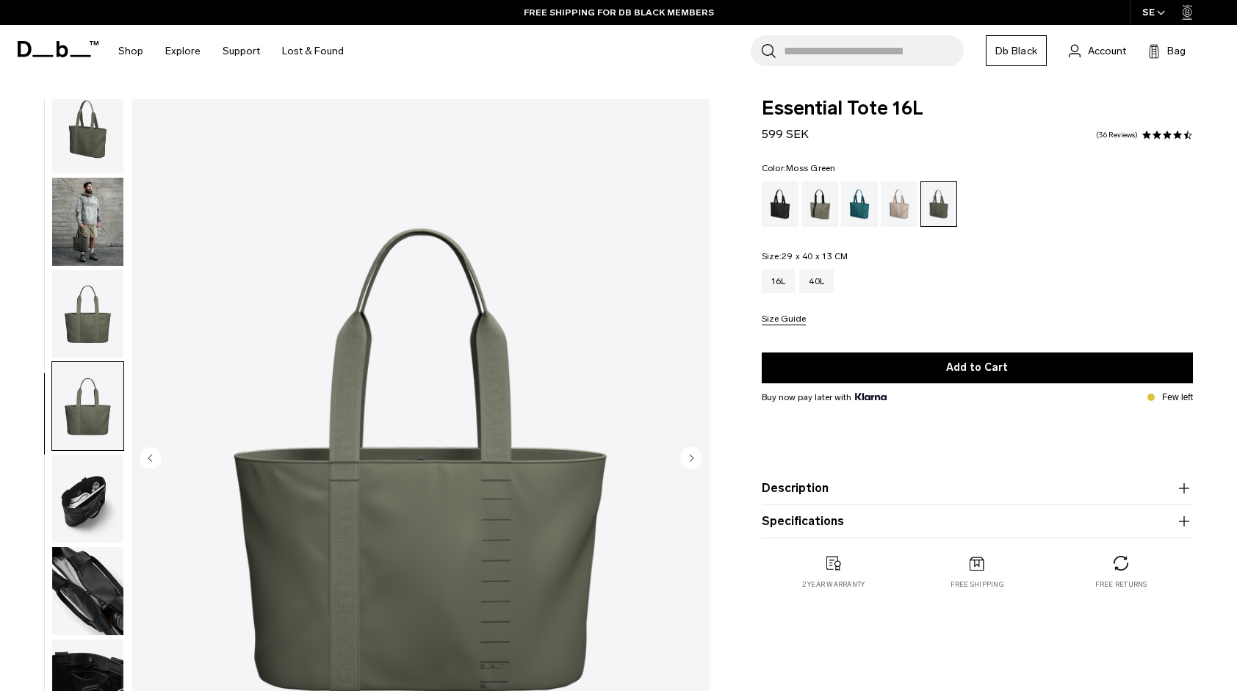
click at [692, 455] on circle "Next slide" at bounding box center [691, 458] width 22 height 22
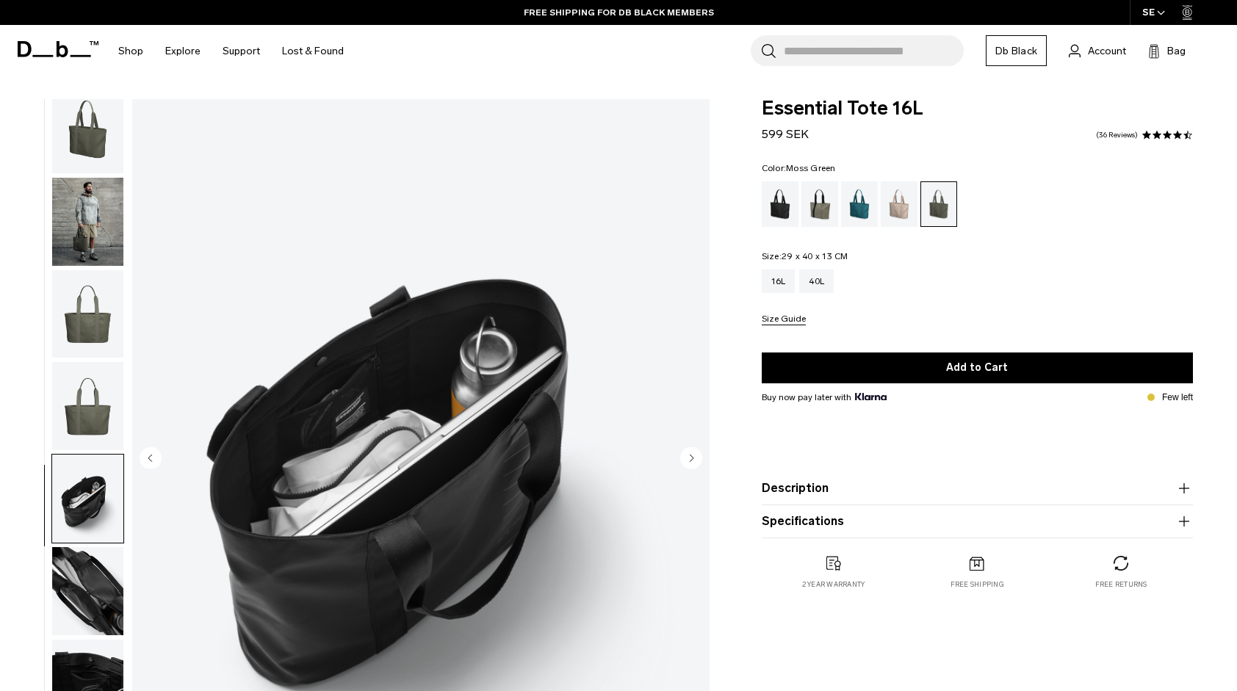
click at [692, 455] on circle "Next slide" at bounding box center [691, 458] width 22 height 22
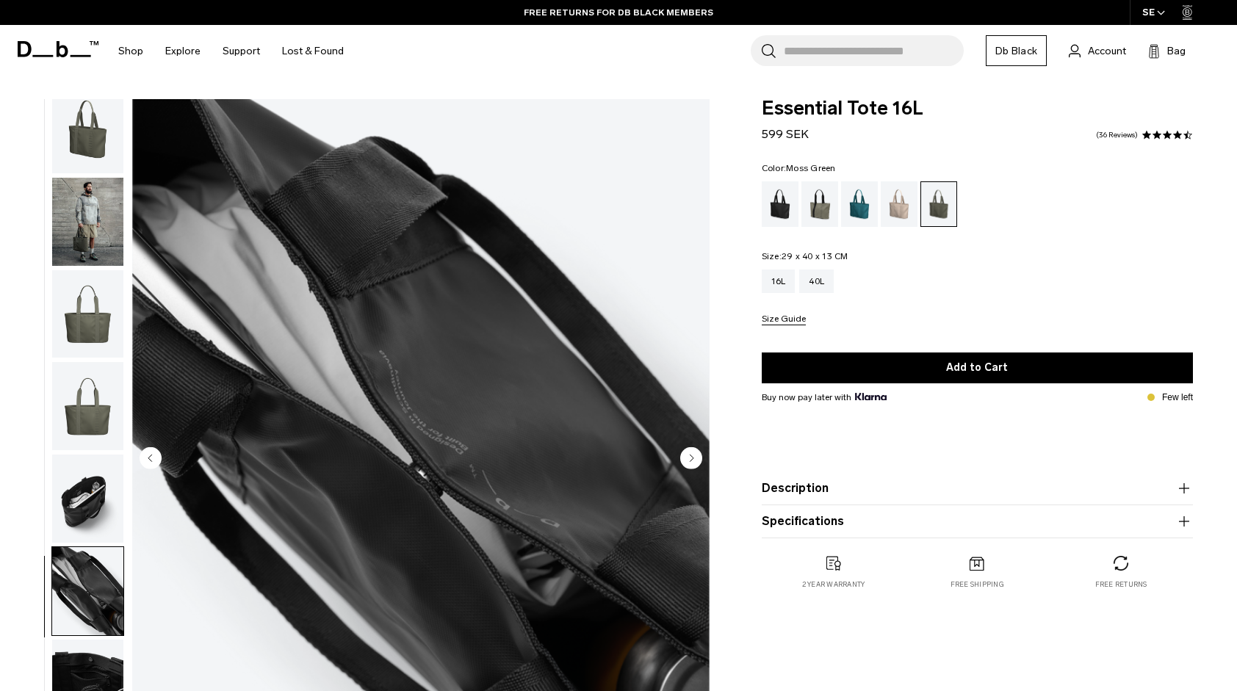
click at [692, 455] on circle "Next slide" at bounding box center [691, 458] width 22 height 22
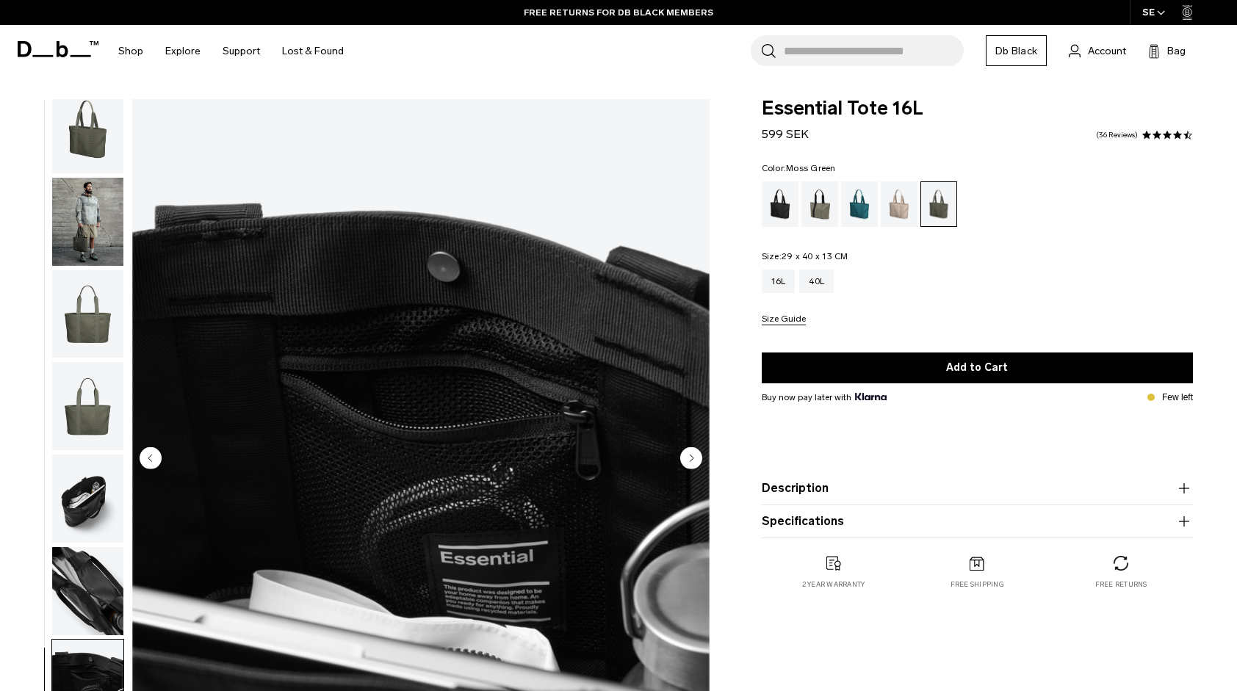
click at [692, 455] on circle "Next slide" at bounding box center [691, 458] width 22 height 22
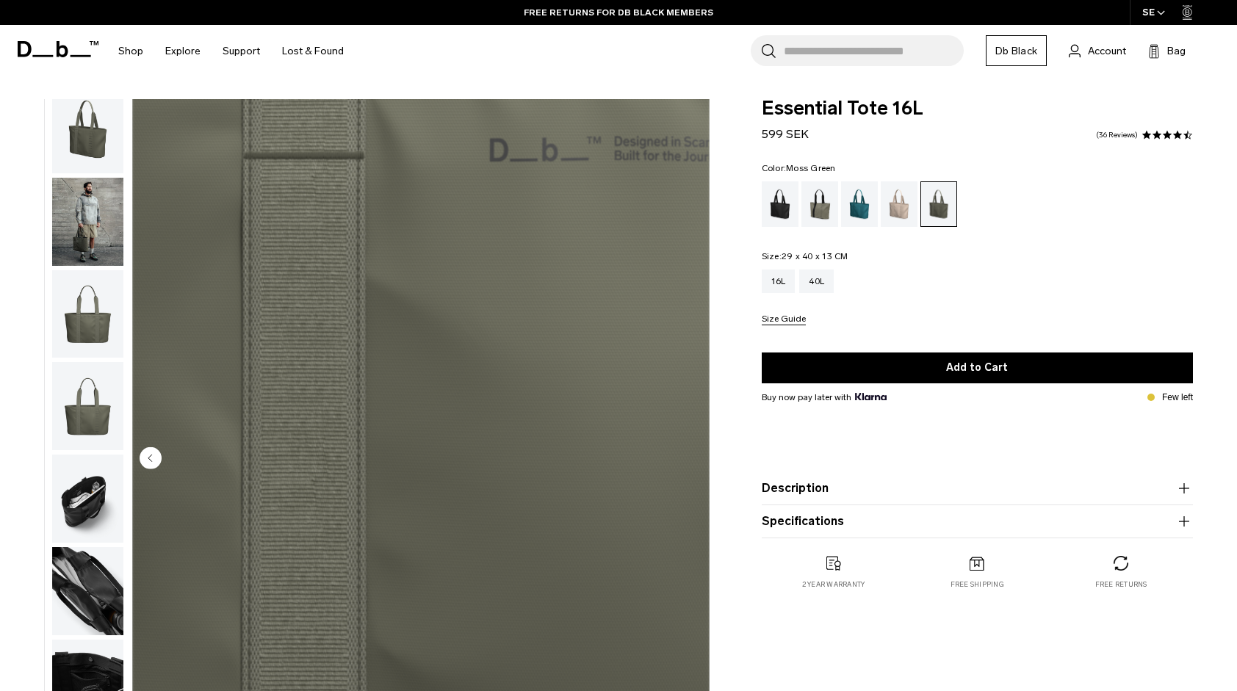
click at [692, 455] on img "8 / 8" at bounding box center [420, 459] width 577 height 721
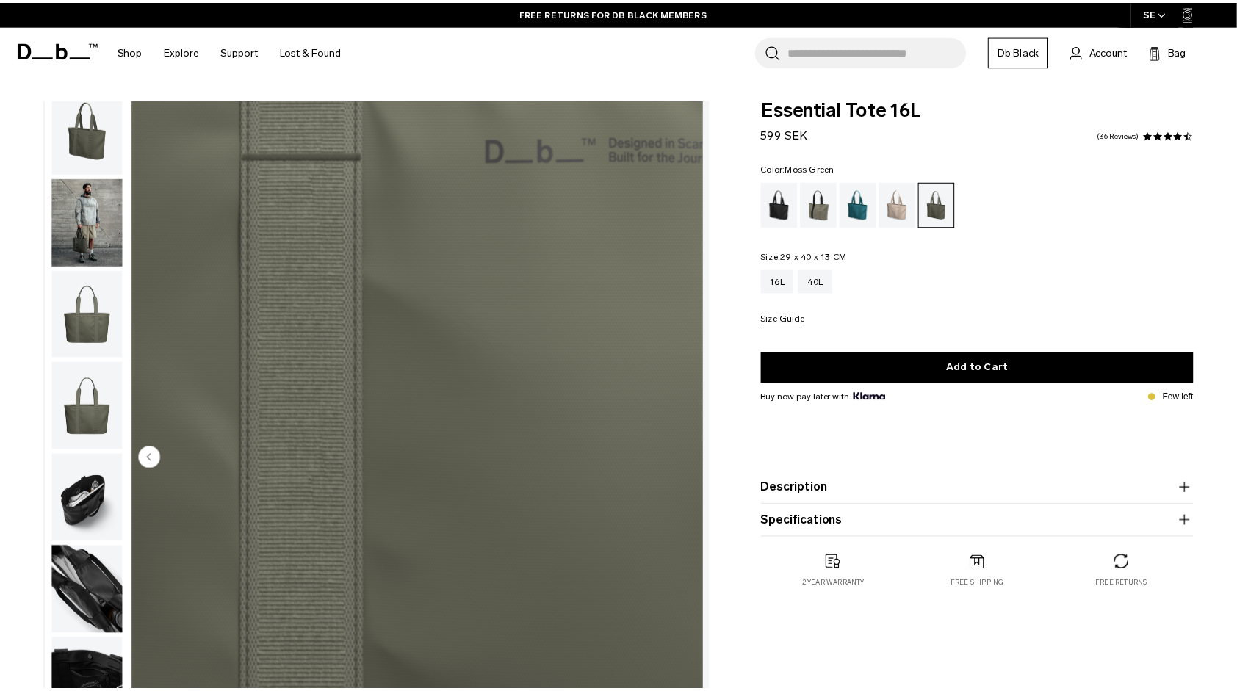
scroll to position [7, 0]
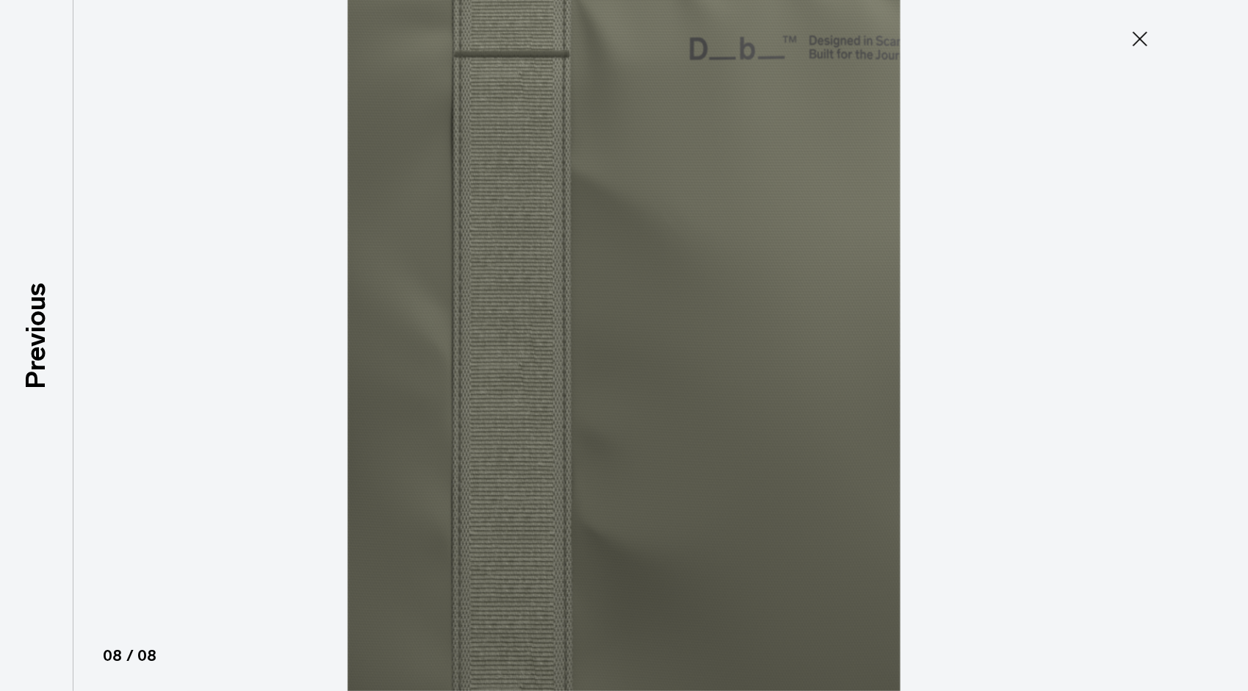
click at [1144, 37] on icon at bounding box center [1140, 39] width 24 height 24
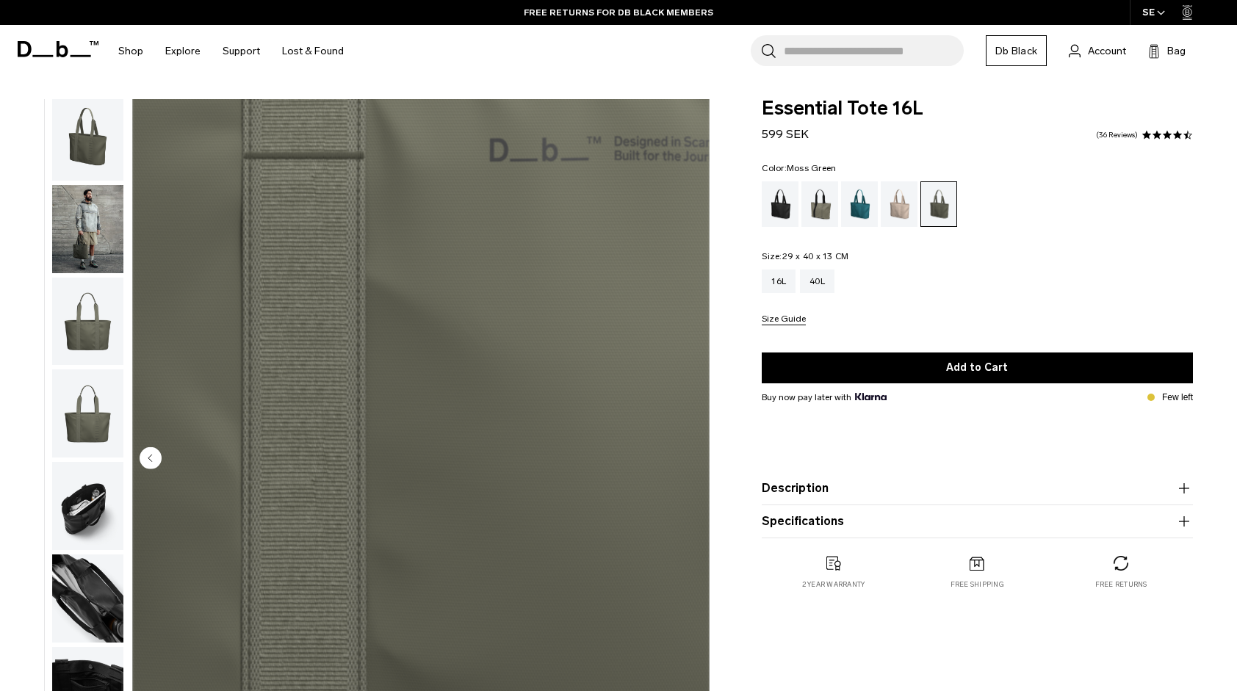
scroll to position [15, 0]
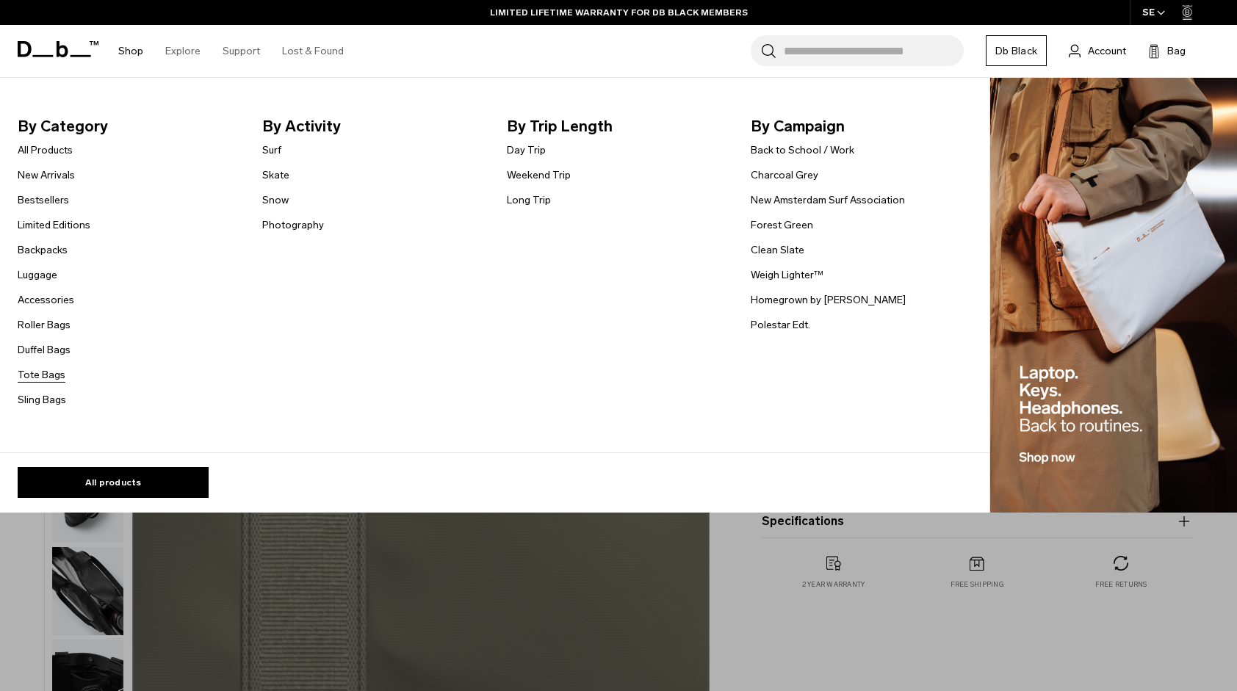
click at [47, 370] on link "Tote Bags" at bounding box center [42, 374] width 48 height 15
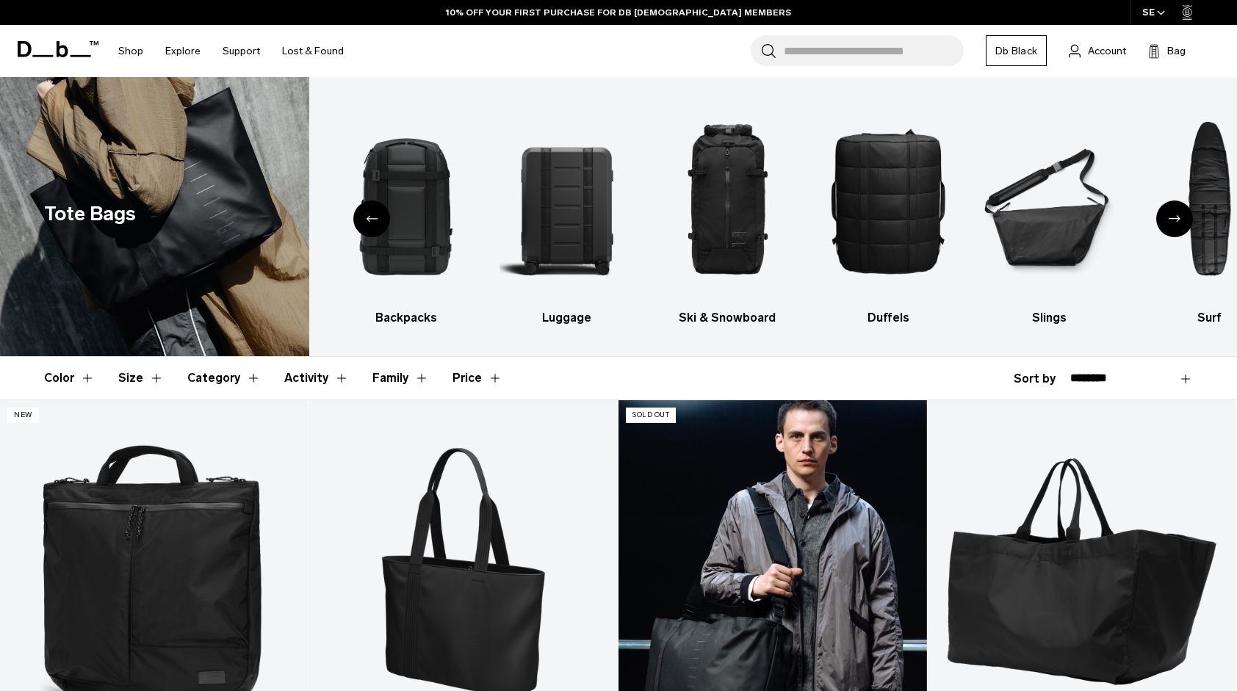
click at [724, 538] on link "Essential Weekender 40L" at bounding box center [772, 571] width 308 height 343
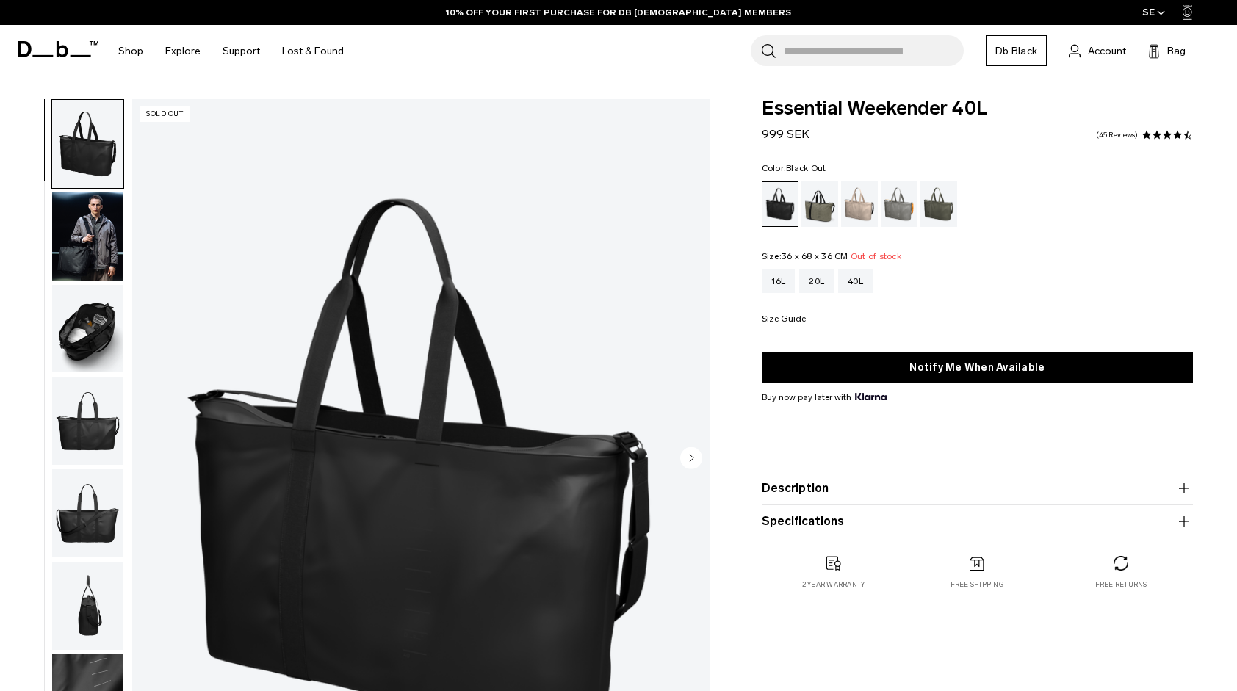
click at [689, 454] on circle "Next slide" at bounding box center [691, 458] width 22 height 22
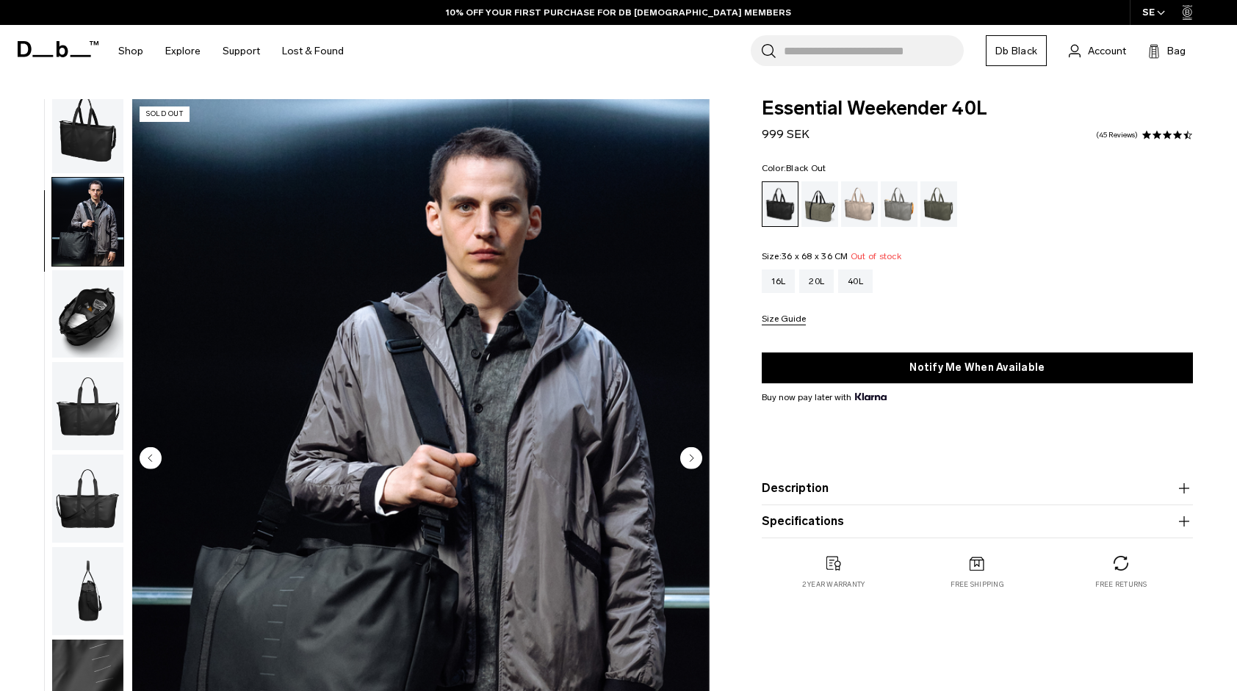
click at [689, 454] on circle "Next slide" at bounding box center [691, 458] width 22 height 22
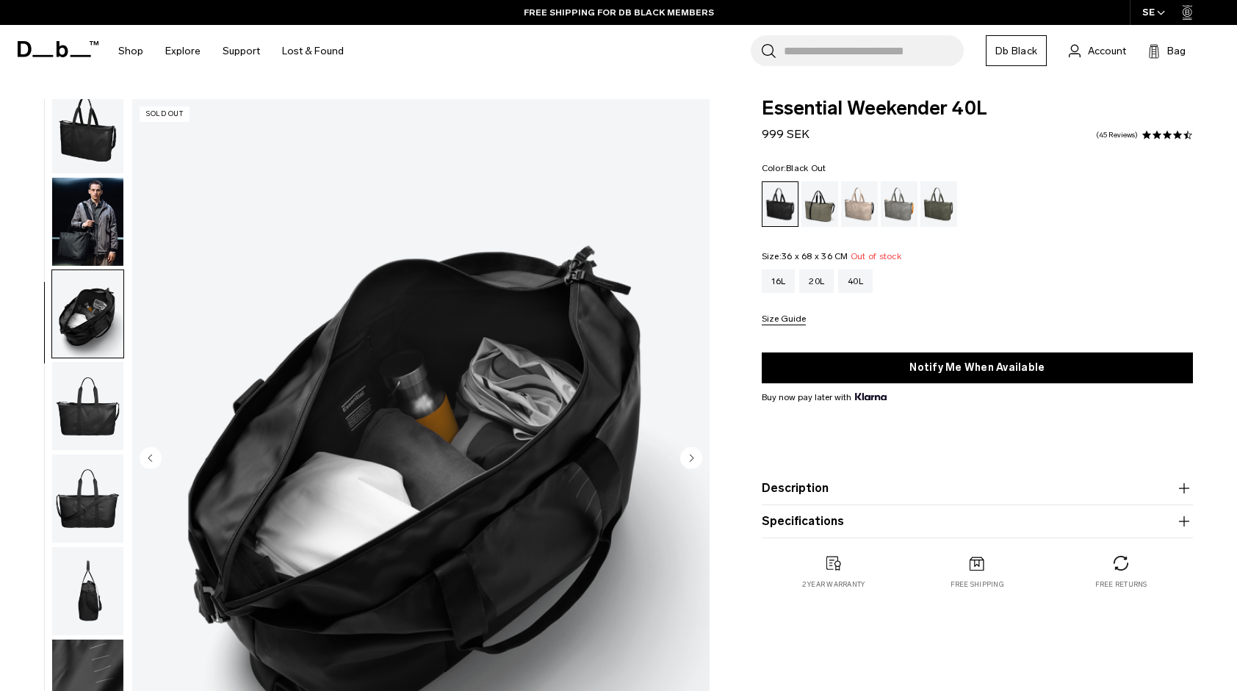
click at [689, 454] on circle "Next slide" at bounding box center [691, 458] width 22 height 22
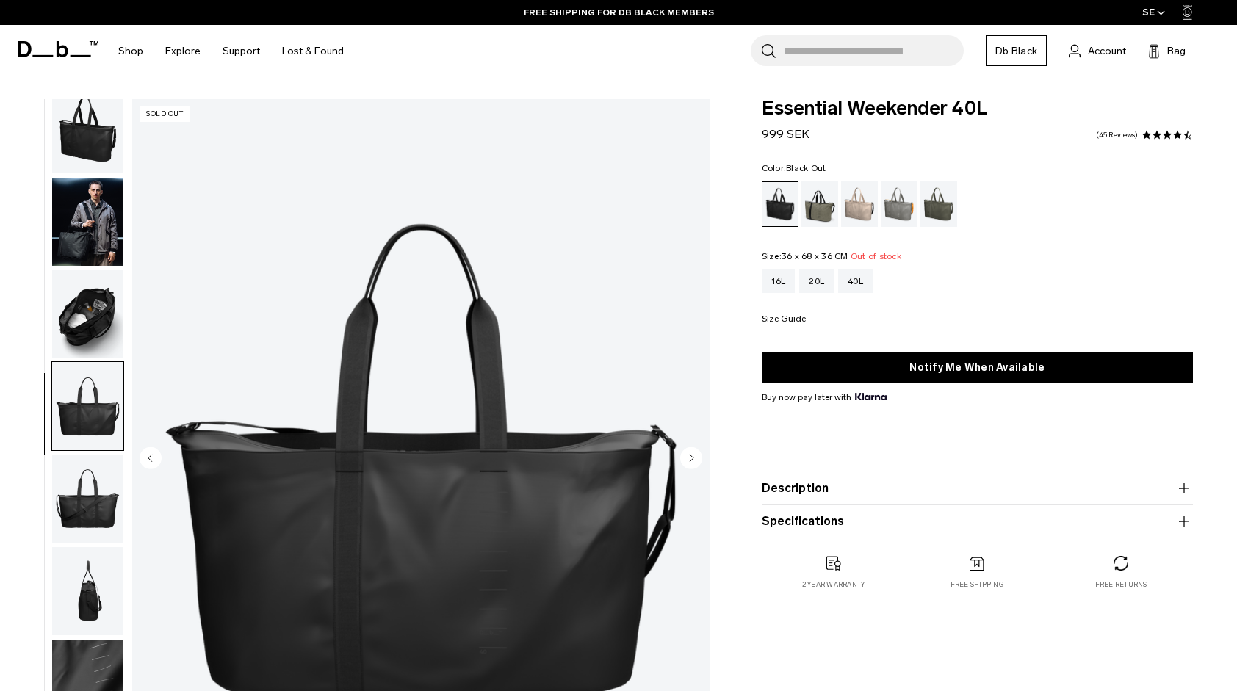
click at [689, 454] on circle "Next slide" at bounding box center [691, 458] width 22 height 22
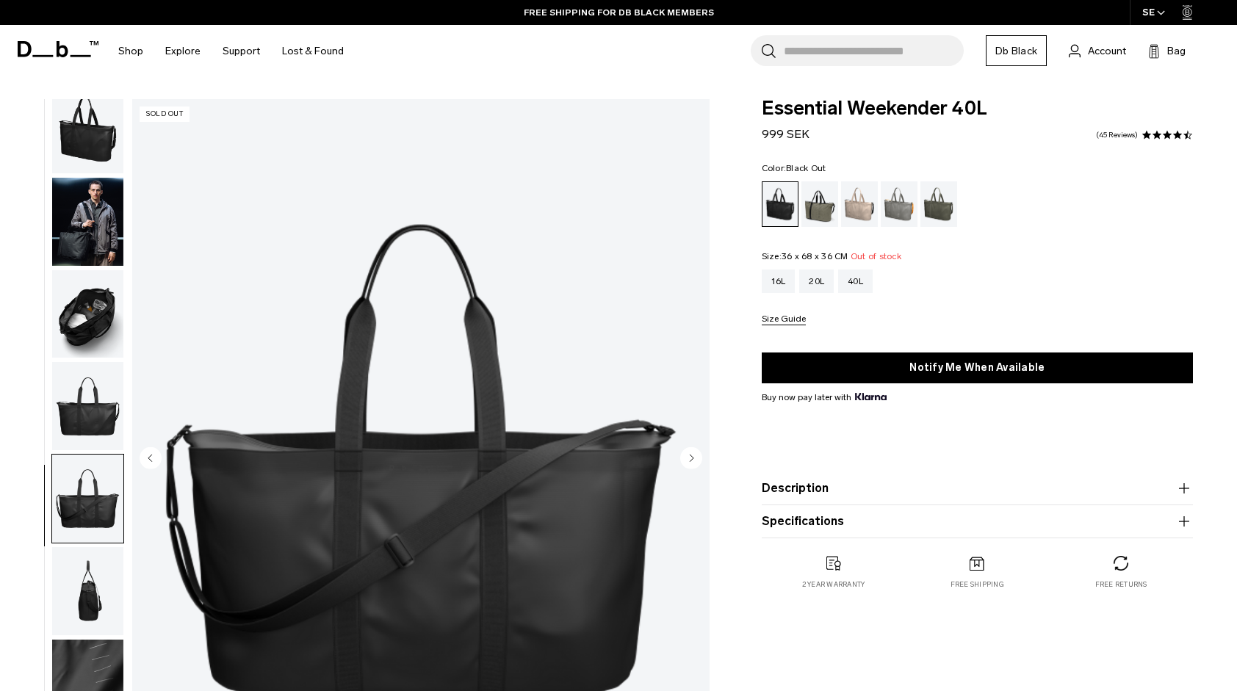
click at [689, 454] on circle "Next slide" at bounding box center [691, 458] width 22 height 22
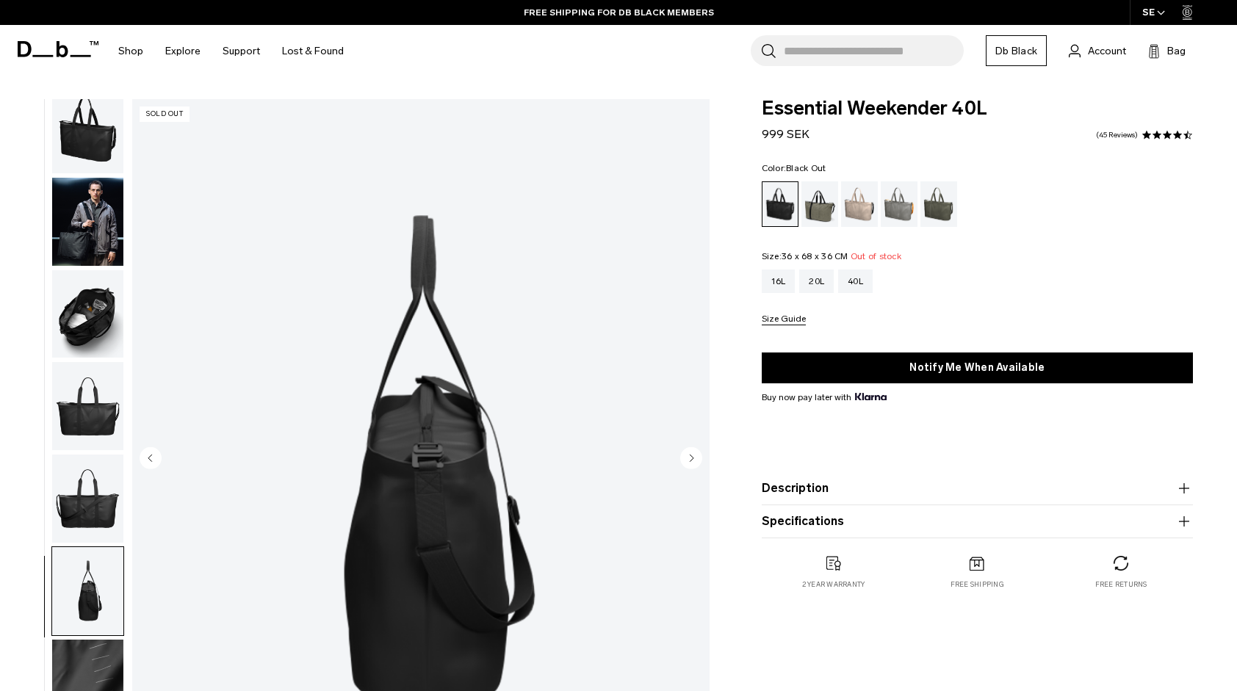
click at [689, 454] on circle "Next slide" at bounding box center [691, 458] width 22 height 22
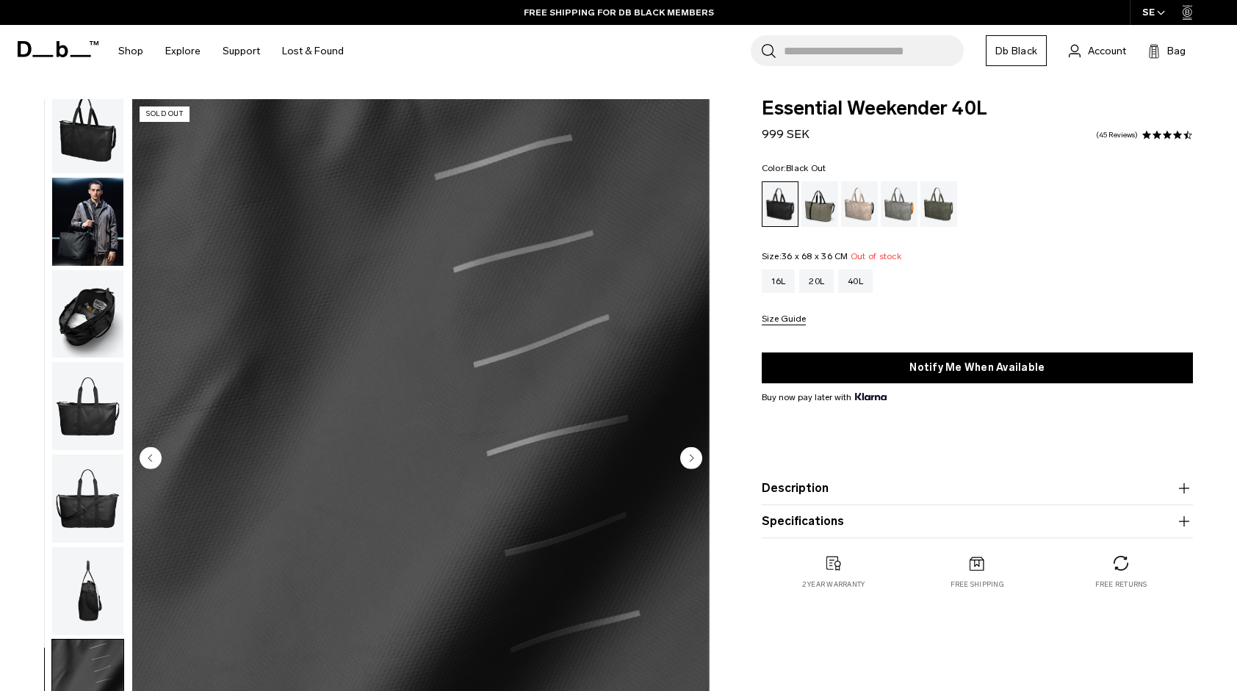
click at [689, 454] on circle "Next slide" at bounding box center [691, 458] width 22 height 22
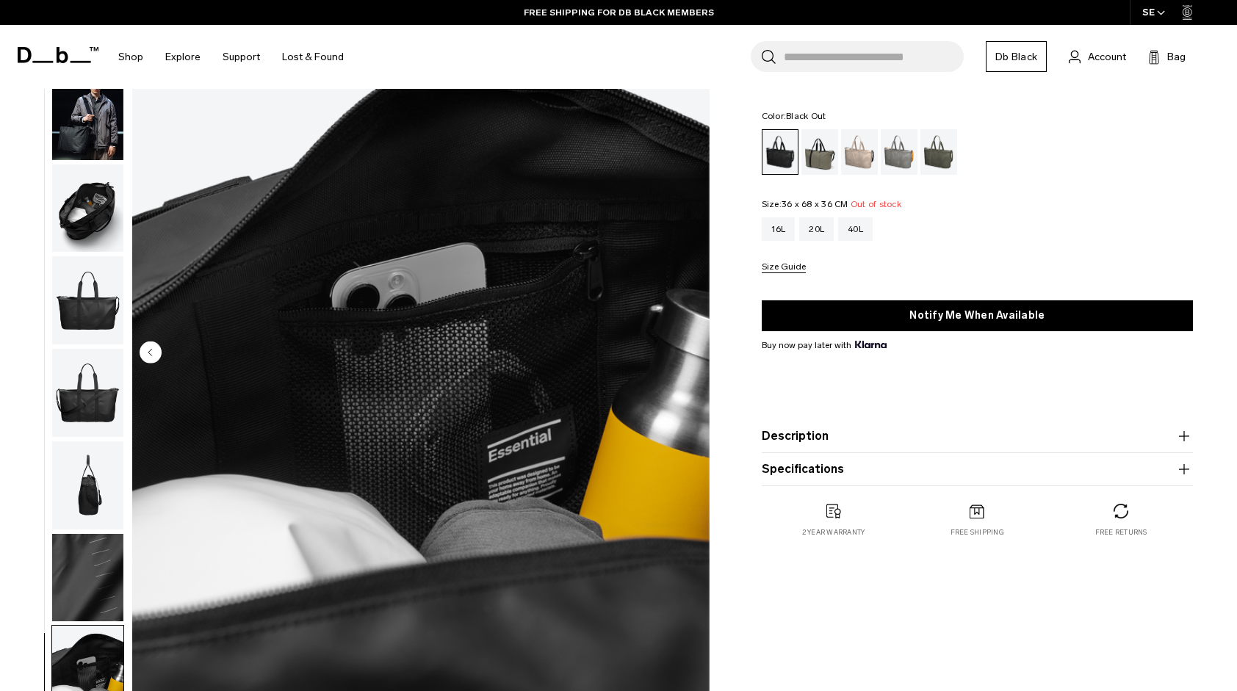
scroll to position [106, 0]
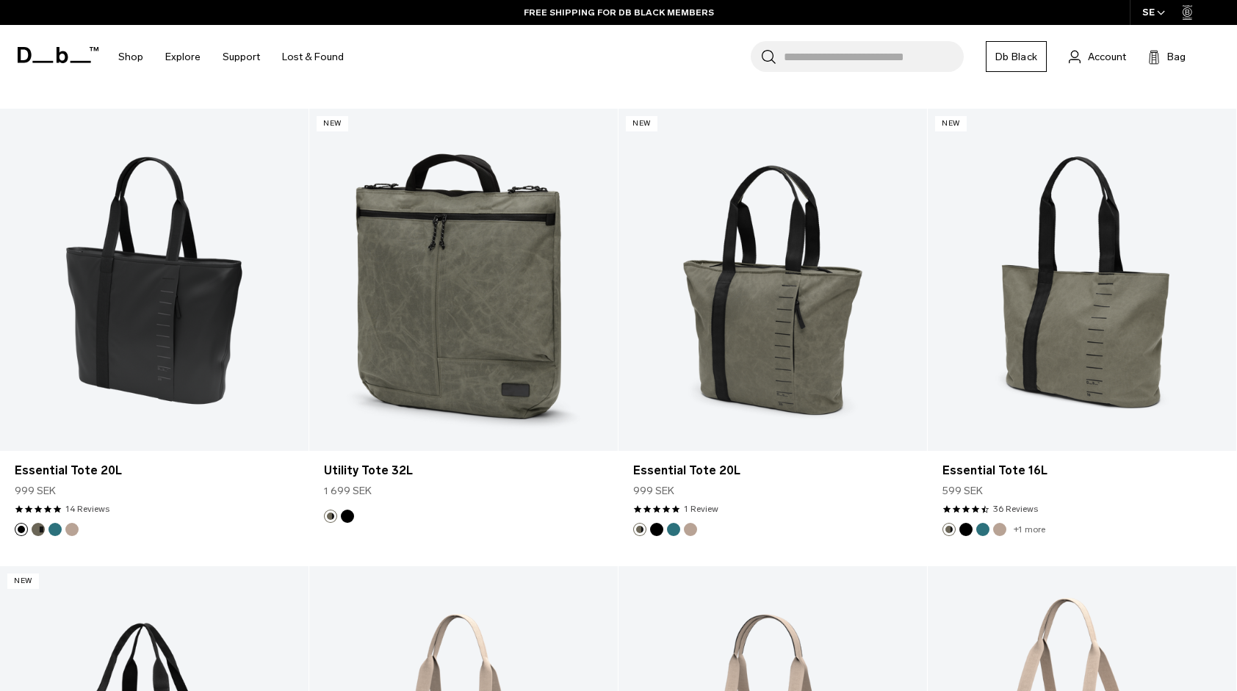
scroll to position [753, 0]
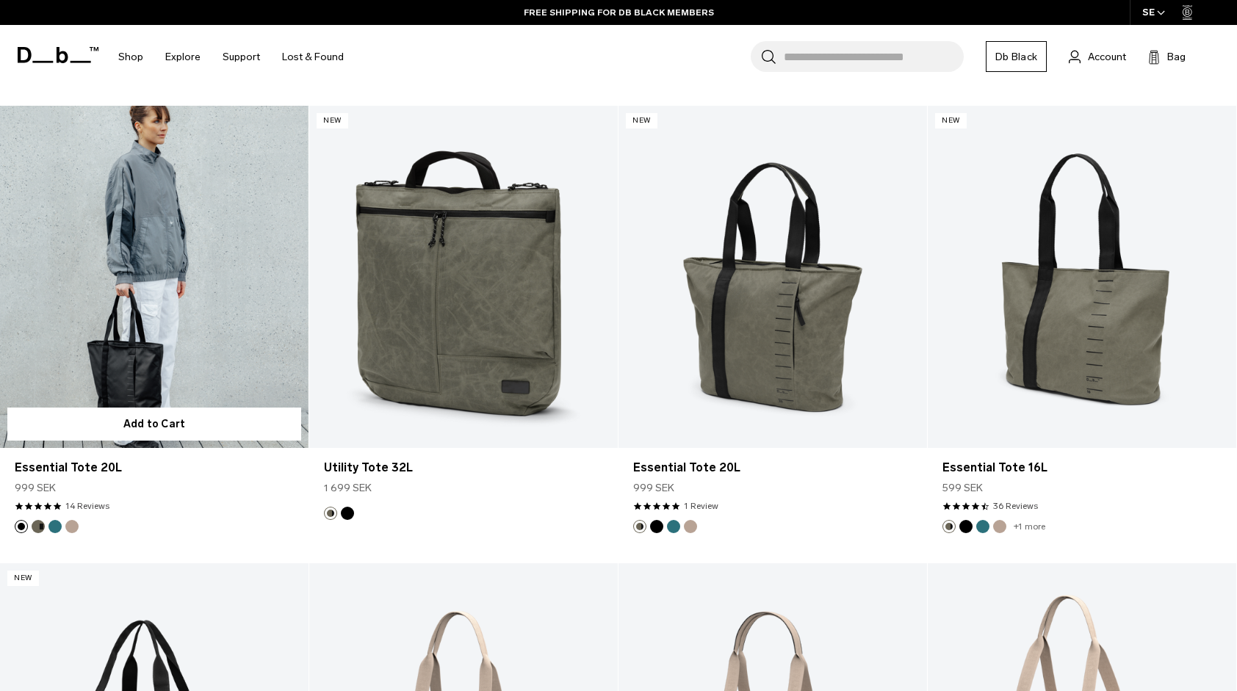
click at [219, 271] on link "Essential Tote 20L" at bounding box center [154, 277] width 308 height 343
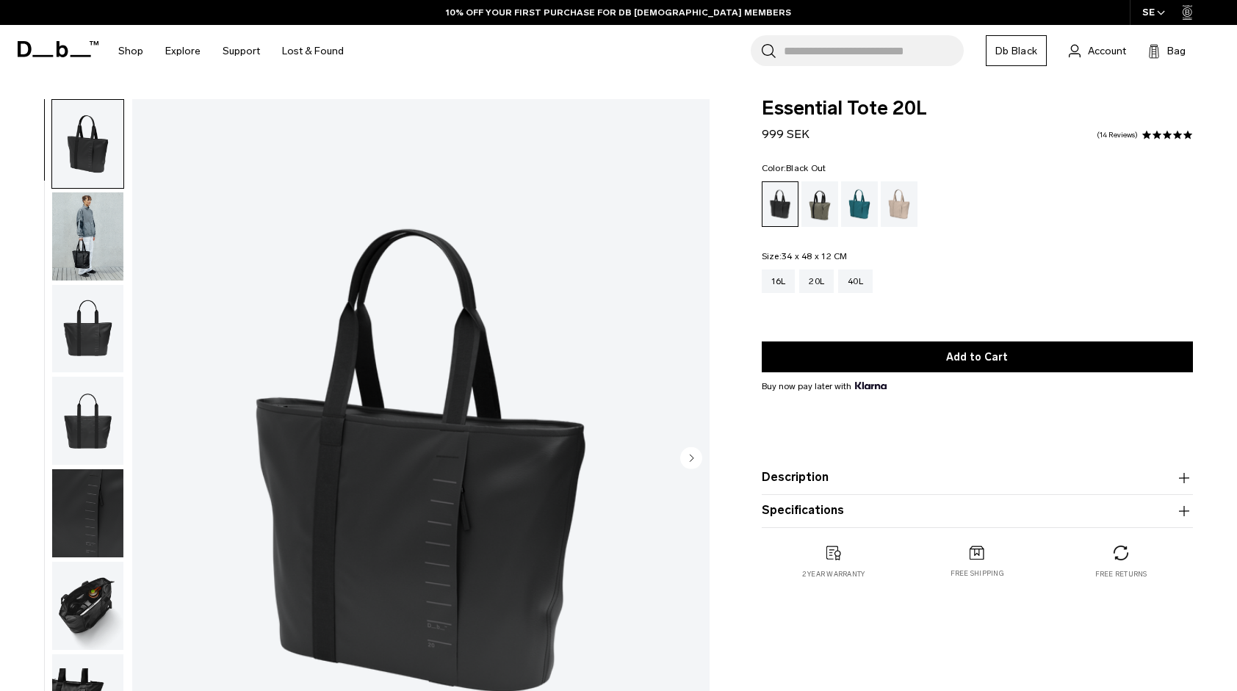
click at [690, 454] on circle "Next slide" at bounding box center [691, 458] width 22 height 22
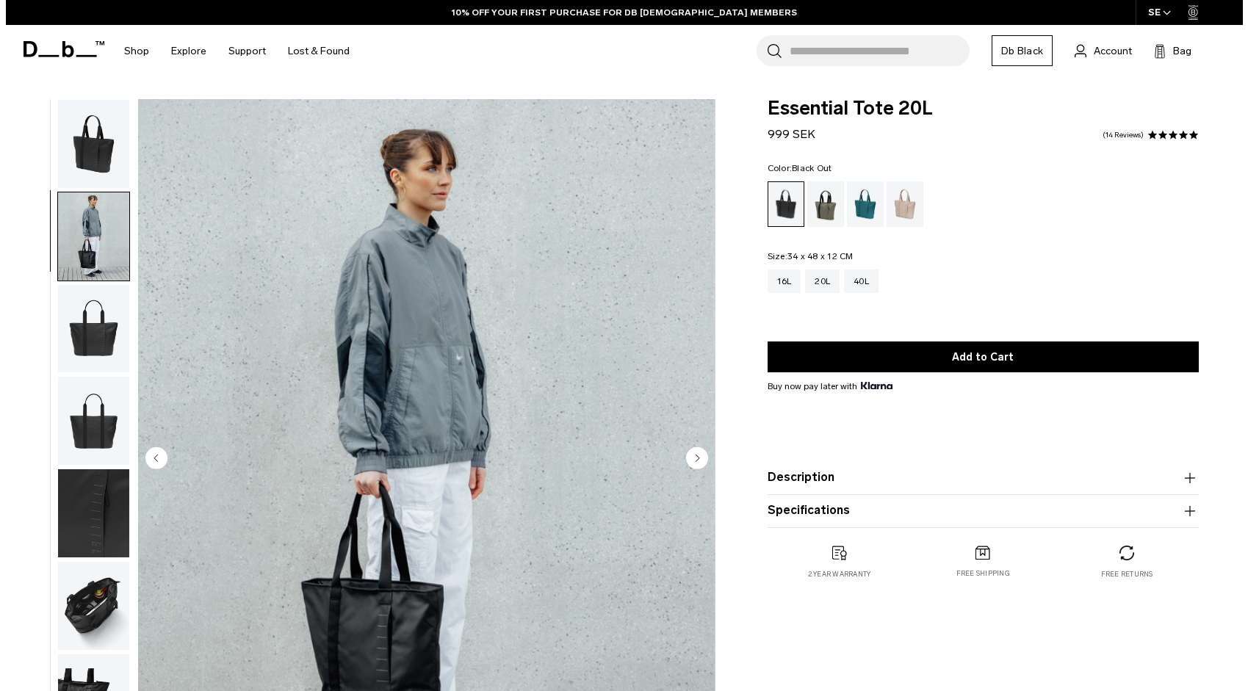
scroll to position [15, 0]
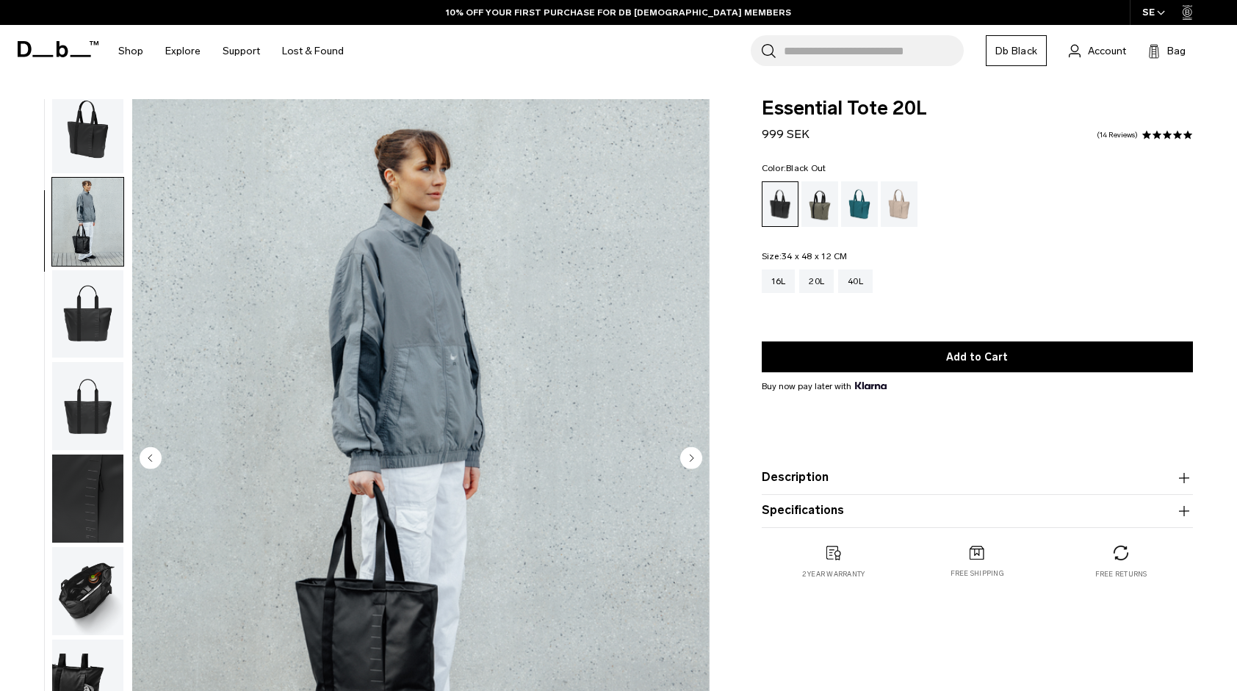
click at [690, 454] on circle "Next slide" at bounding box center [691, 458] width 22 height 22
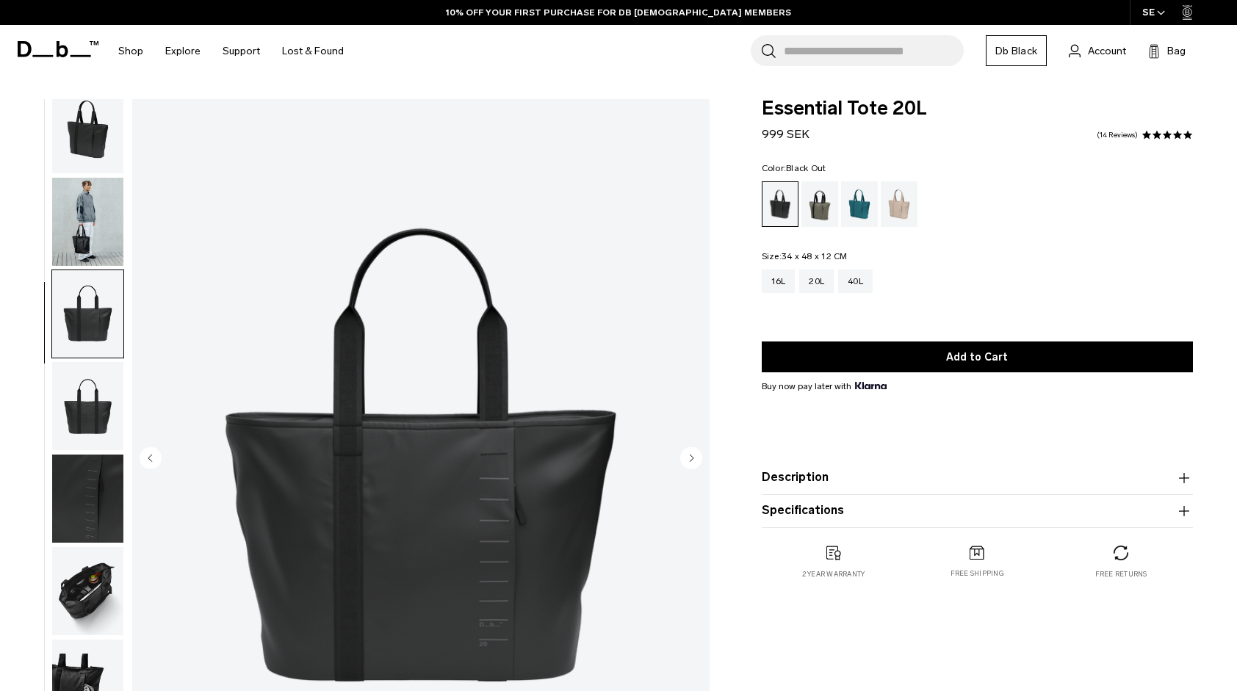
click at [690, 454] on circle "Next slide" at bounding box center [691, 458] width 22 height 22
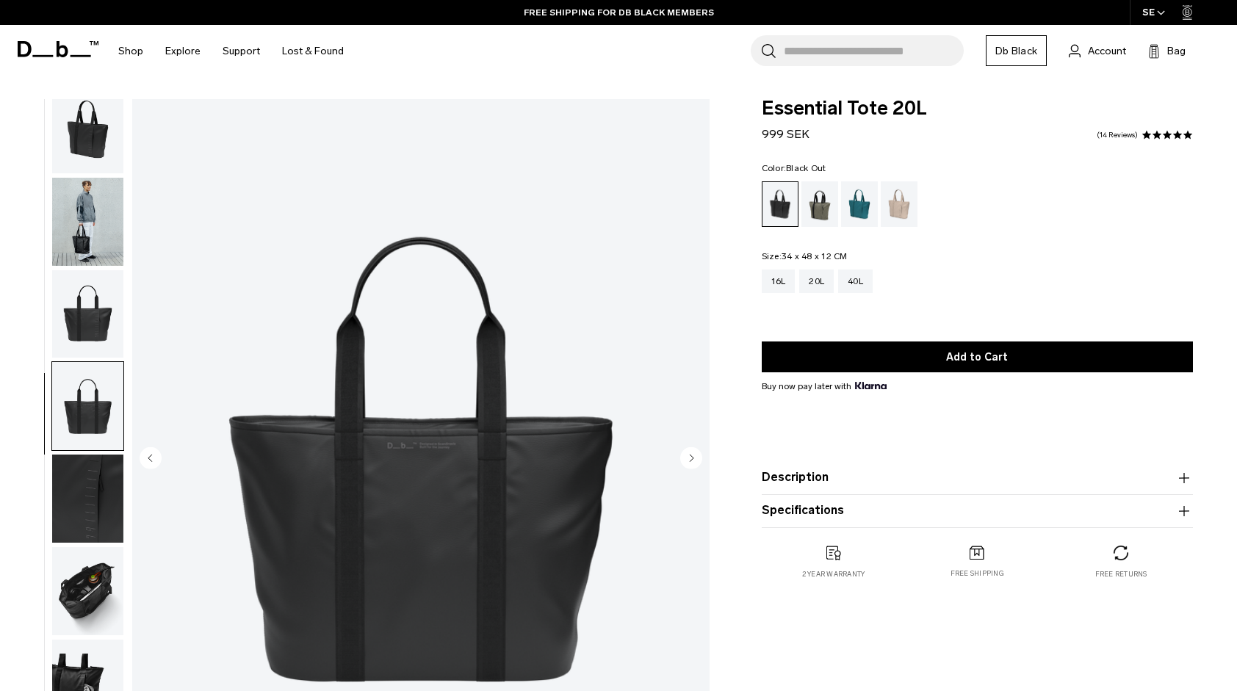
click at [690, 454] on circle "Next slide" at bounding box center [691, 458] width 22 height 22
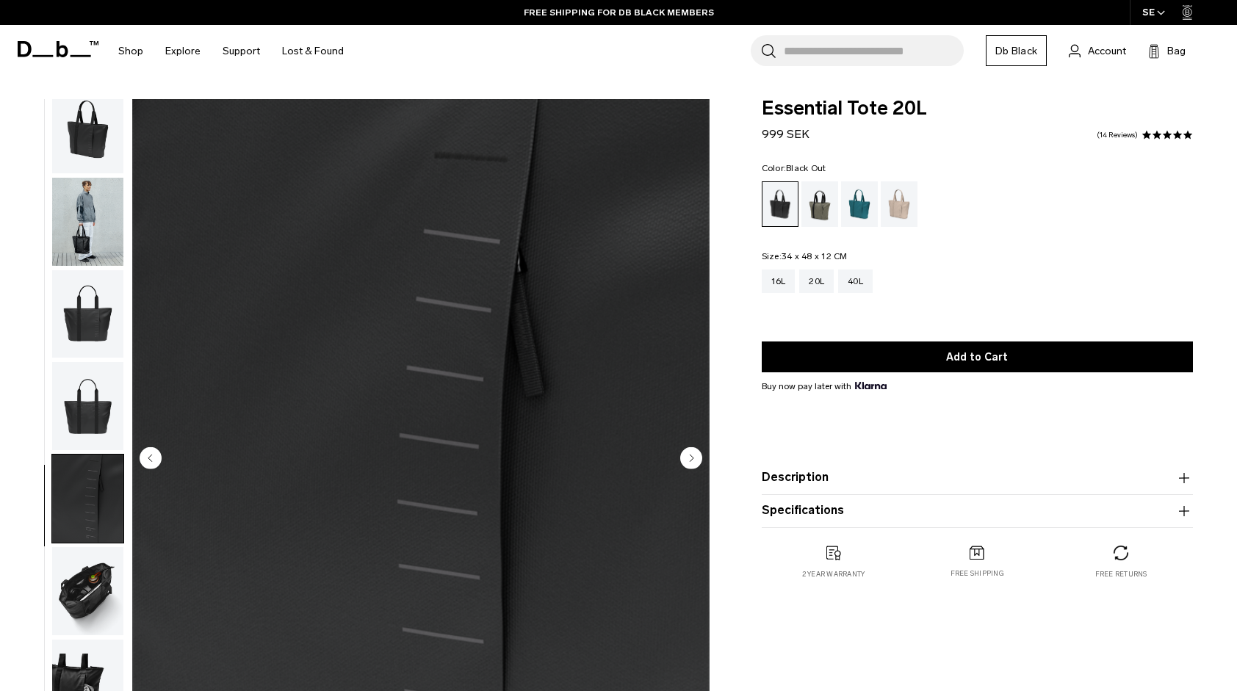
click at [690, 454] on circle "Next slide" at bounding box center [691, 458] width 22 height 22
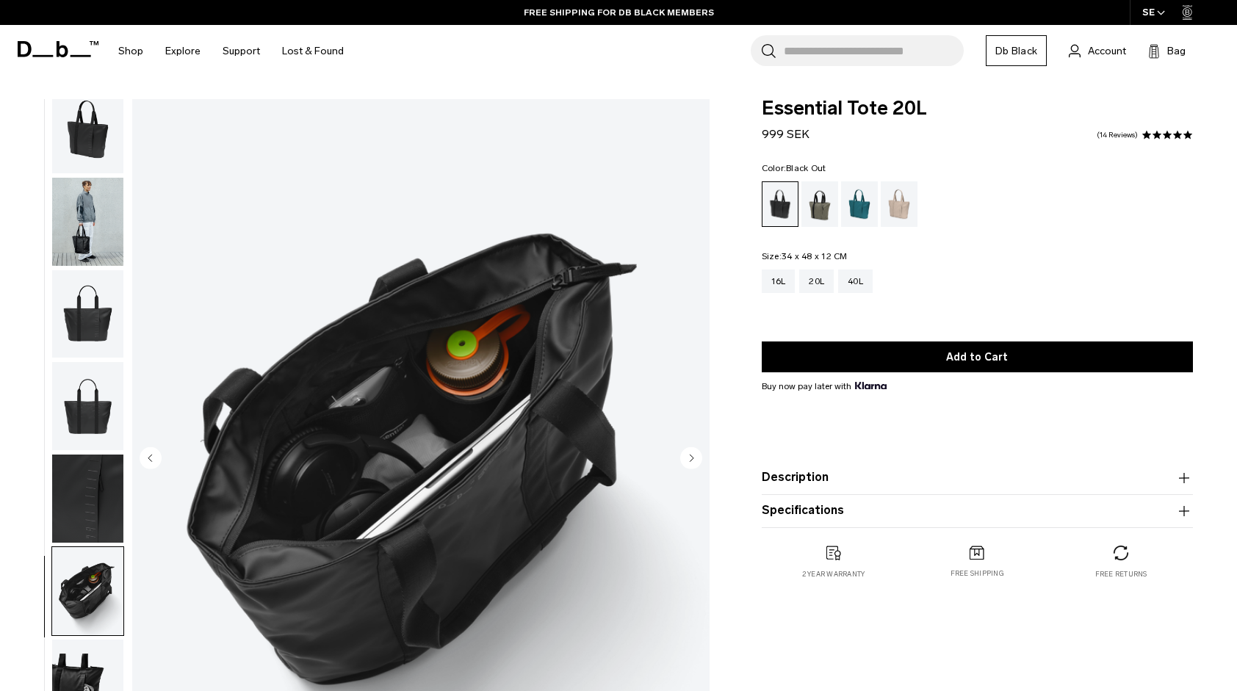
click at [690, 454] on circle "Next slide" at bounding box center [691, 458] width 22 height 22
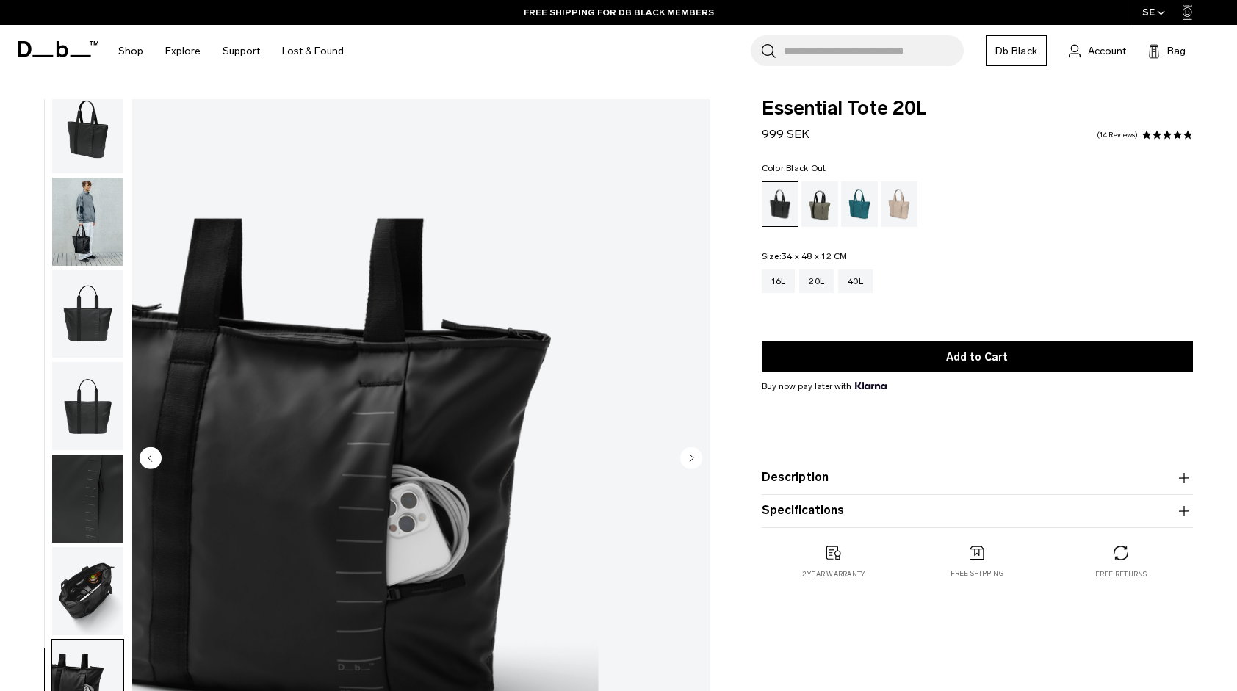
click at [690, 454] on circle "Next slide" at bounding box center [691, 458] width 22 height 22
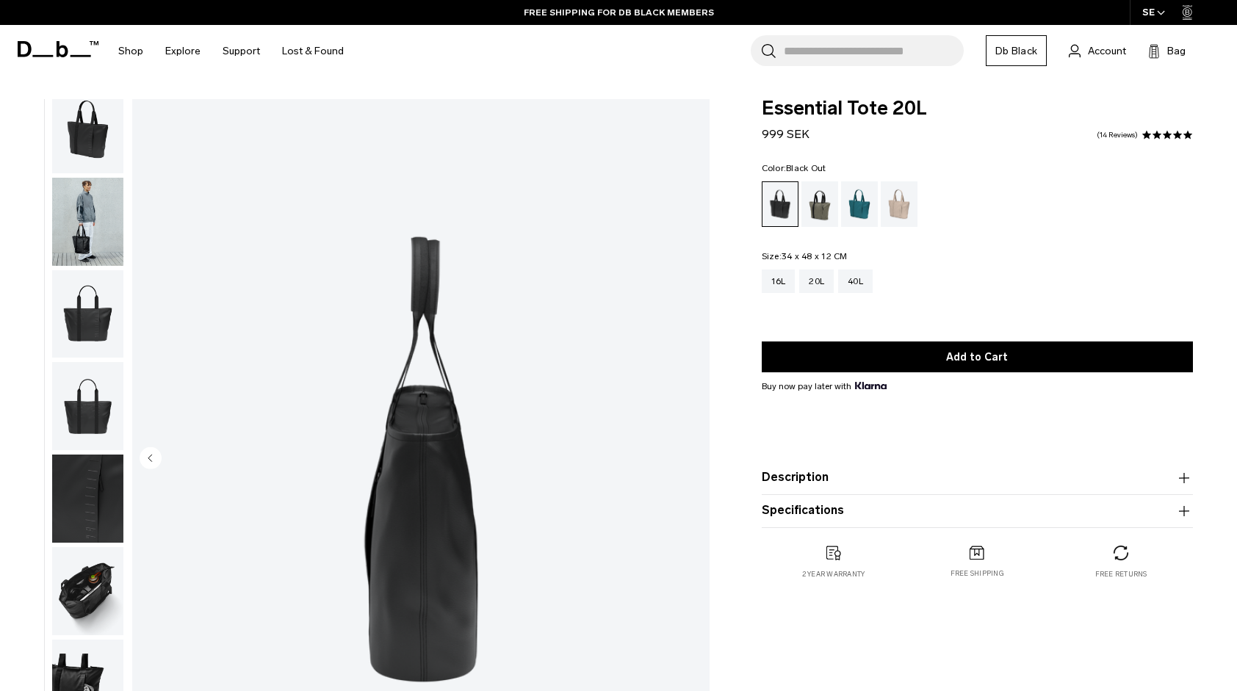
click at [690, 454] on img "8 / 8" at bounding box center [420, 459] width 577 height 721
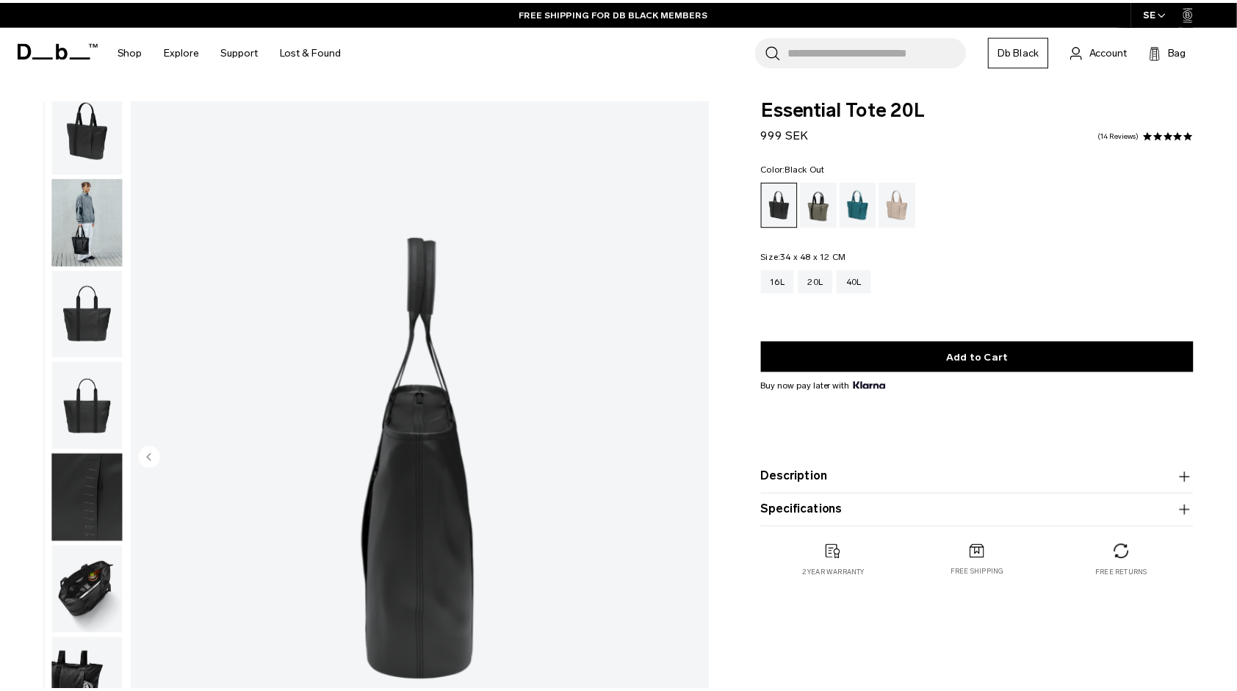
scroll to position [7, 0]
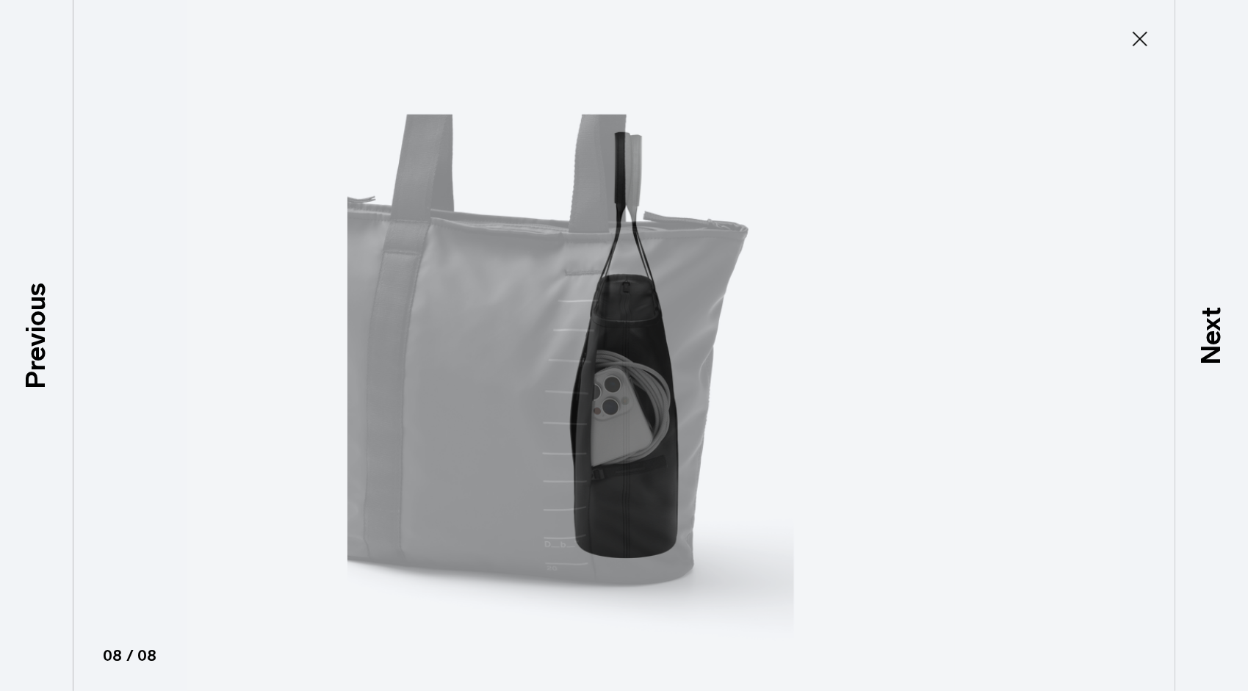
click at [1220, 0] on html "Skip to content BUY NOW, PAY LATER WITH KLARNA 10% OFF YOUR FIRST PURCHASE FOR …" at bounding box center [624, 345] width 1248 height 691
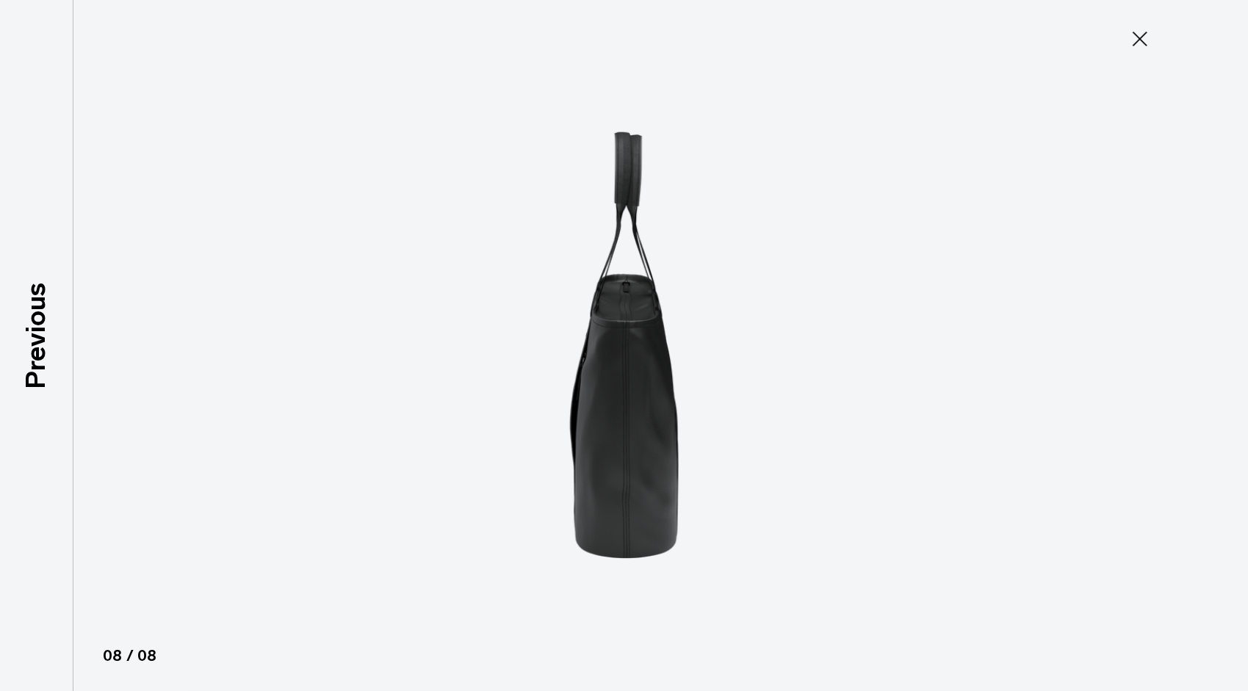
click at [1127, 45] on button "Close" at bounding box center [1140, 39] width 48 height 31
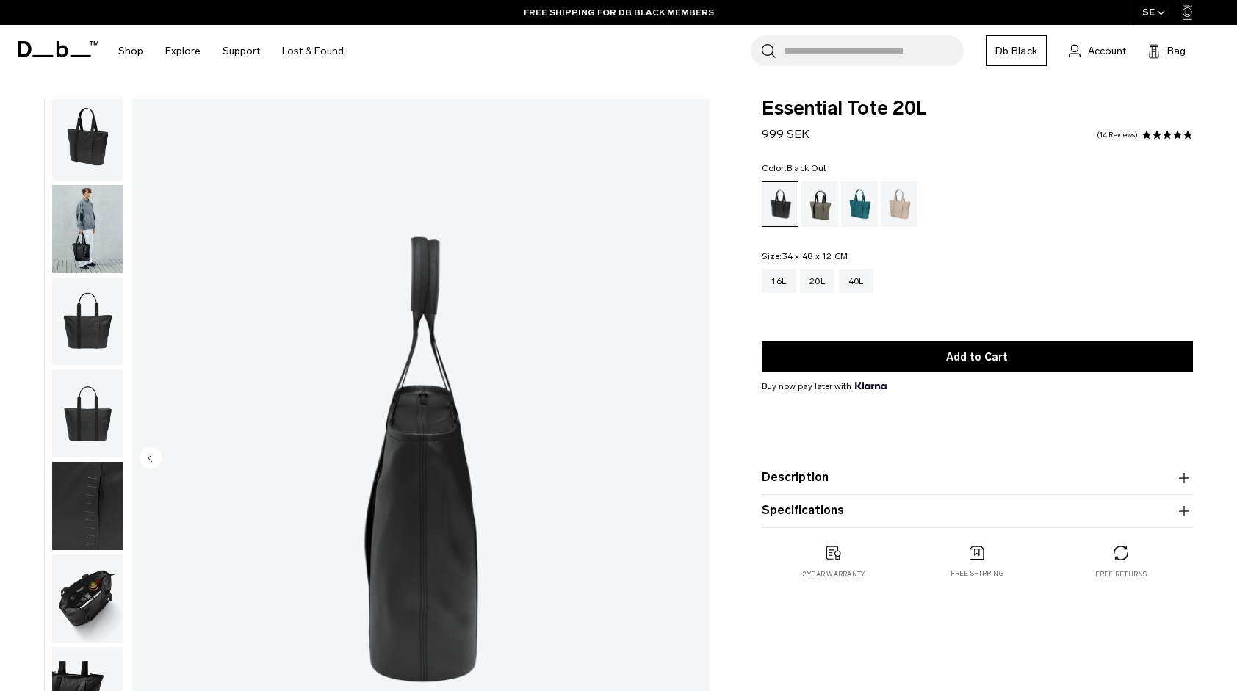
scroll to position [15, 0]
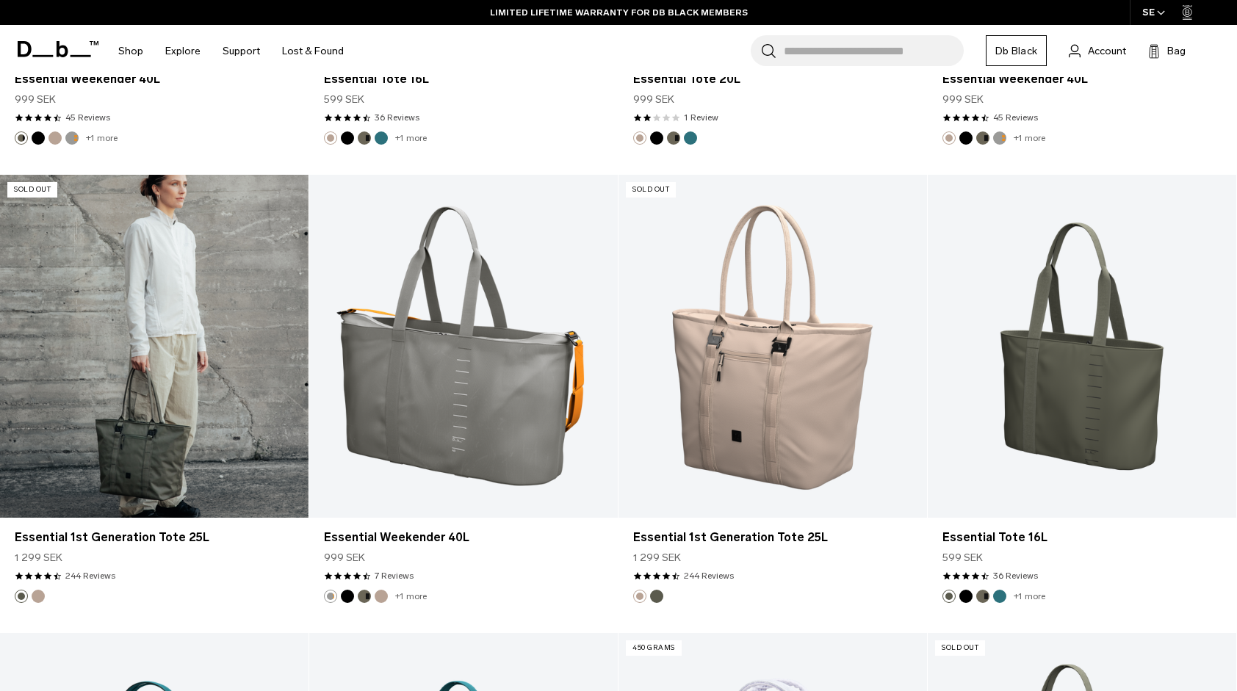
scroll to position [1599, 0]
